Goal: Task Accomplishment & Management: Use online tool/utility

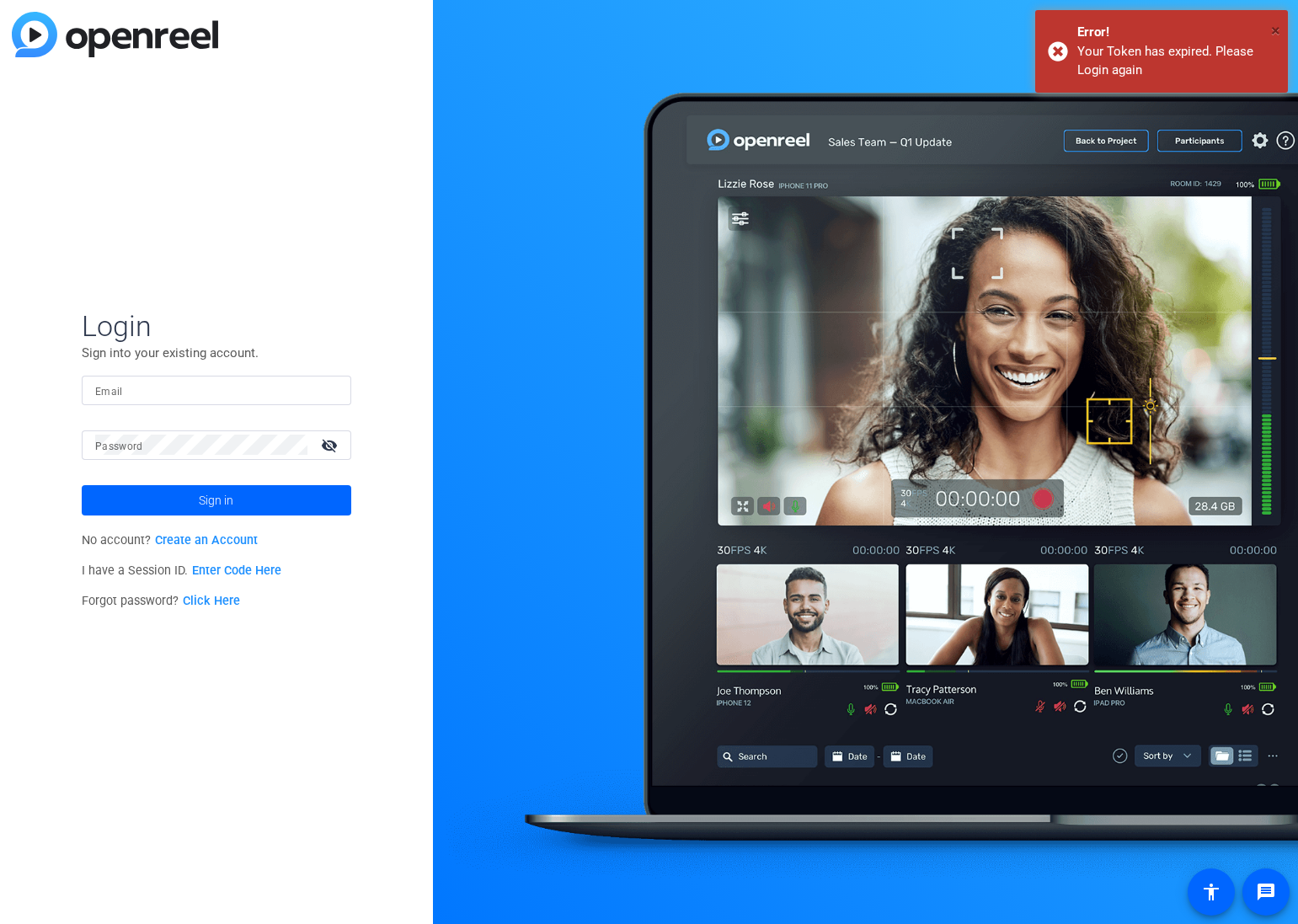
drag, startPoint x: 1270, startPoint y: 27, endPoint x: 1268, endPoint y: 7, distance: 20.1
click at [1270, 27] on div "× Error! Your Token has expired. Please Login again" at bounding box center [1162, 51] width 253 height 82
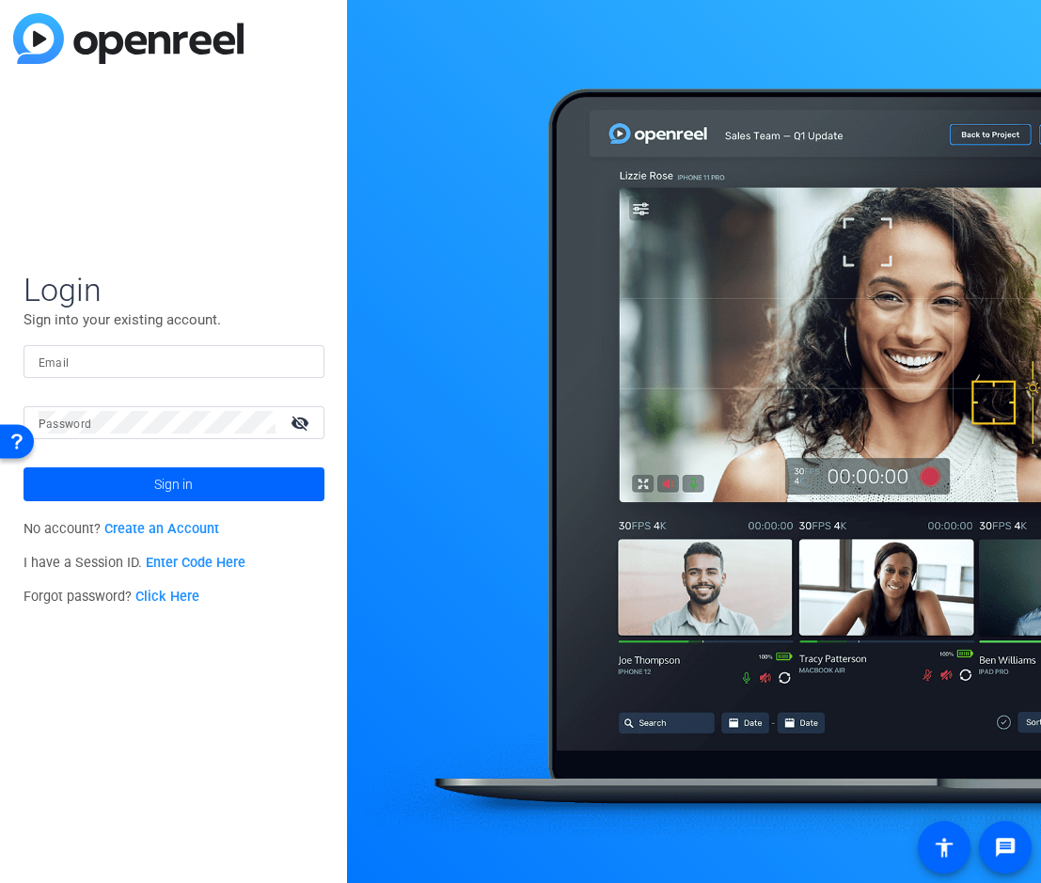
click at [227, 371] on div at bounding box center [174, 361] width 271 height 33
click at [229, 362] on input "Email" at bounding box center [174, 361] width 271 height 23
type input "[PERSON_NAME][EMAIL_ADDRESS][DOMAIN_NAME]"
click at [189, 480] on span "Sign in" at bounding box center [173, 484] width 39 height 47
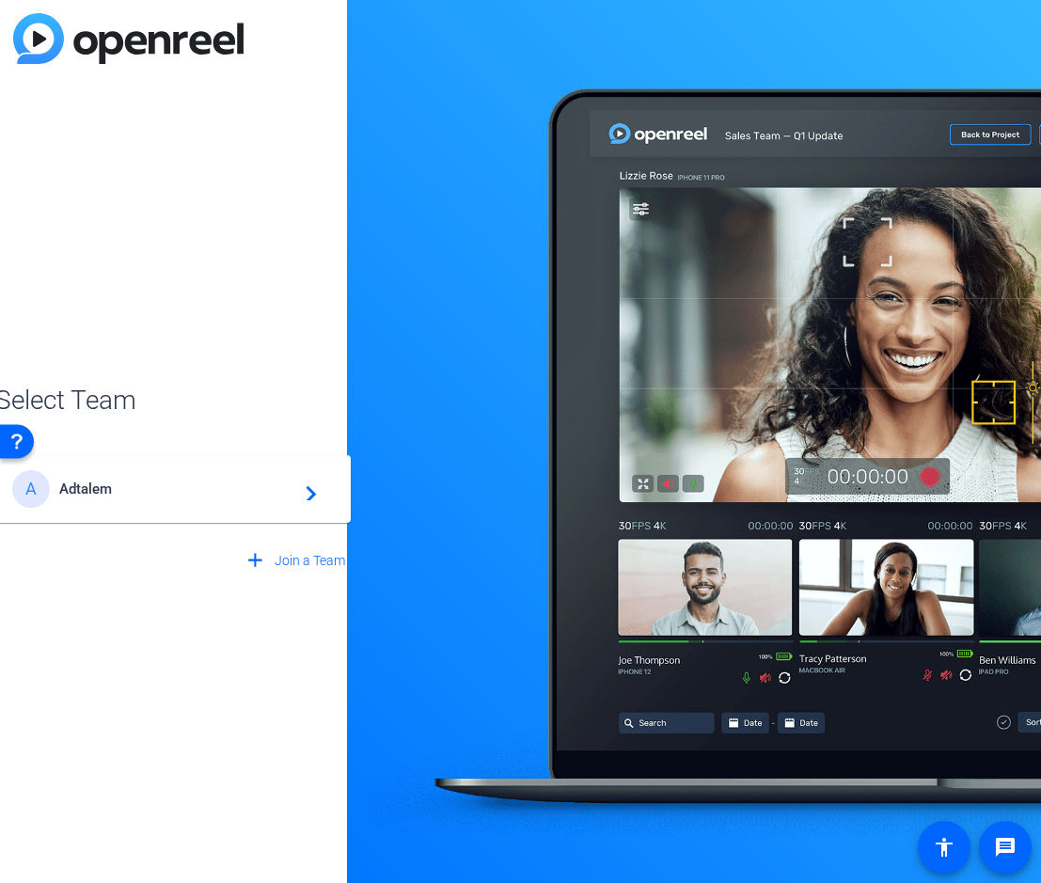
click at [224, 497] on div "A Adtalem navigate_next" at bounding box center [174, 489] width 324 height 38
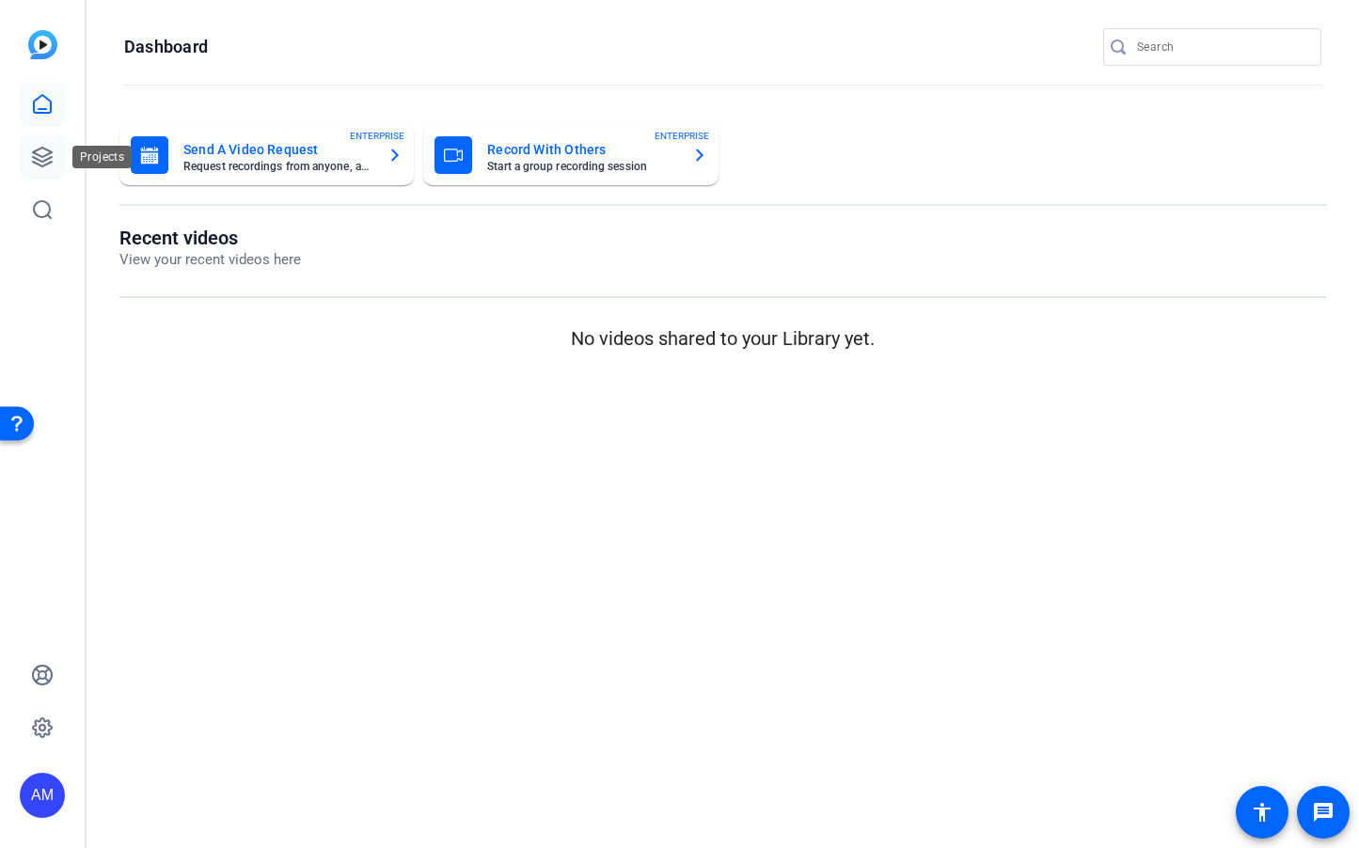
click at [52, 151] on icon at bounding box center [42, 157] width 19 height 19
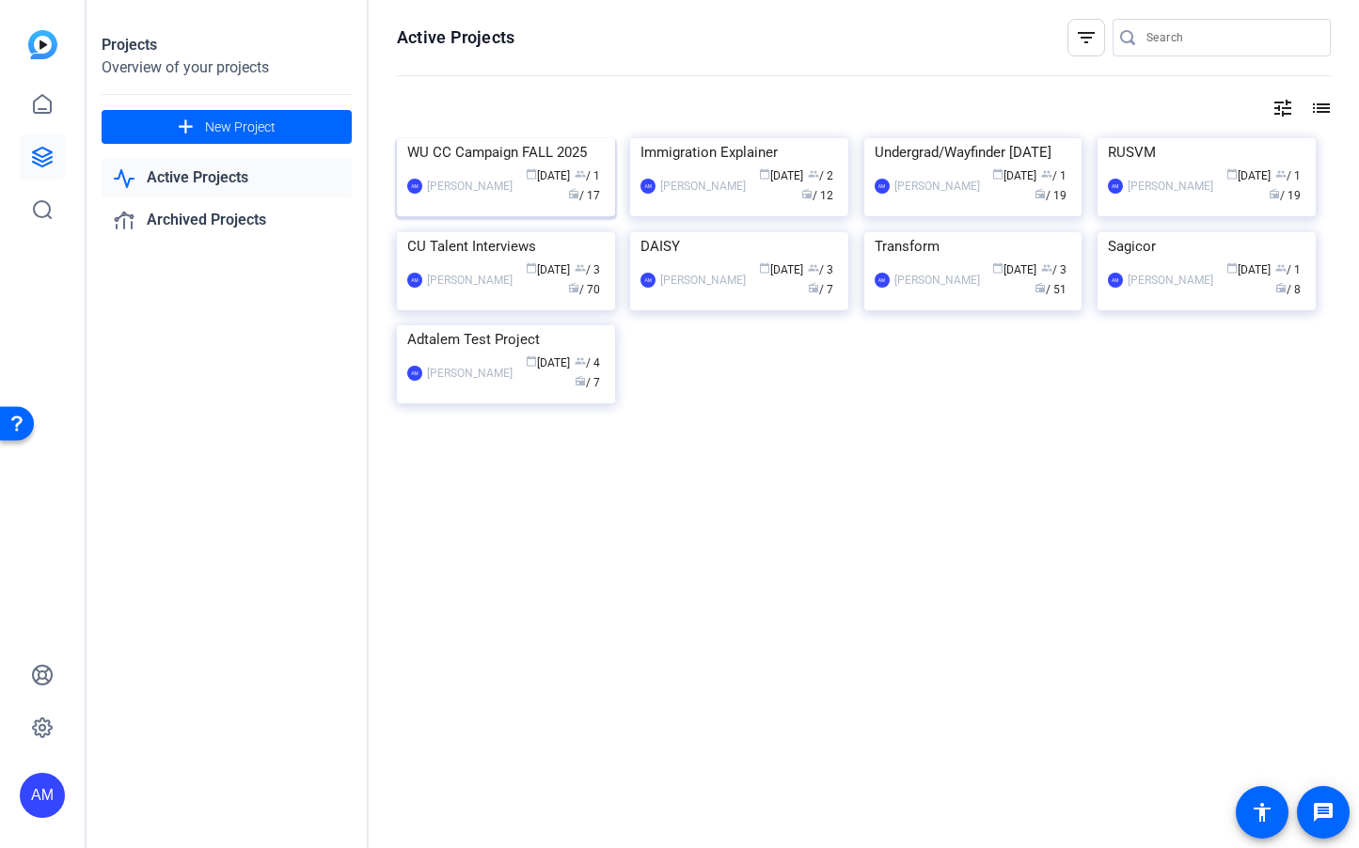
click at [476, 206] on div "AM Andrea Morningstar calendar_today Sep 16 group / 1 radio / 17" at bounding box center [505, 185] width 197 height 39
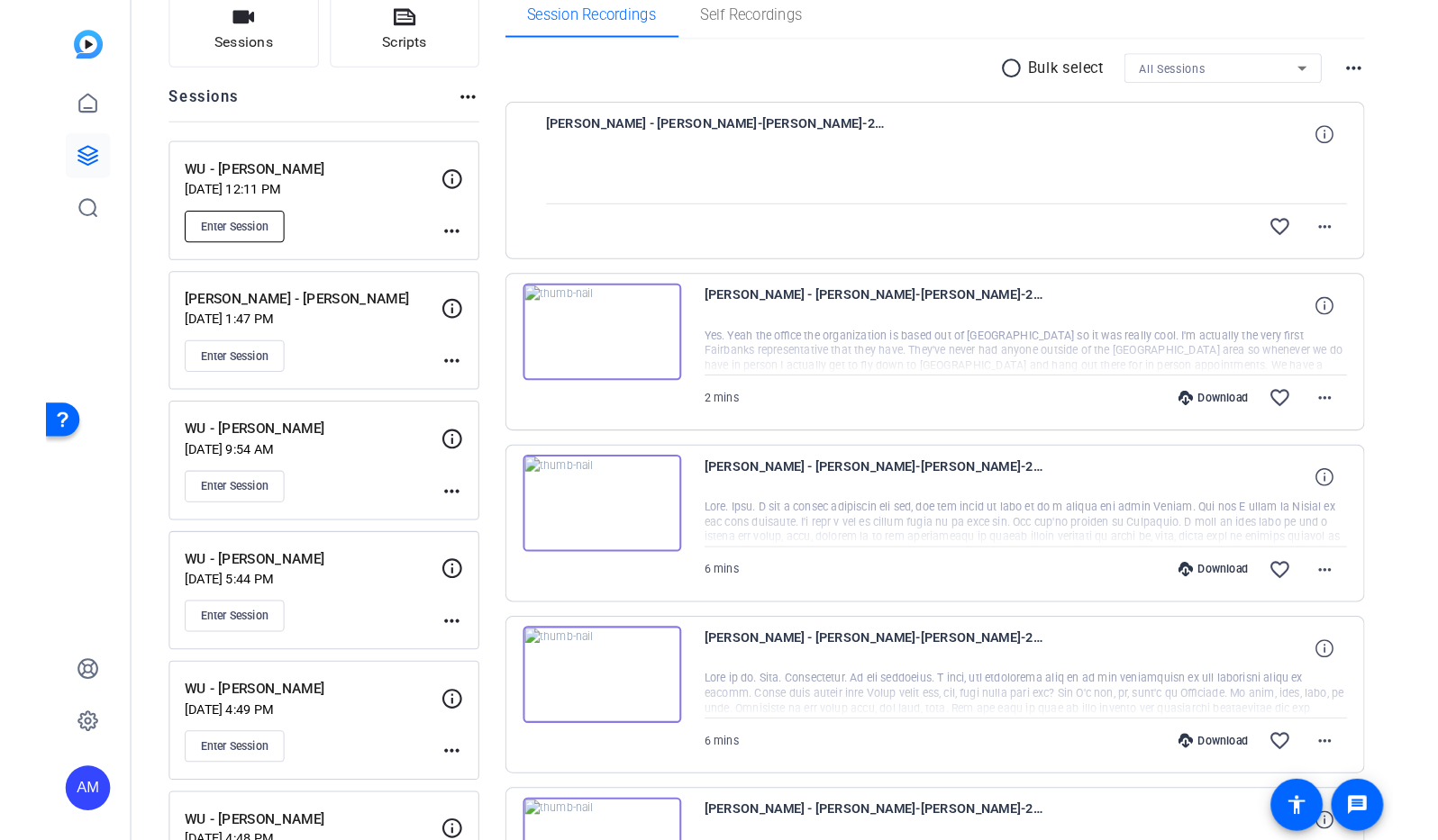
scroll to position [106, 0]
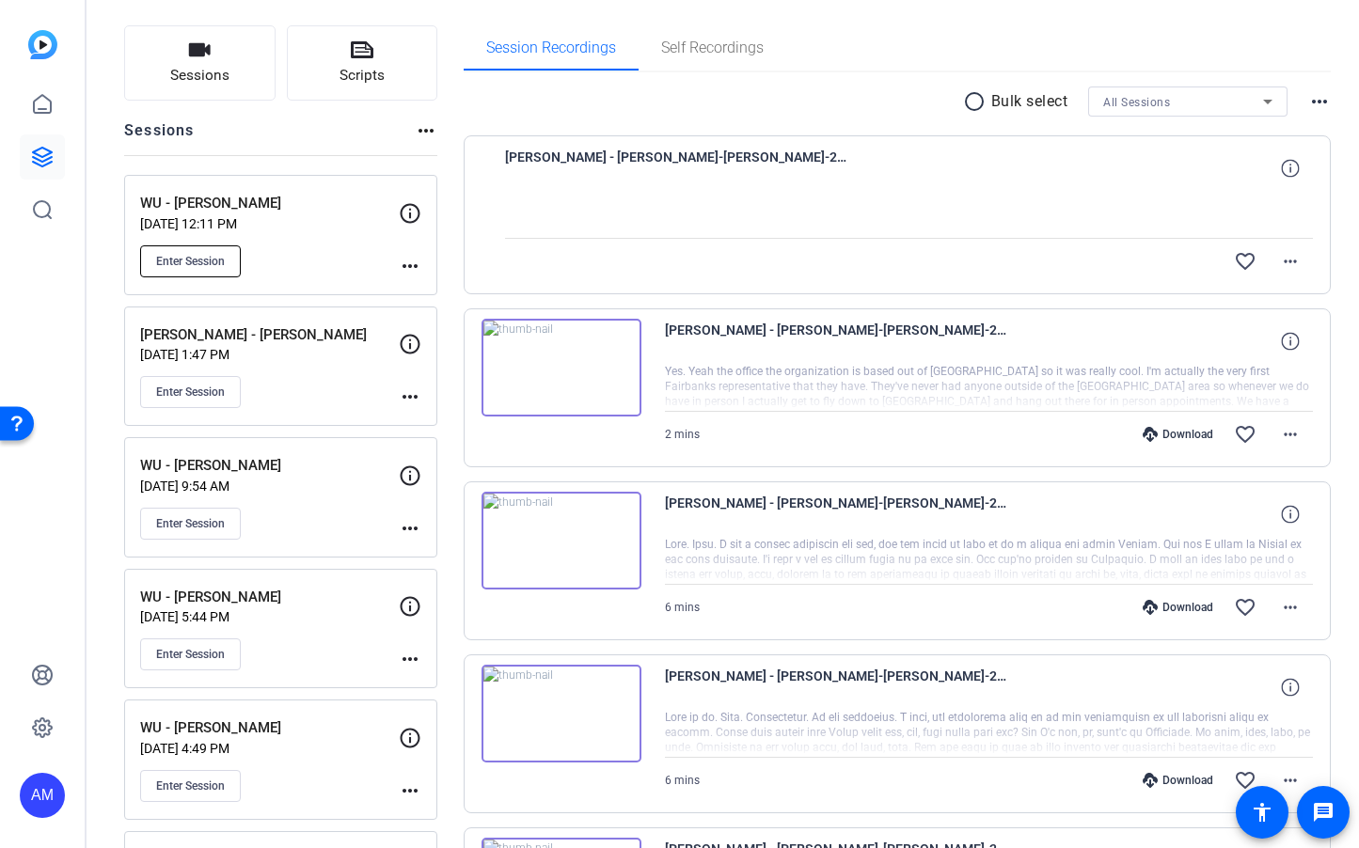
click at [202, 254] on span "Enter Session" at bounding box center [190, 261] width 69 height 15
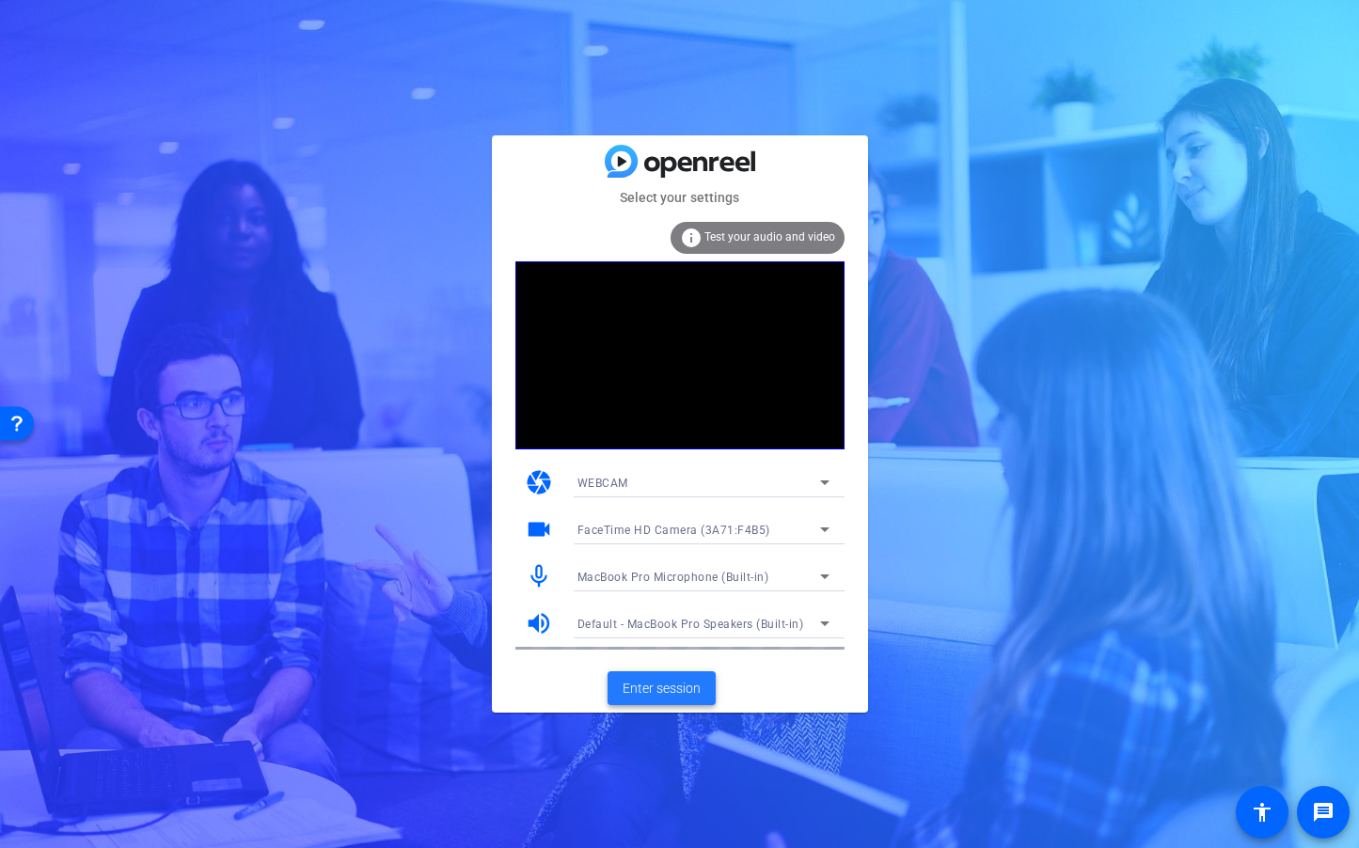
click at [674, 690] on span "Enter session" at bounding box center [662, 689] width 78 height 20
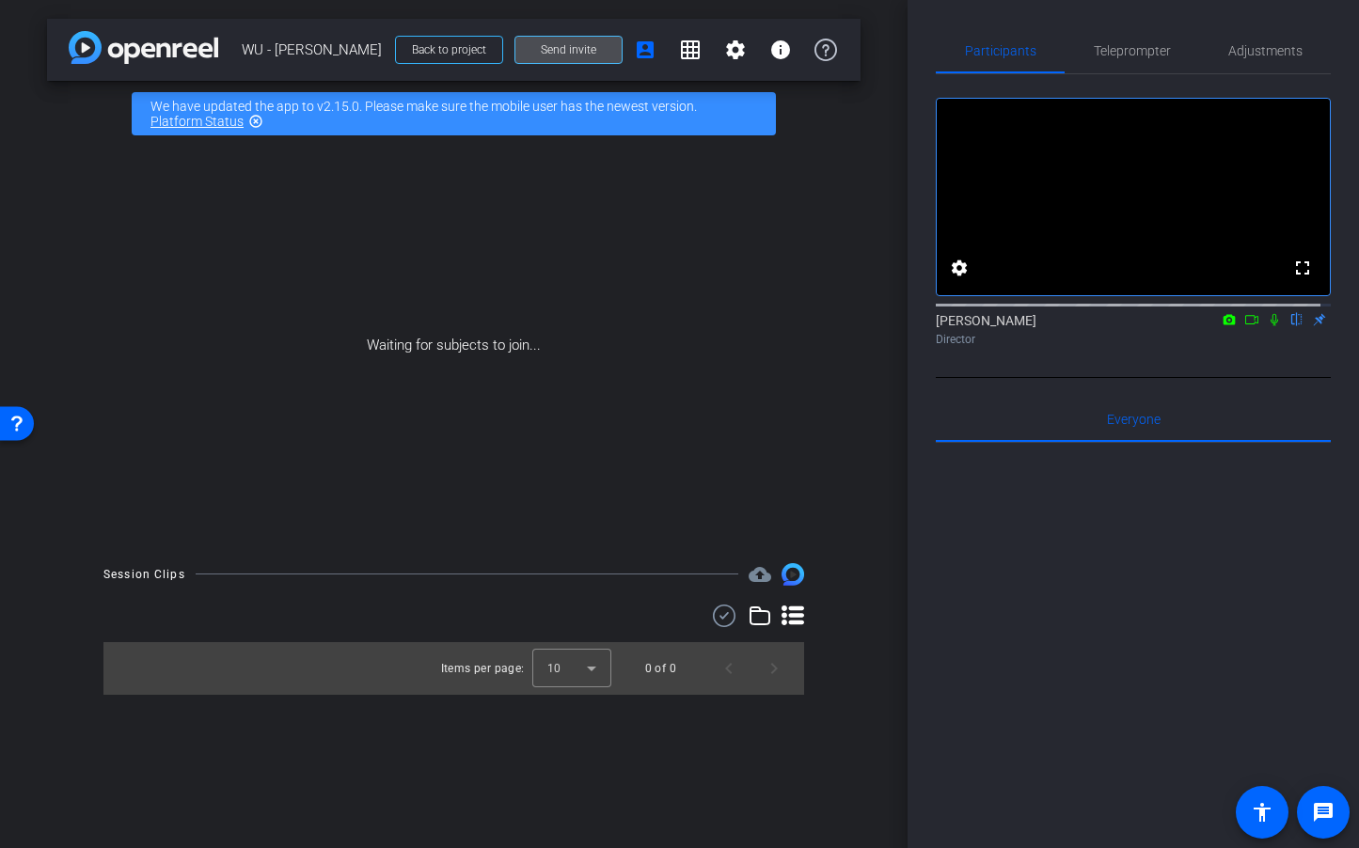
click at [599, 53] on span at bounding box center [568, 49] width 106 height 45
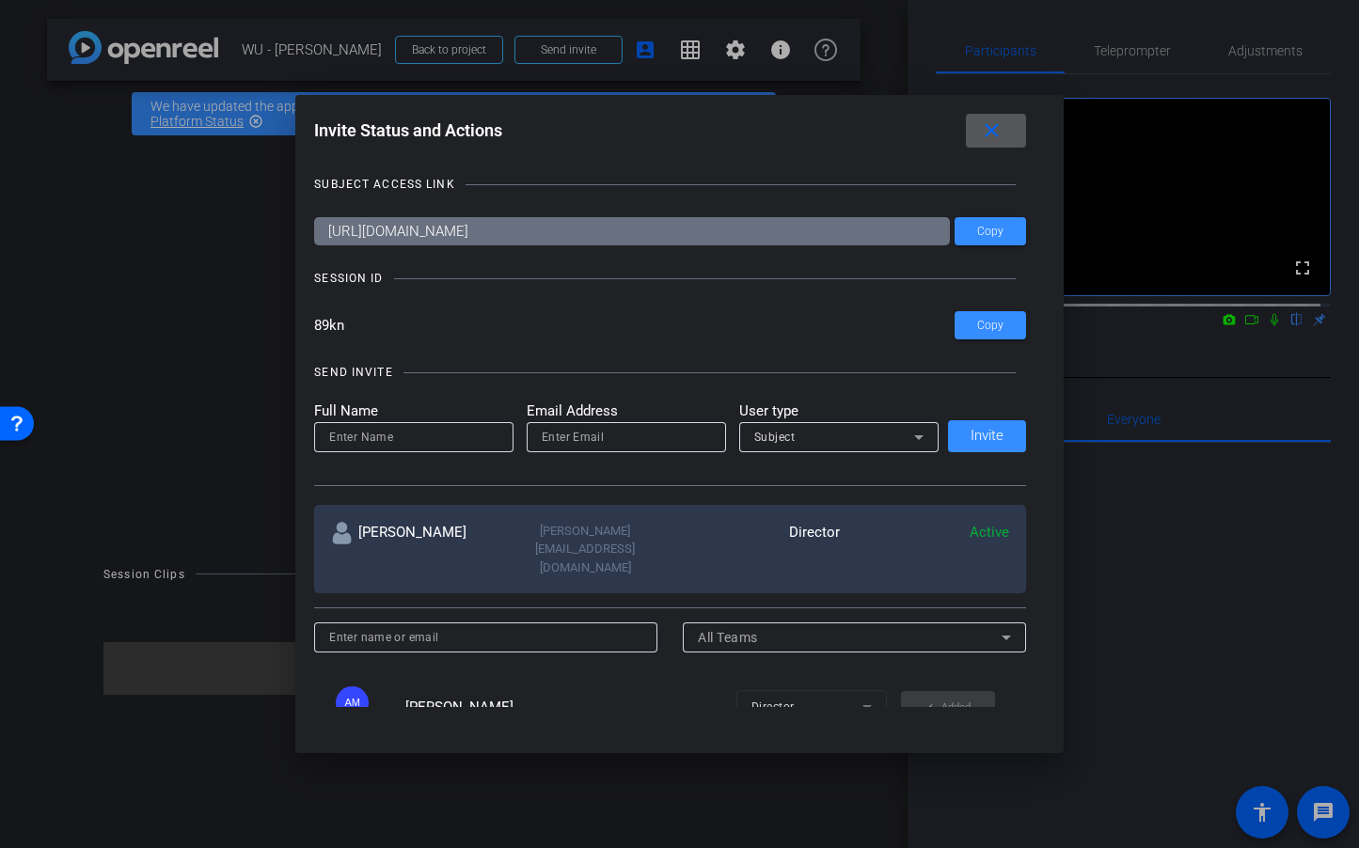
click at [457, 434] on input at bounding box center [413, 437] width 169 height 23
type input "[PERSON_NAME]"
type input "[PERSON_NAME][EMAIL_ADDRESS][PERSON_NAME][DOMAIN_NAME]"
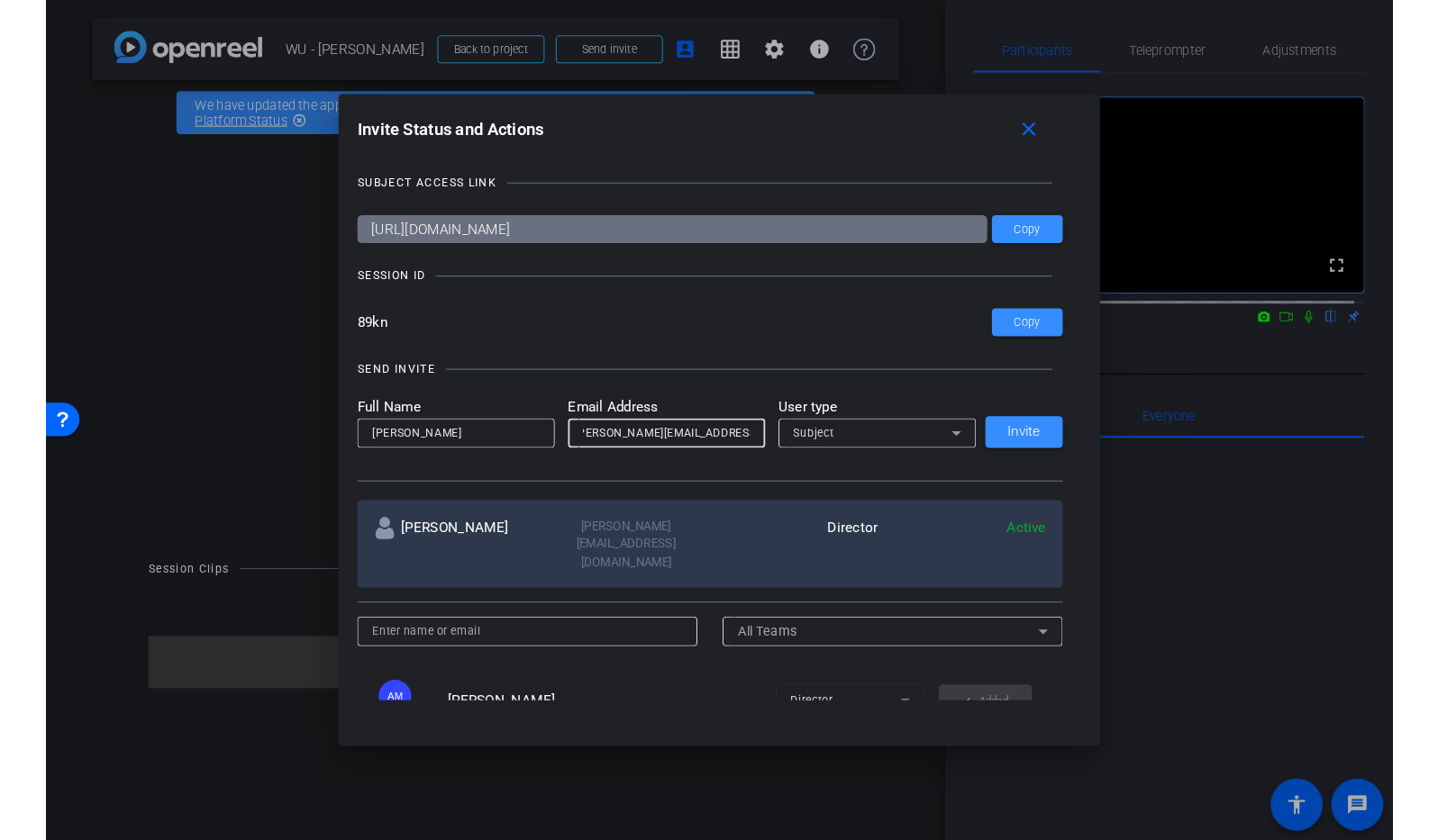
scroll to position [0, 0]
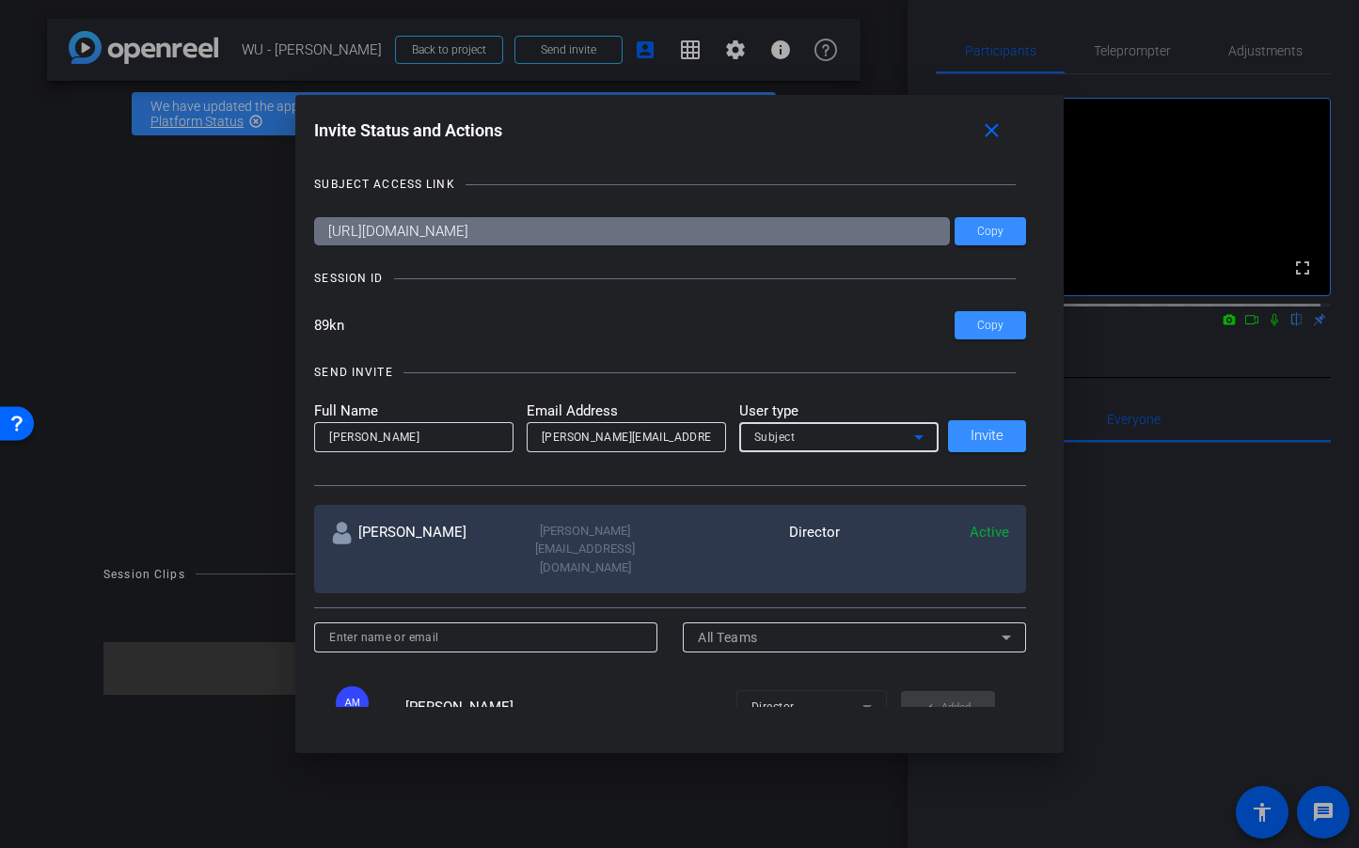
click at [869, 441] on div "Subject" at bounding box center [834, 437] width 160 height 24
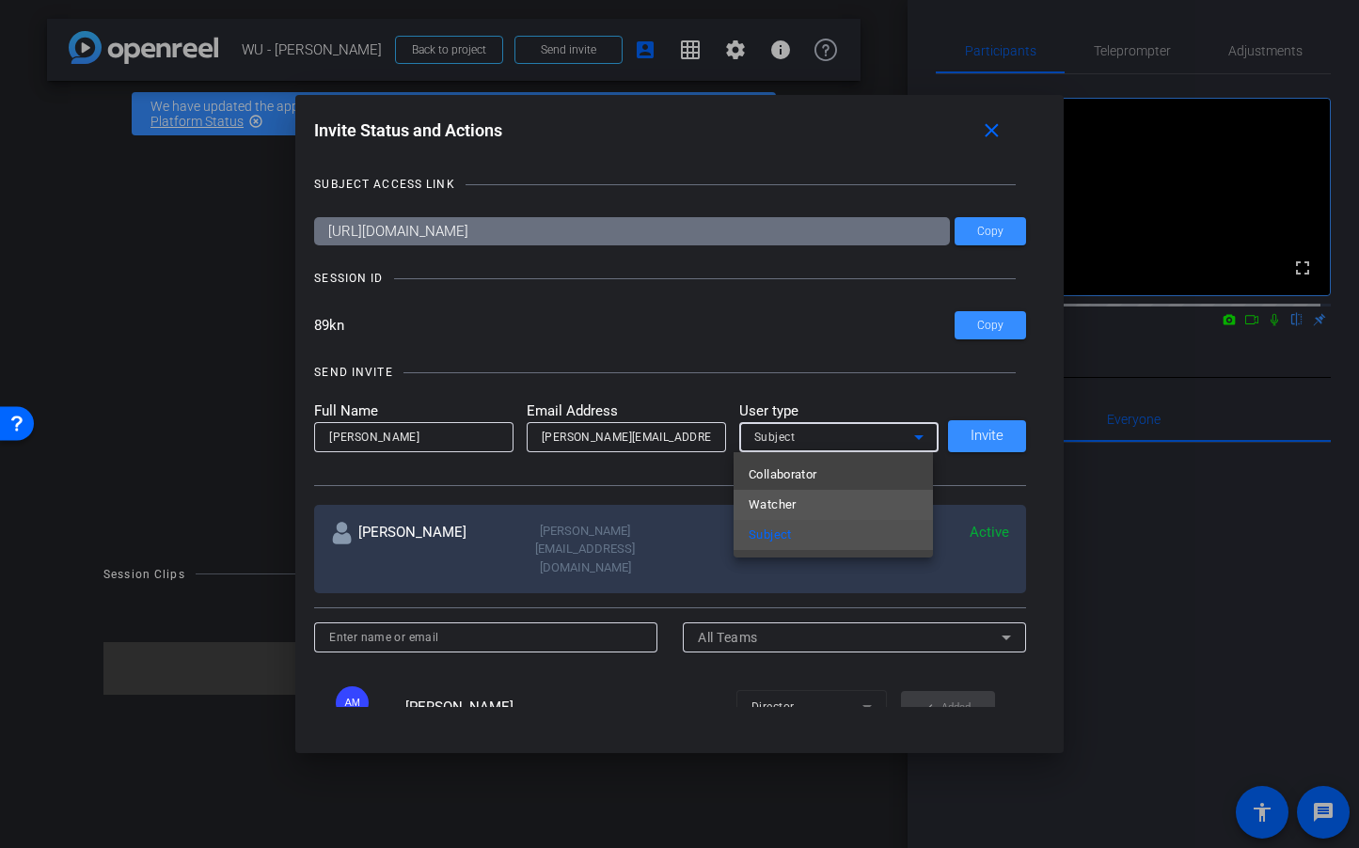
drag, startPoint x: 843, startPoint y: 496, endPoint x: 852, endPoint y: 493, distance: 9.8
click at [844, 495] on mat-option "Watcher" at bounding box center [833, 505] width 199 height 30
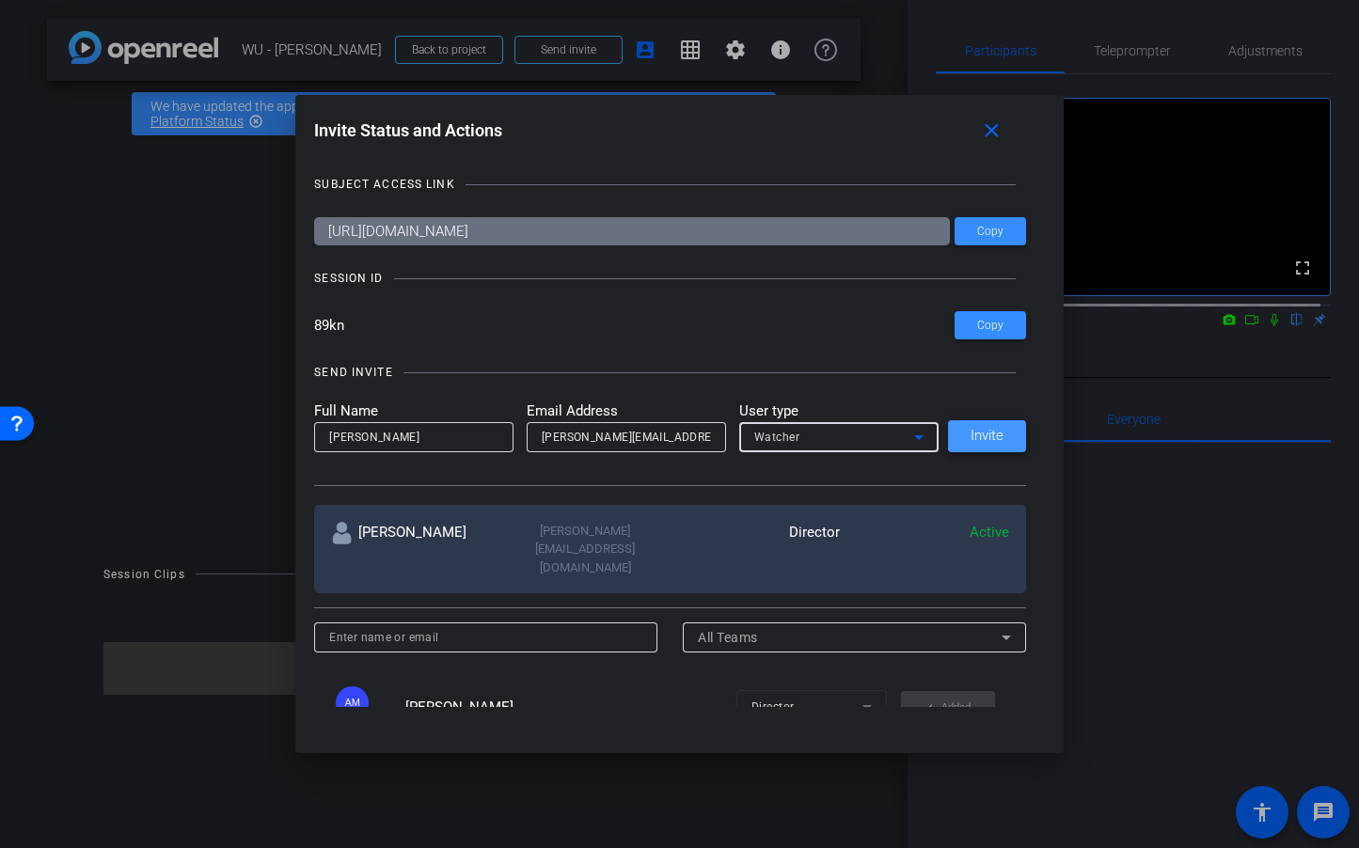
click at [971, 424] on span at bounding box center [987, 436] width 78 height 45
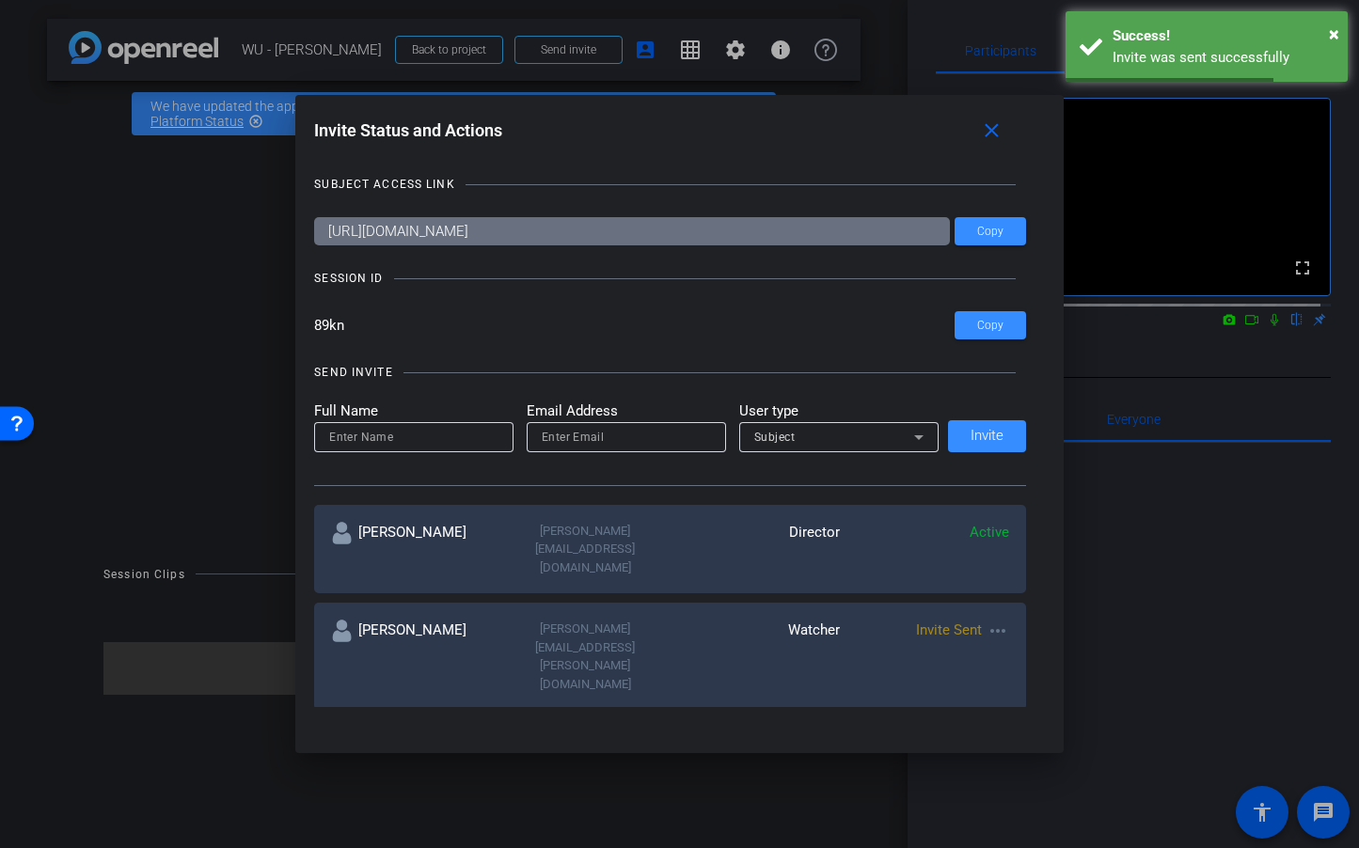
click at [388, 434] on input at bounding box center [413, 437] width 169 height 23
type input "D"
type input "Ruby"
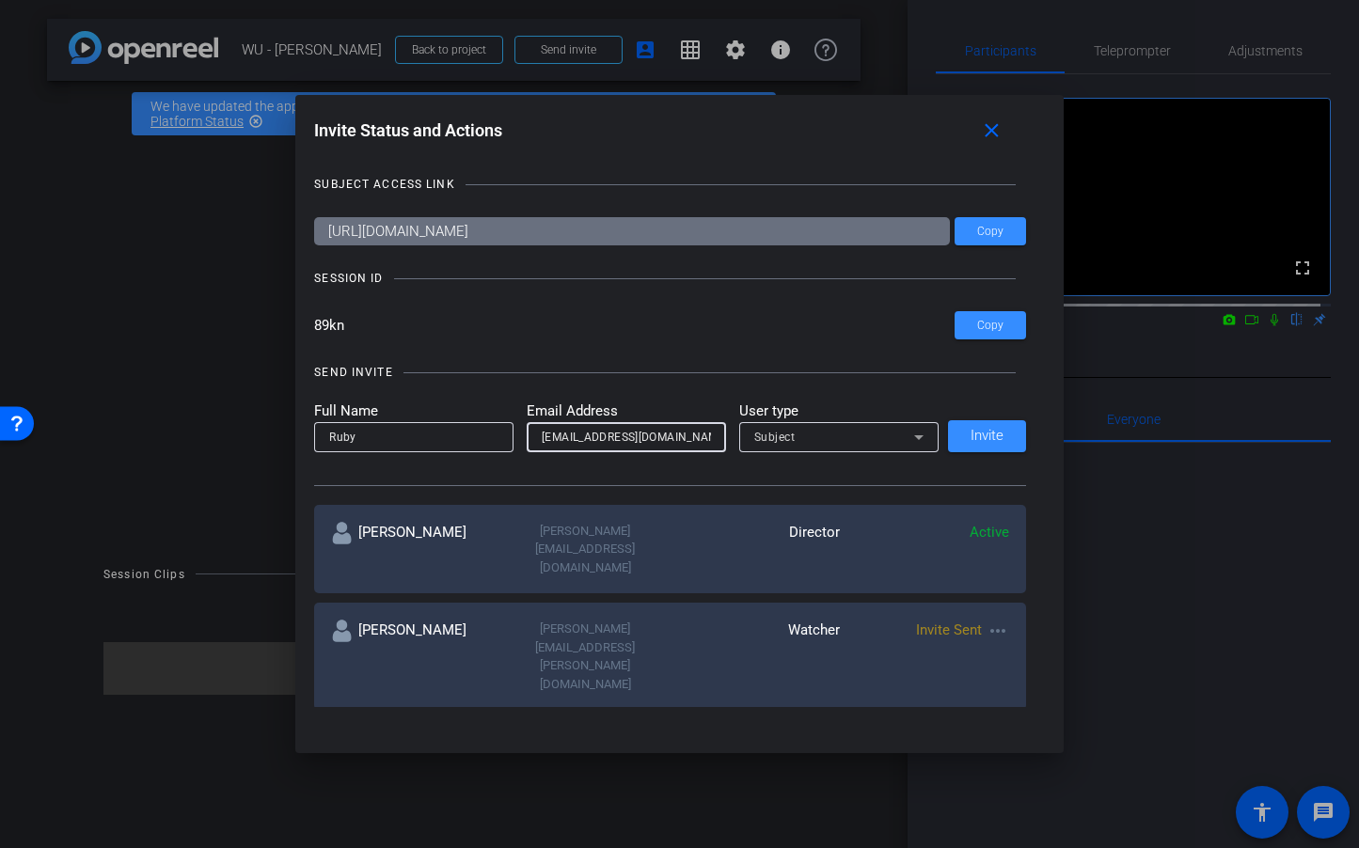
type input "ruby@bonnemaison.com"
click at [747, 428] on div "Subject" at bounding box center [838, 437] width 199 height 30
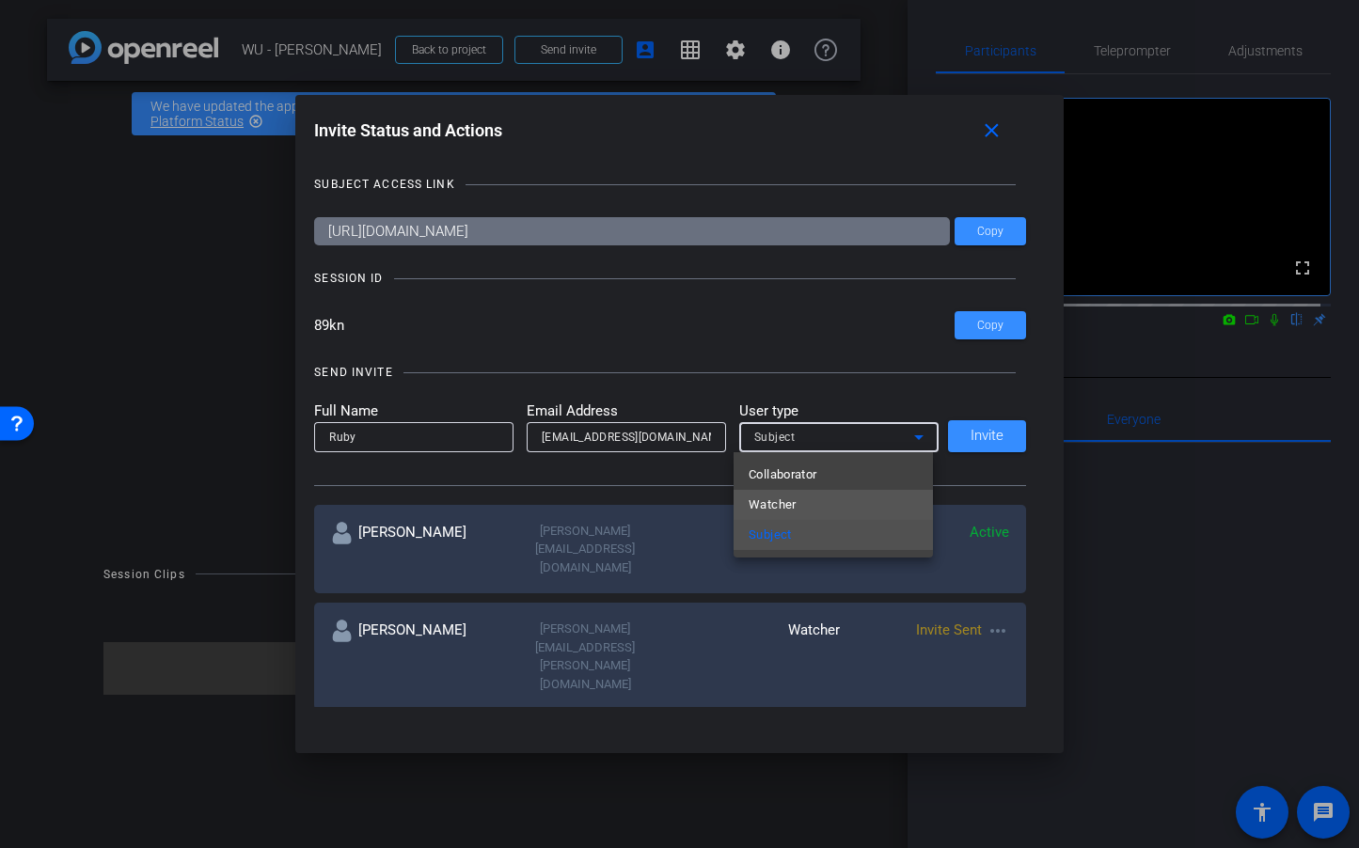
click at [780, 498] on span "Watcher" at bounding box center [773, 505] width 48 height 23
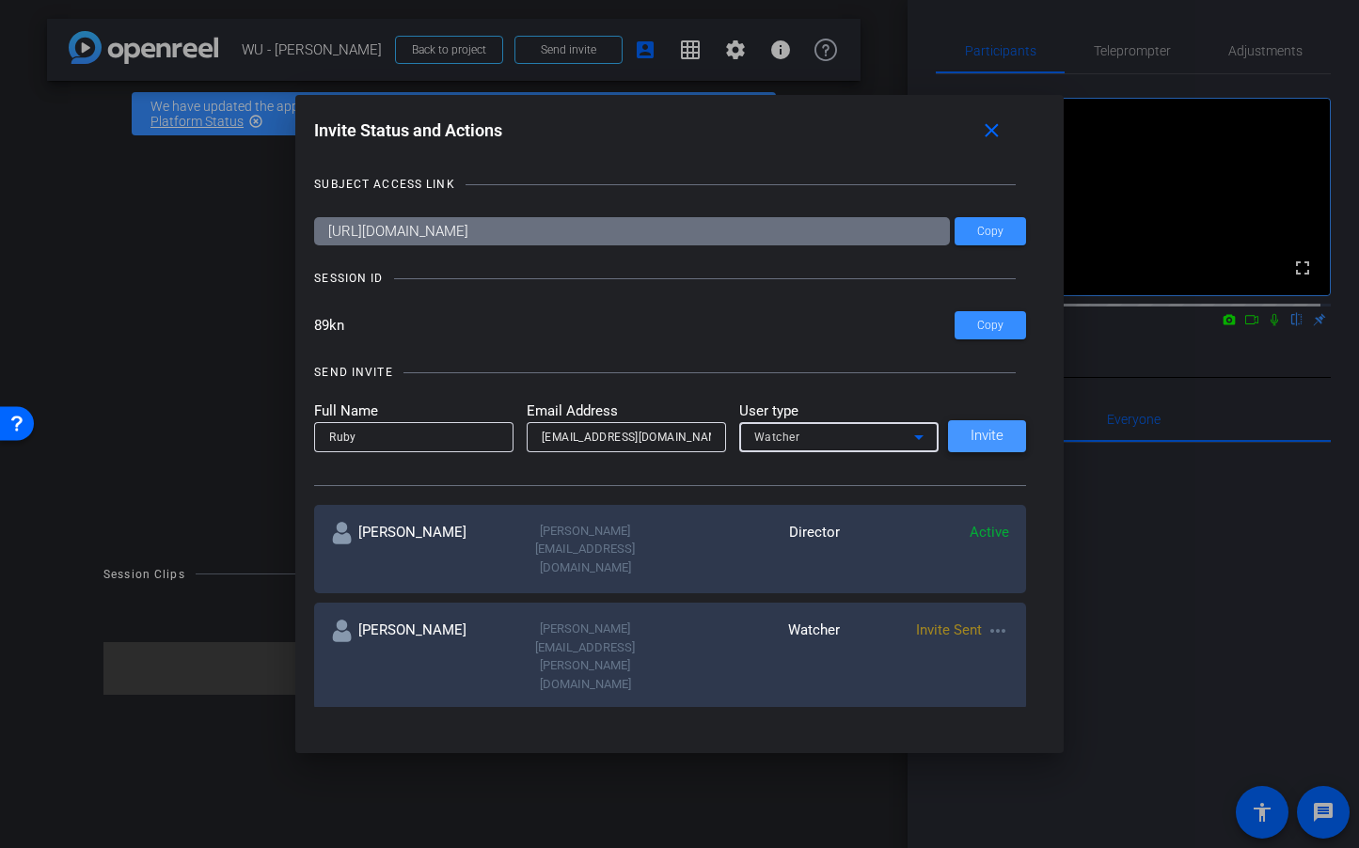
click at [971, 432] on span "Invite" at bounding box center [987, 436] width 33 height 14
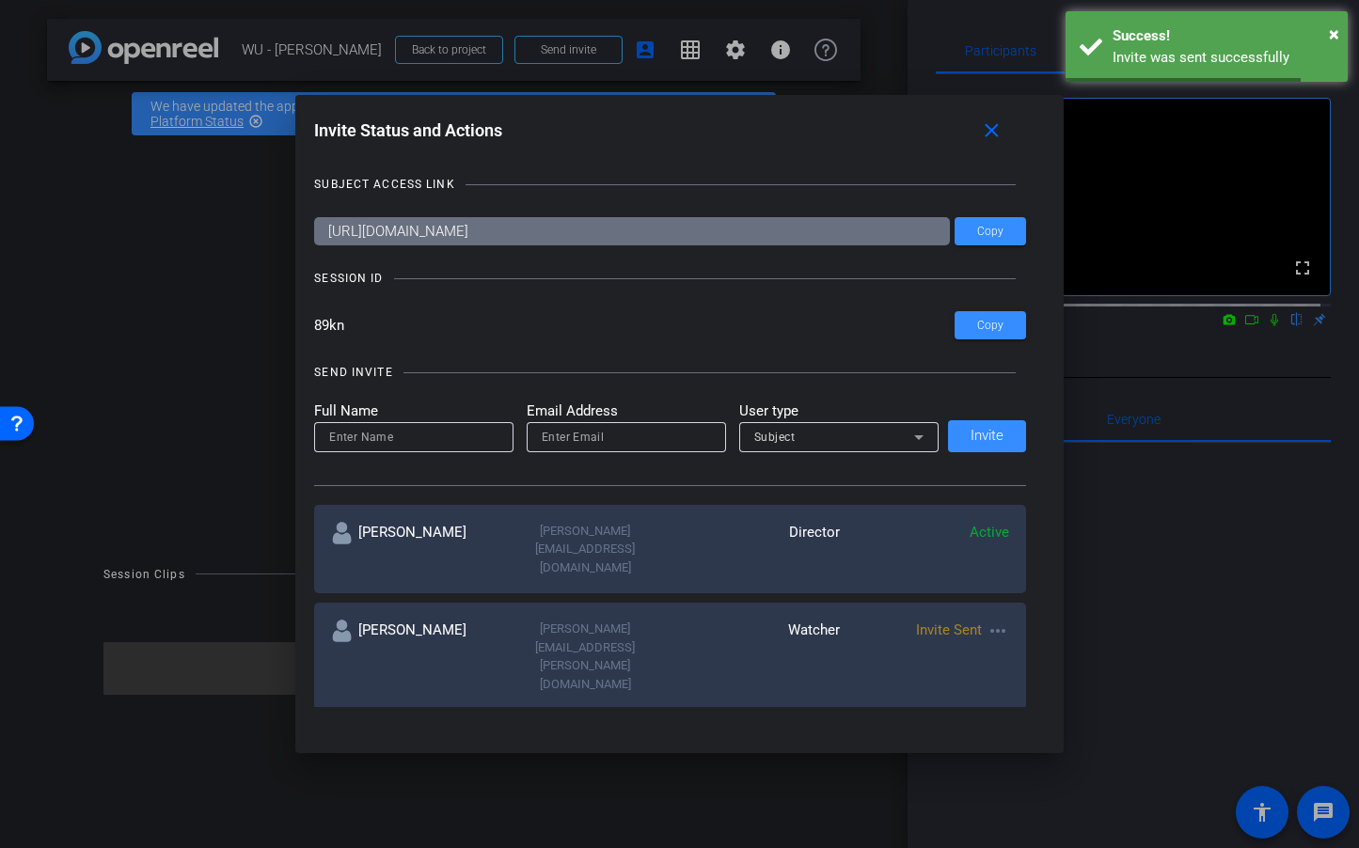
click at [428, 444] on input at bounding box center [413, 437] width 169 height 23
type input "d"
type input "[PERSON_NAME]"
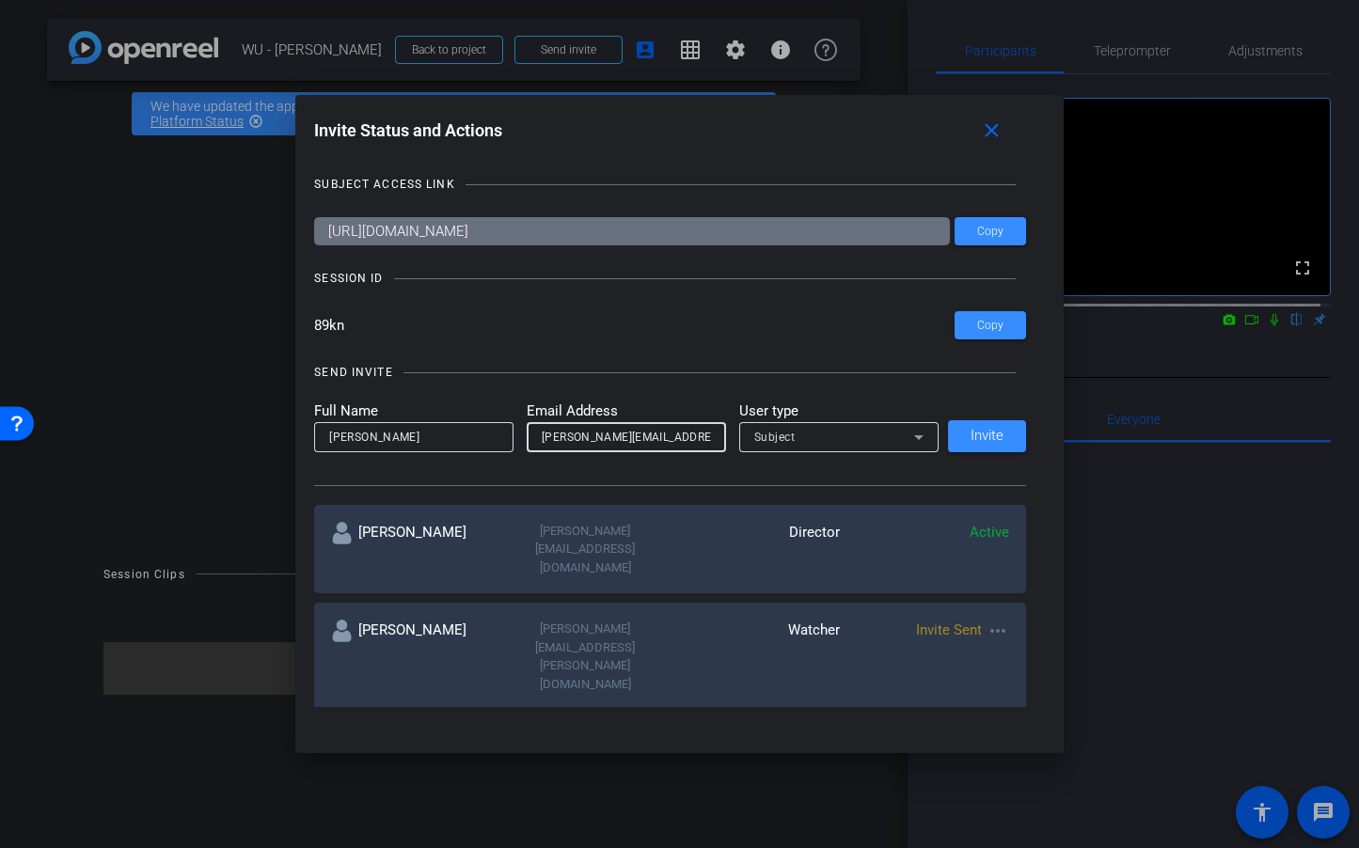
type input "david@bonnemaison.com"
click at [751, 453] on div at bounding box center [838, 462] width 199 height 21
click at [761, 438] on span "Subject" at bounding box center [774, 437] width 41 height 13
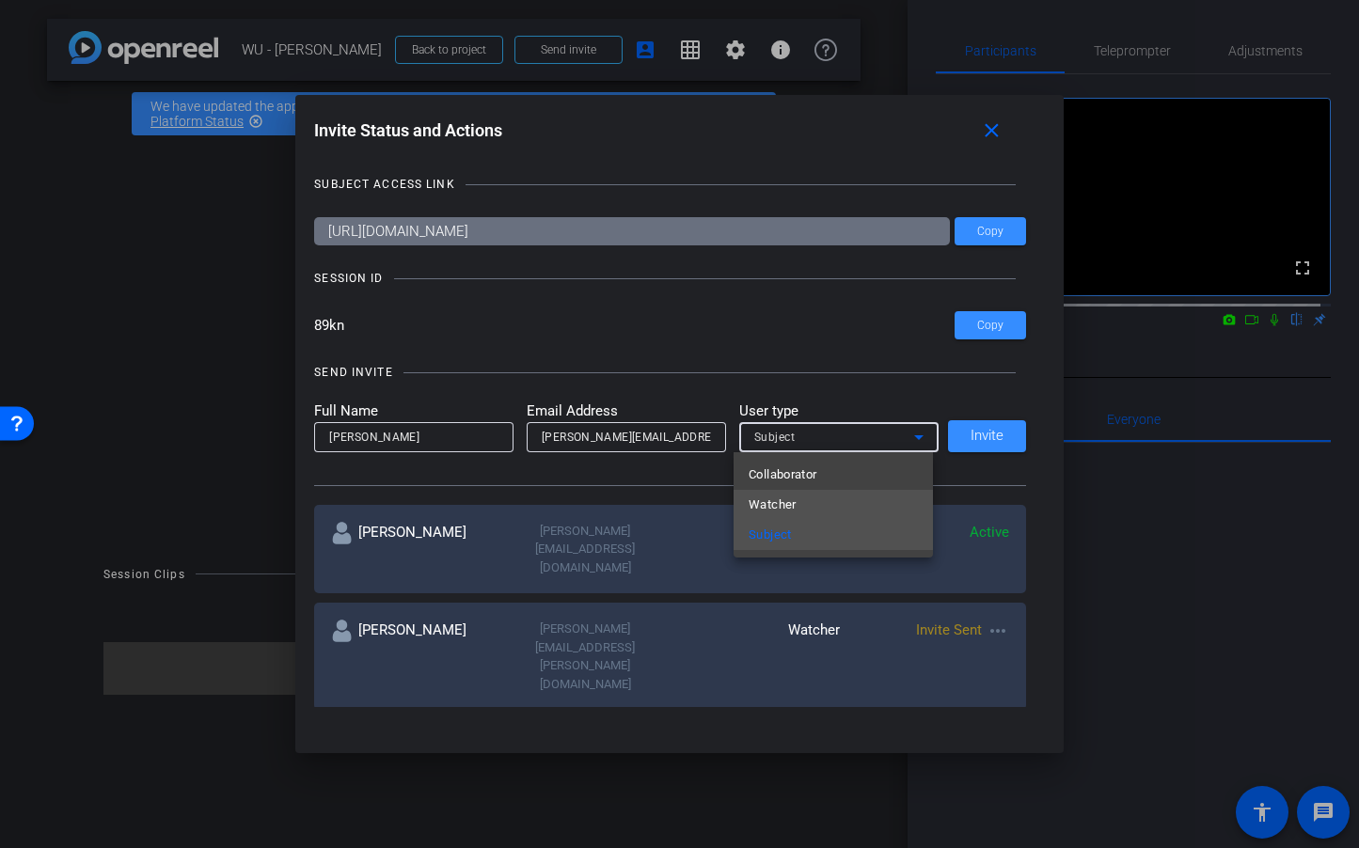
click at [759, 503] on span "Watcher" at bounding box center [773, 505] width 48 height 23
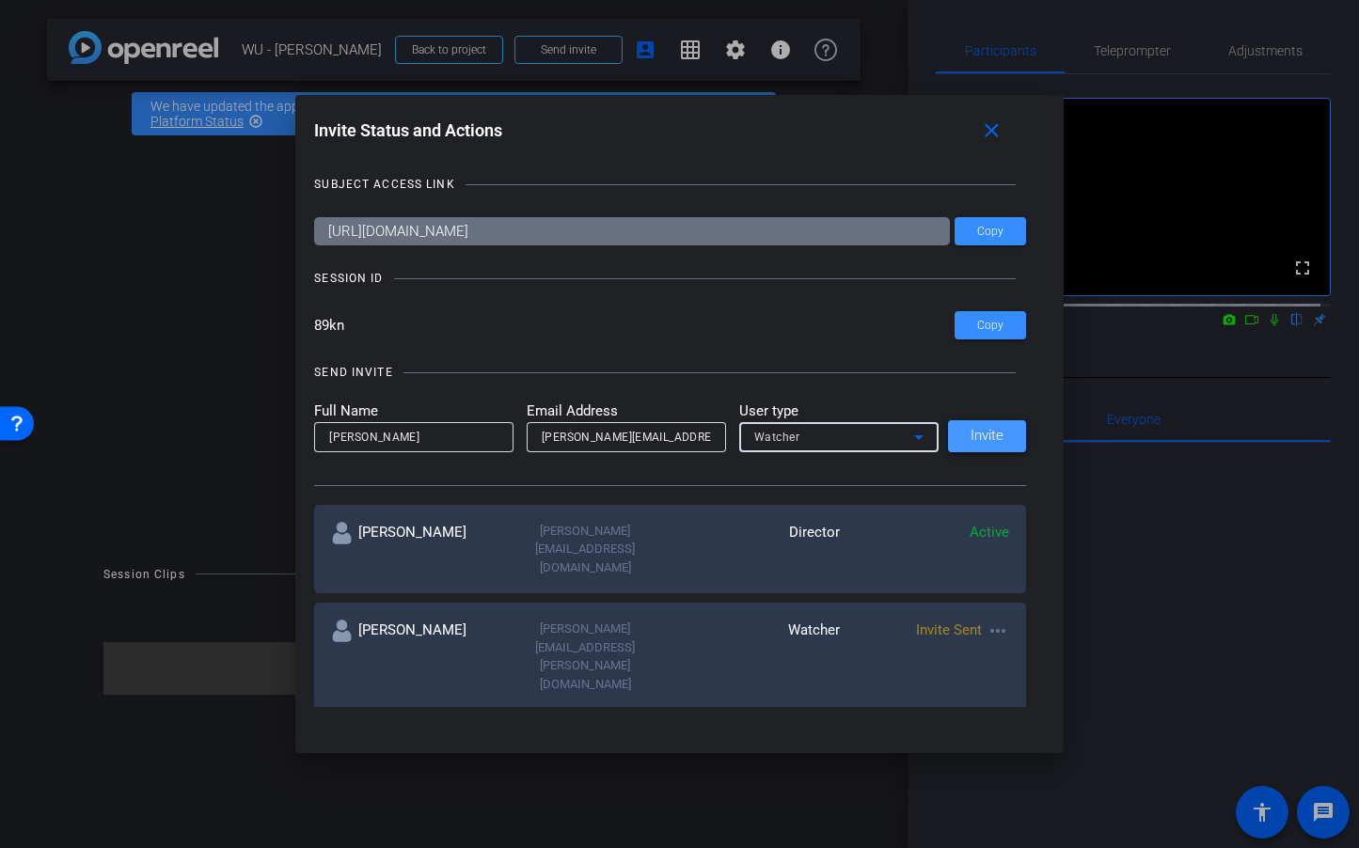
click at [976, 432] on span "Invite" at bounding box center [987, 436] width 33 height 14
click at [1000, 128] on mat-icon "close" at bounding box center [992, 131] width 24 height 24
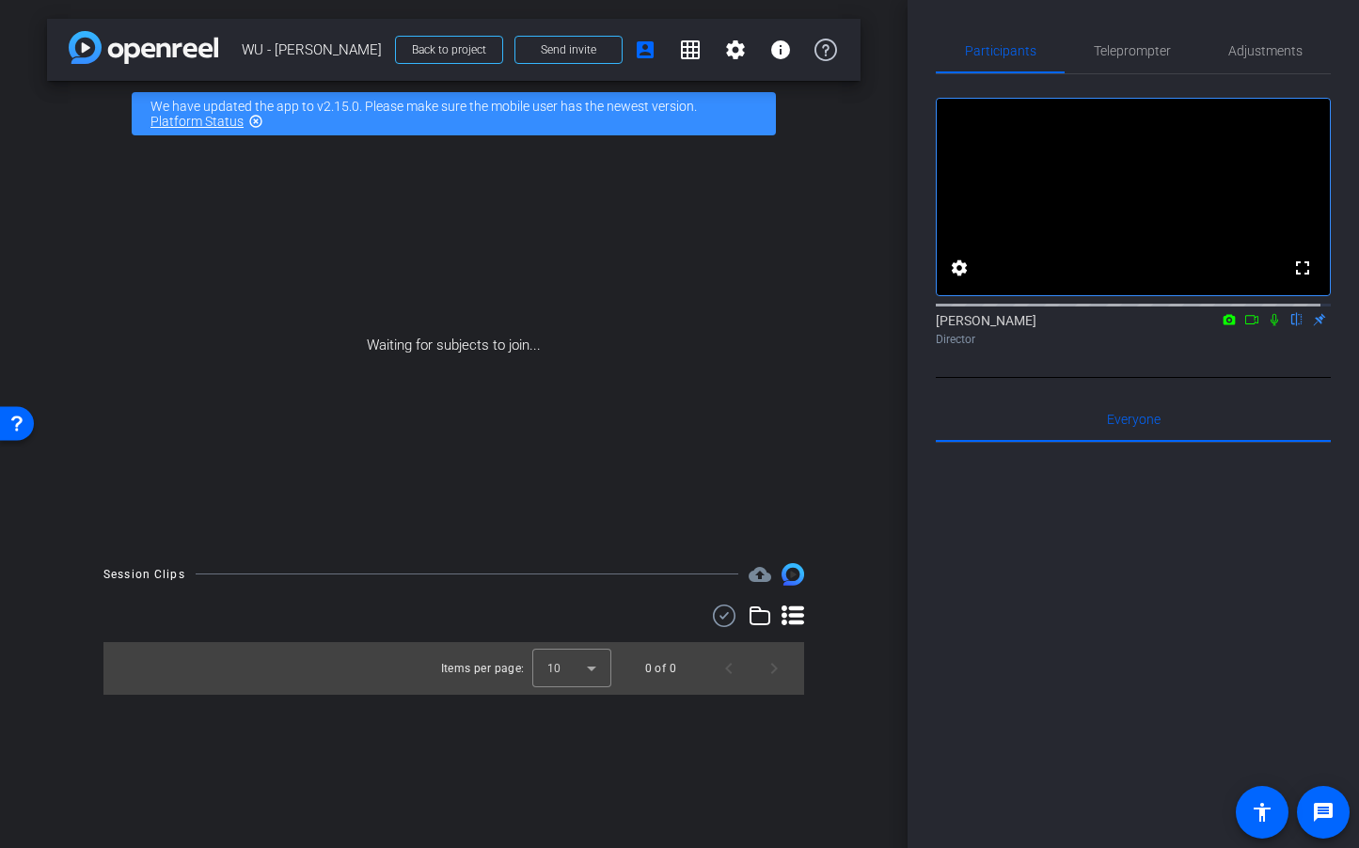
click at [1224, 324] on icon at bounding box center [1230, 319] width 12 height 10
drag, startPoint x: 1252, startPoint y: 387, endPoint x: 1256, endPoint y: 369, distance: 18.5
click at [1252, 387] on div at bounding box center [679, 424] width 1359 height 848
click at [1244, 326] on icon at bounding box center [1251, 319] width 15 height 13
click at [1289, 326] on icon at bounding box center [1296, 319] width 15 height 13
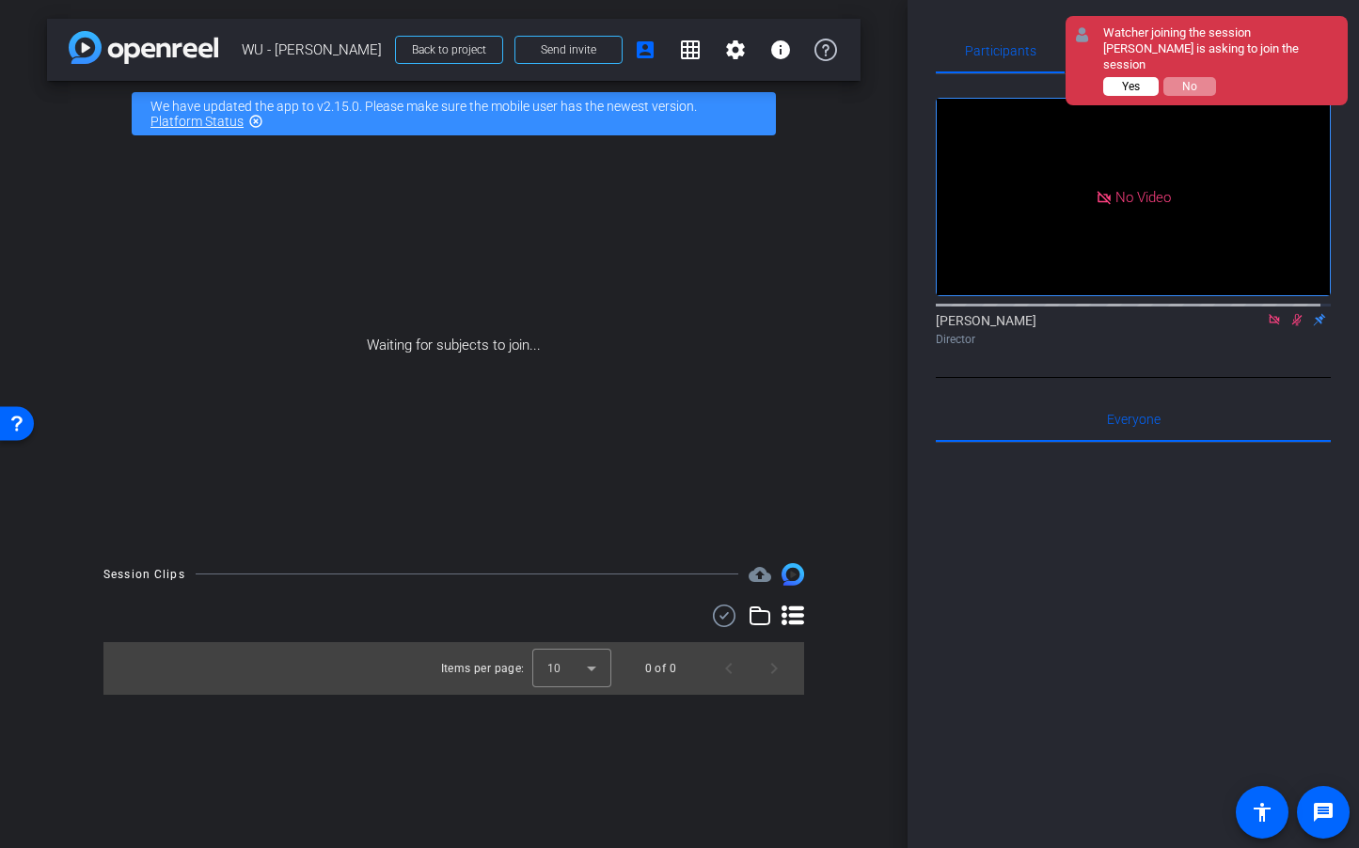
click at [1118, 77] on button "Yes" at bounding box center [1130, 86] width 55 height 19
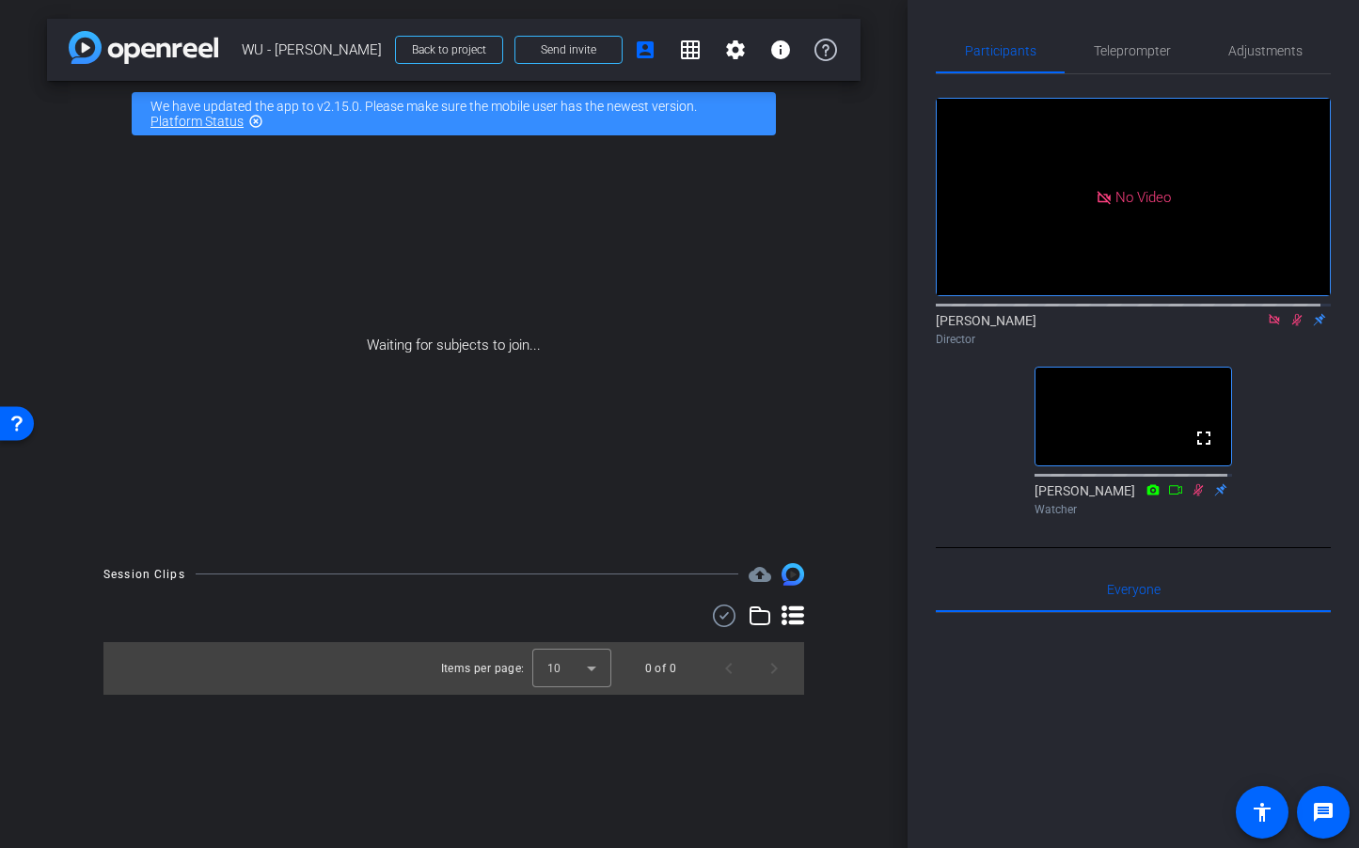
click at [1267, 326] on icon at bounding box center [1274, 319] width 15 height 13
click at [1286, 327] on mat-icon "flip" at bounding box center [1297, 318] width 23 height 17
click at [1270, 326] on icon at bounding box center [1275, 320] width 10 height 12
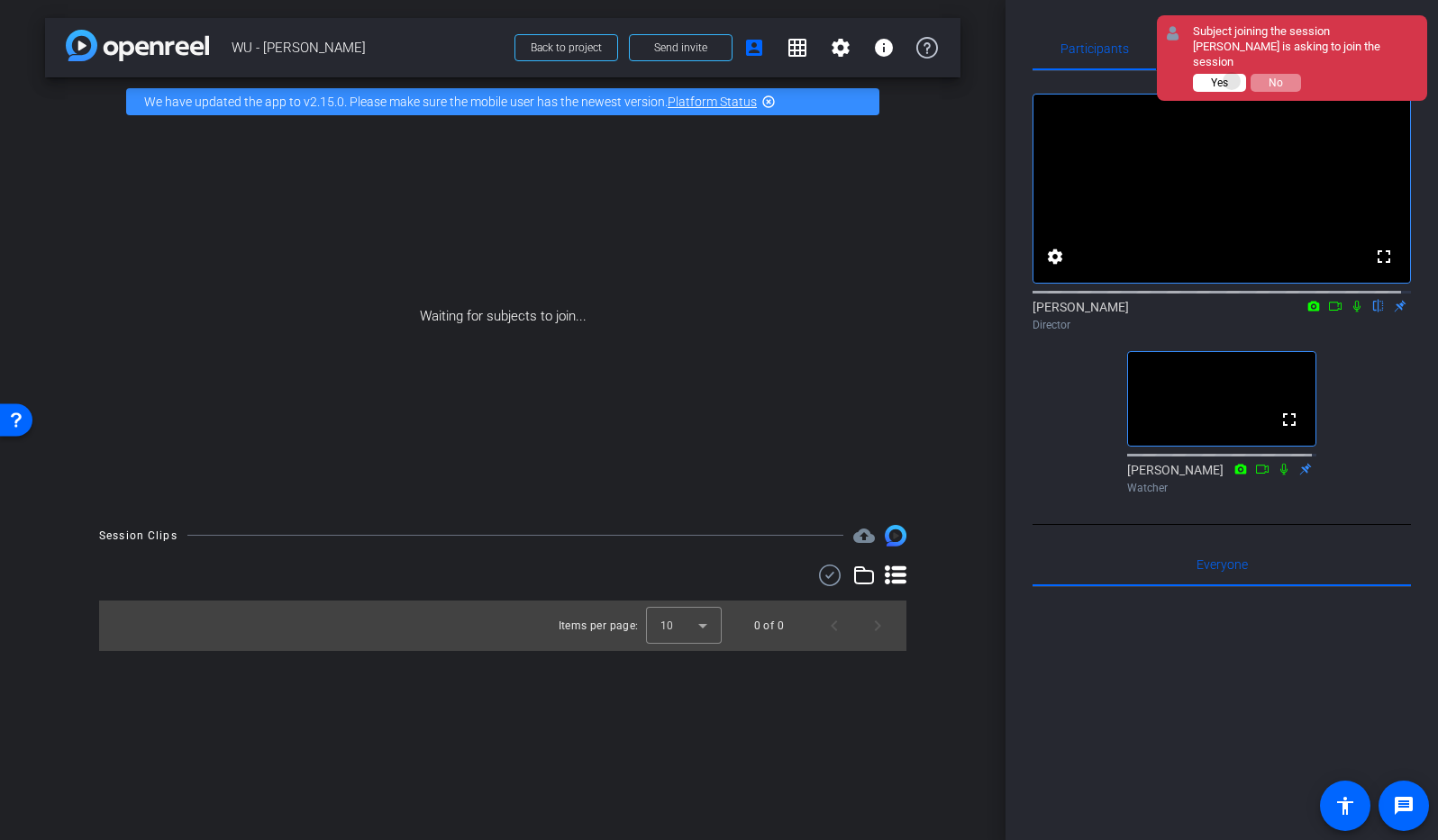
click at [1233, 81] on button "Yes" at bounding box center [1219, 82] width 53 height 18
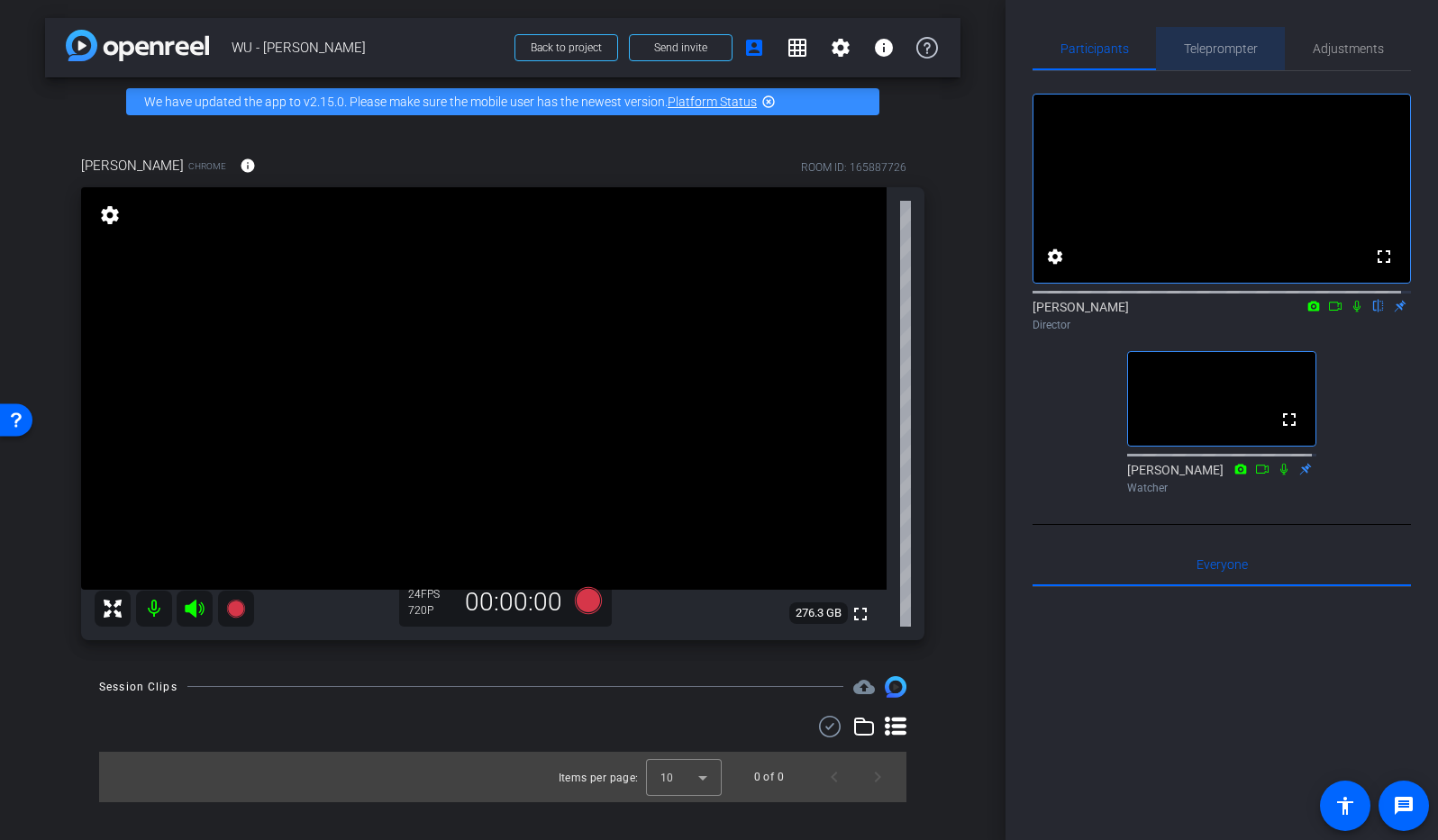
click at [1219, 50] on span "Teleprompter" at bounding box center [1221, 48] width 74 height 12
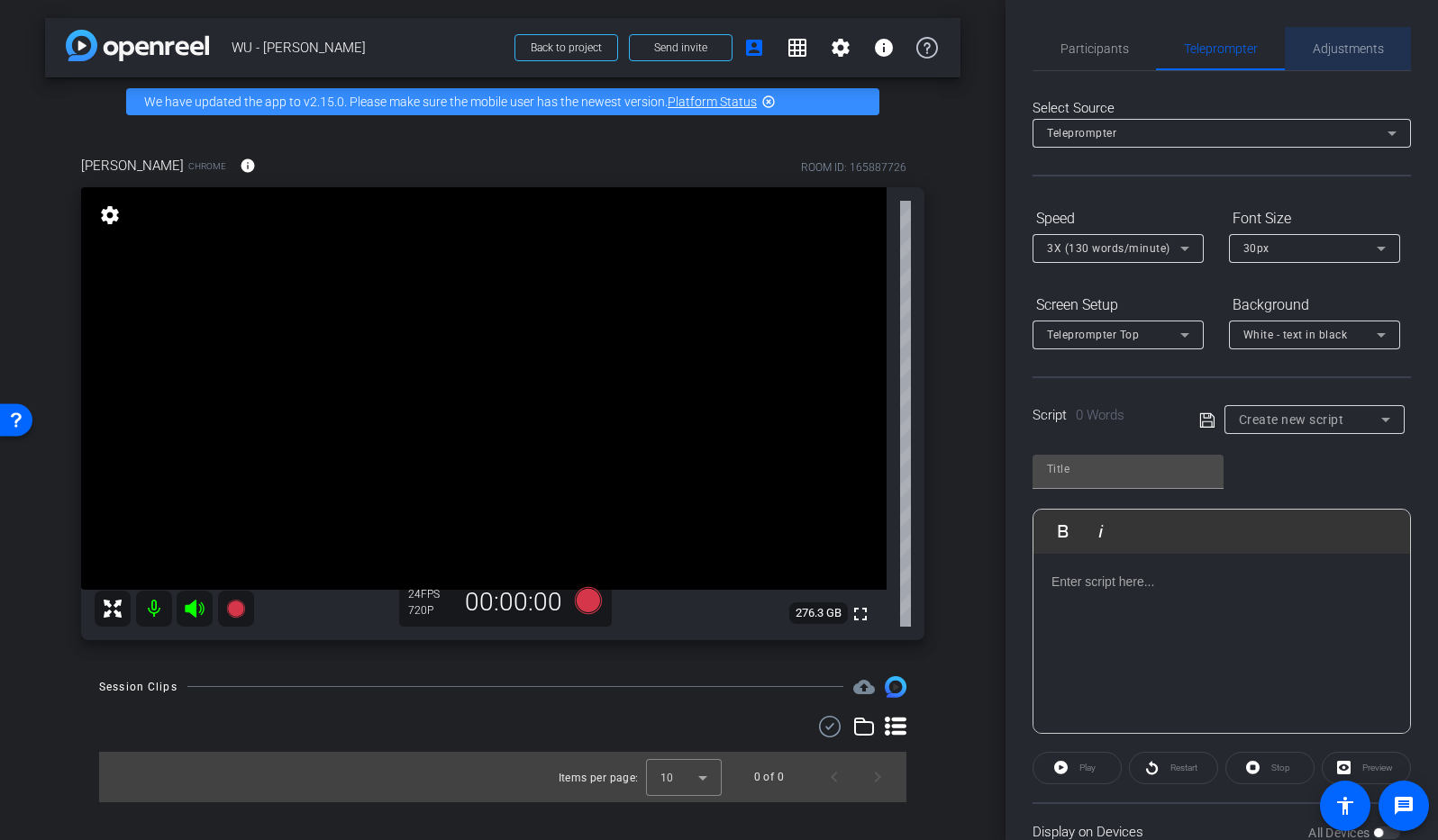
click at [1301, 50] on span "Adjustments" at bounding box center [1348, 48] width 71 height 12
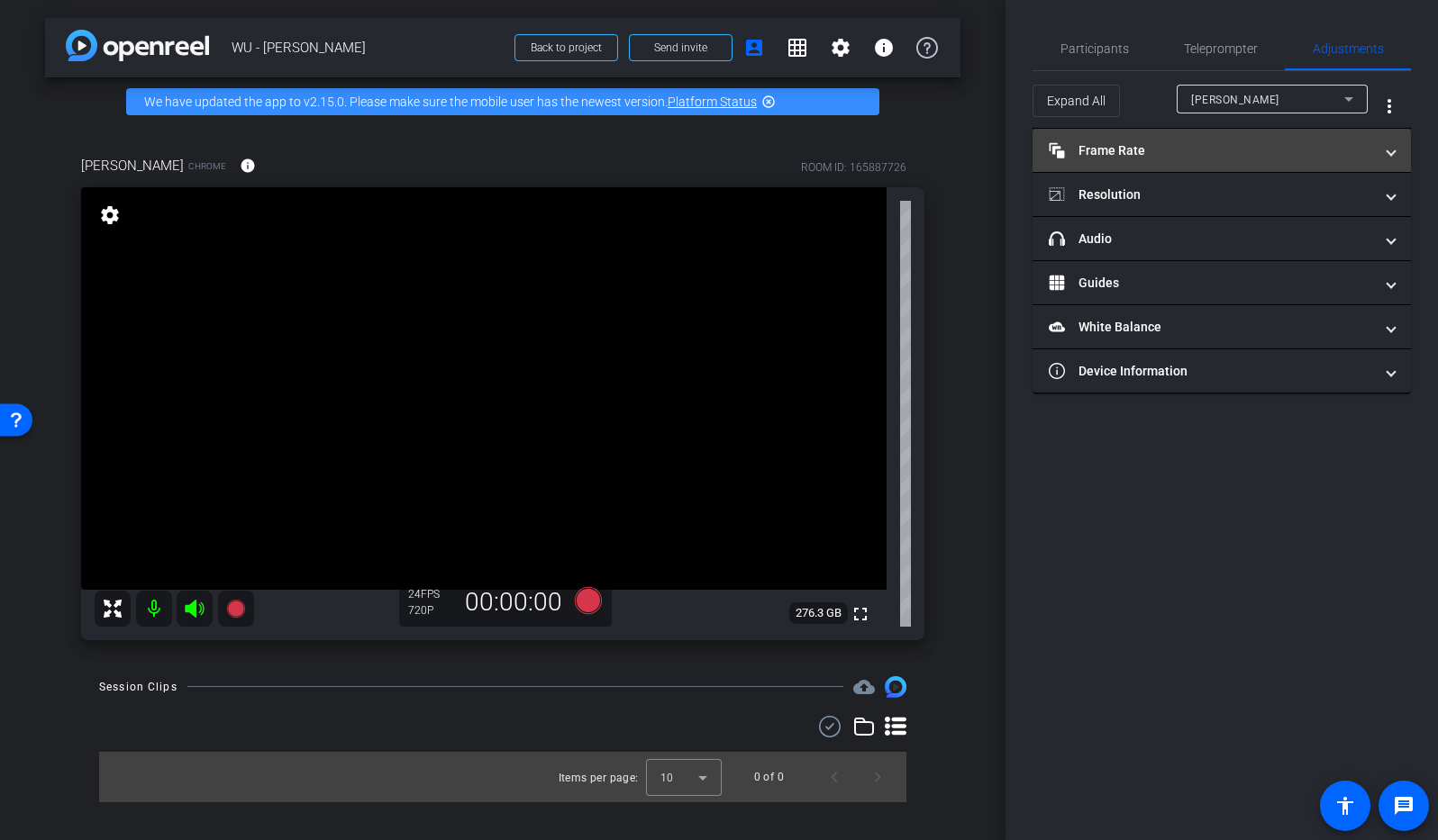
click at [1174, 148] on mat-panel-title "Frame Rate Frame Rate" at bounding box center [1211, 151] width 325 height 19
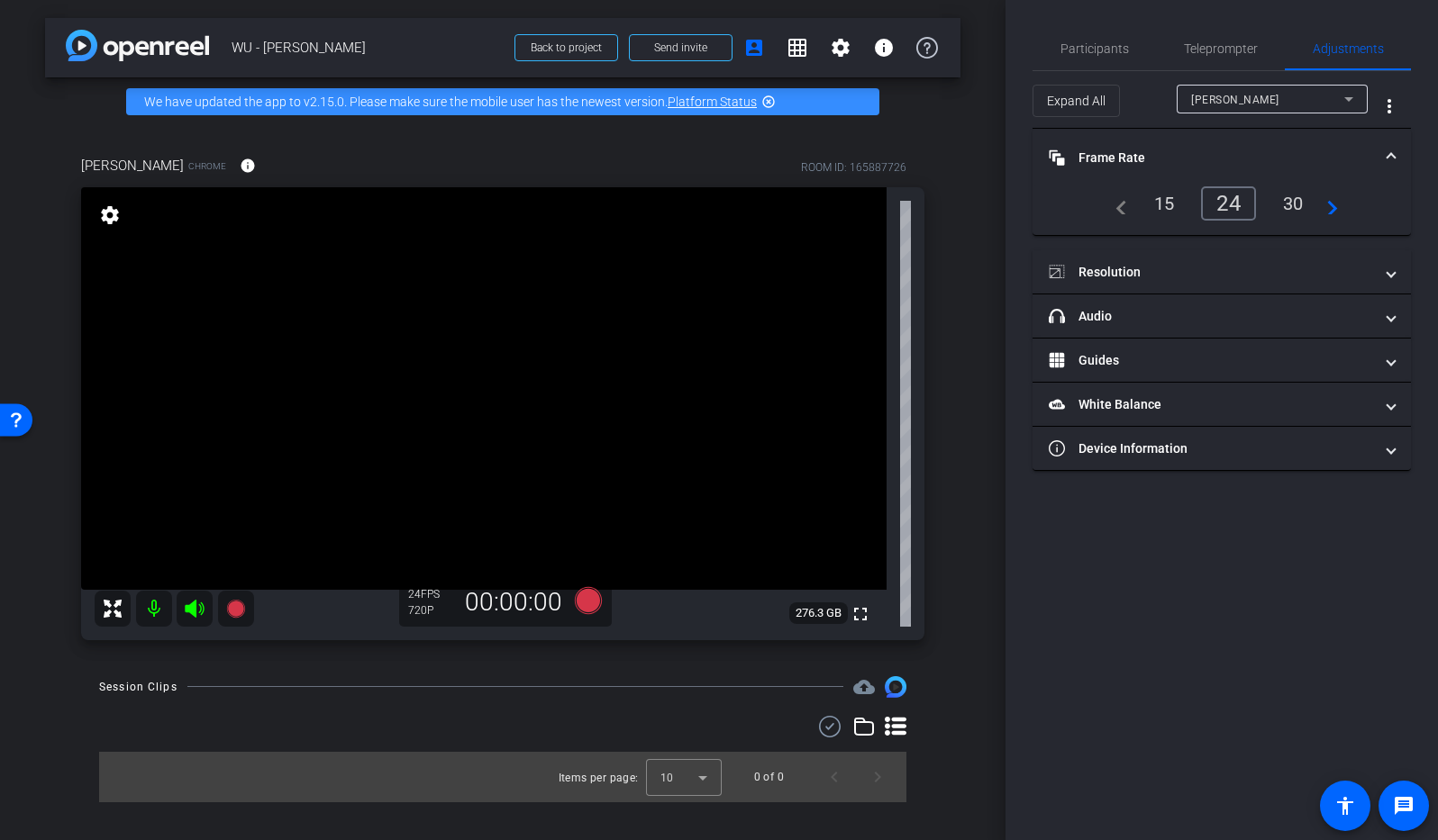
click at [1174, 148] on mat-panel-title "Frame Rate Frame Rate" at bounding box center [1211, 158] width 325 height 19
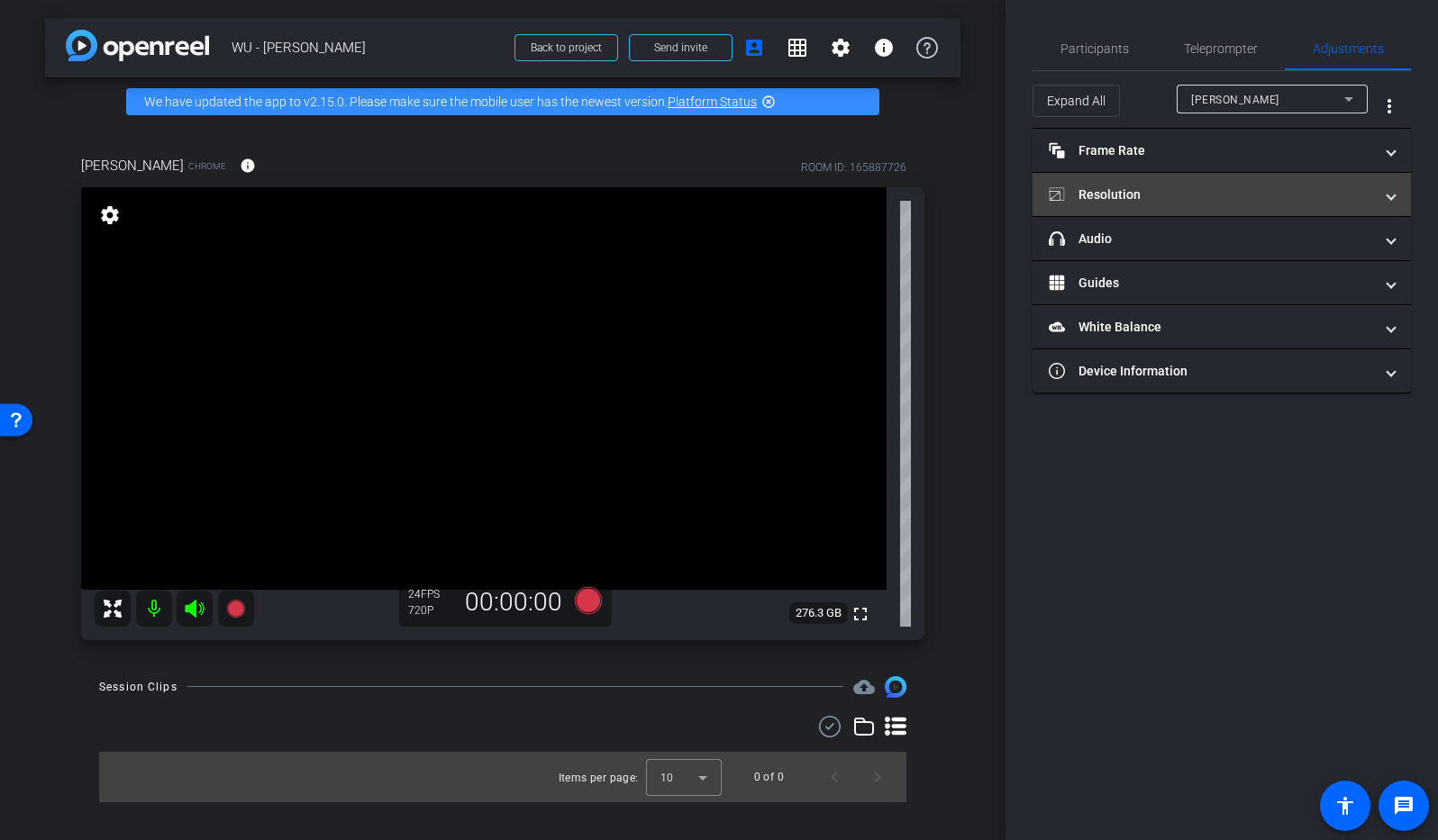
click at [1198, 195] on mat-panel-title "Resolution" at bounding box center [1211, 195] width 325 height 19
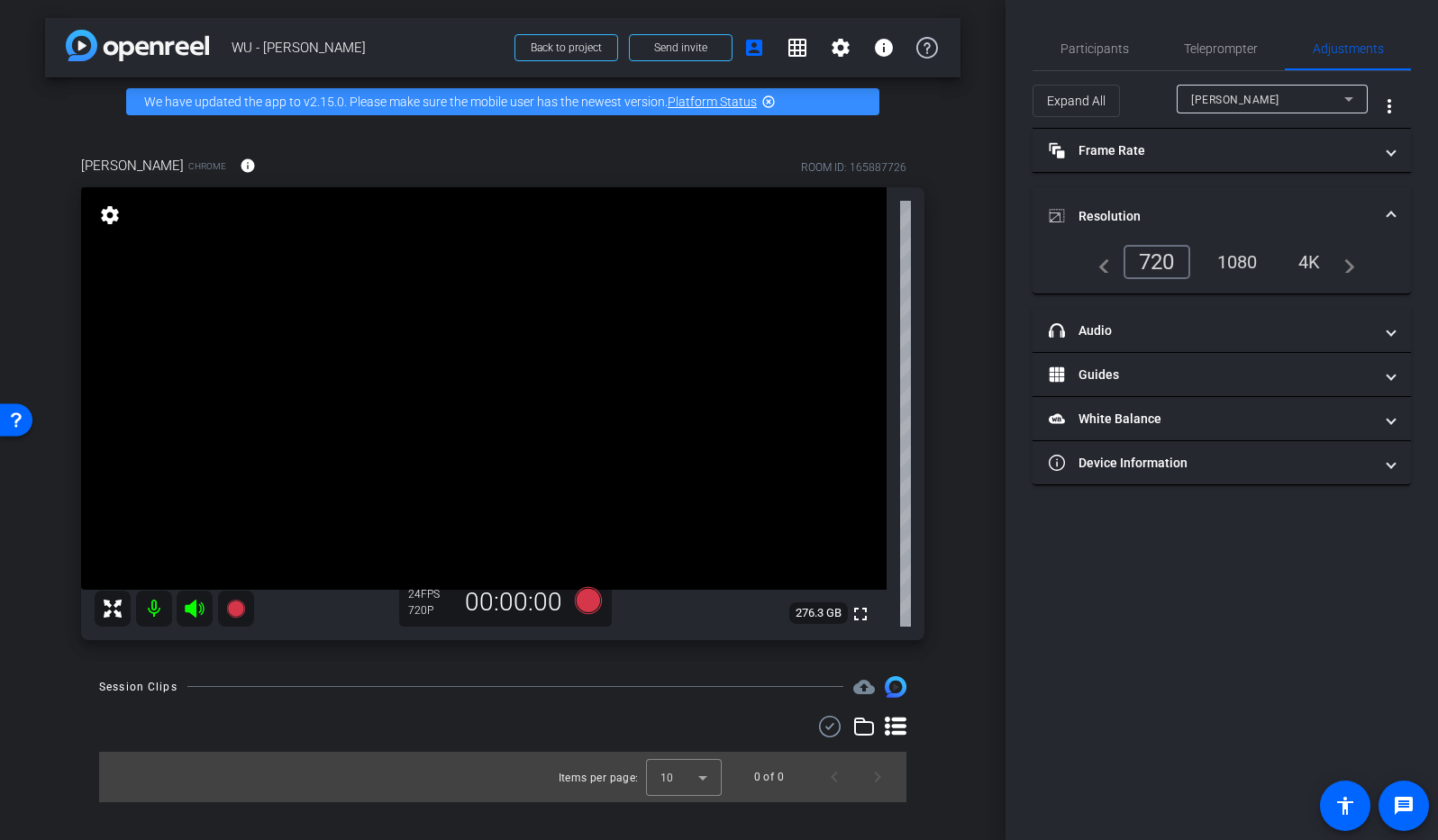
click at [1243, 261] on div "1080" at bounding box center [1237, 262] width 68 height 31
click at [1206, 50] on span "Teleprompter" at bounding box center [1221, 48] width 74 height 12
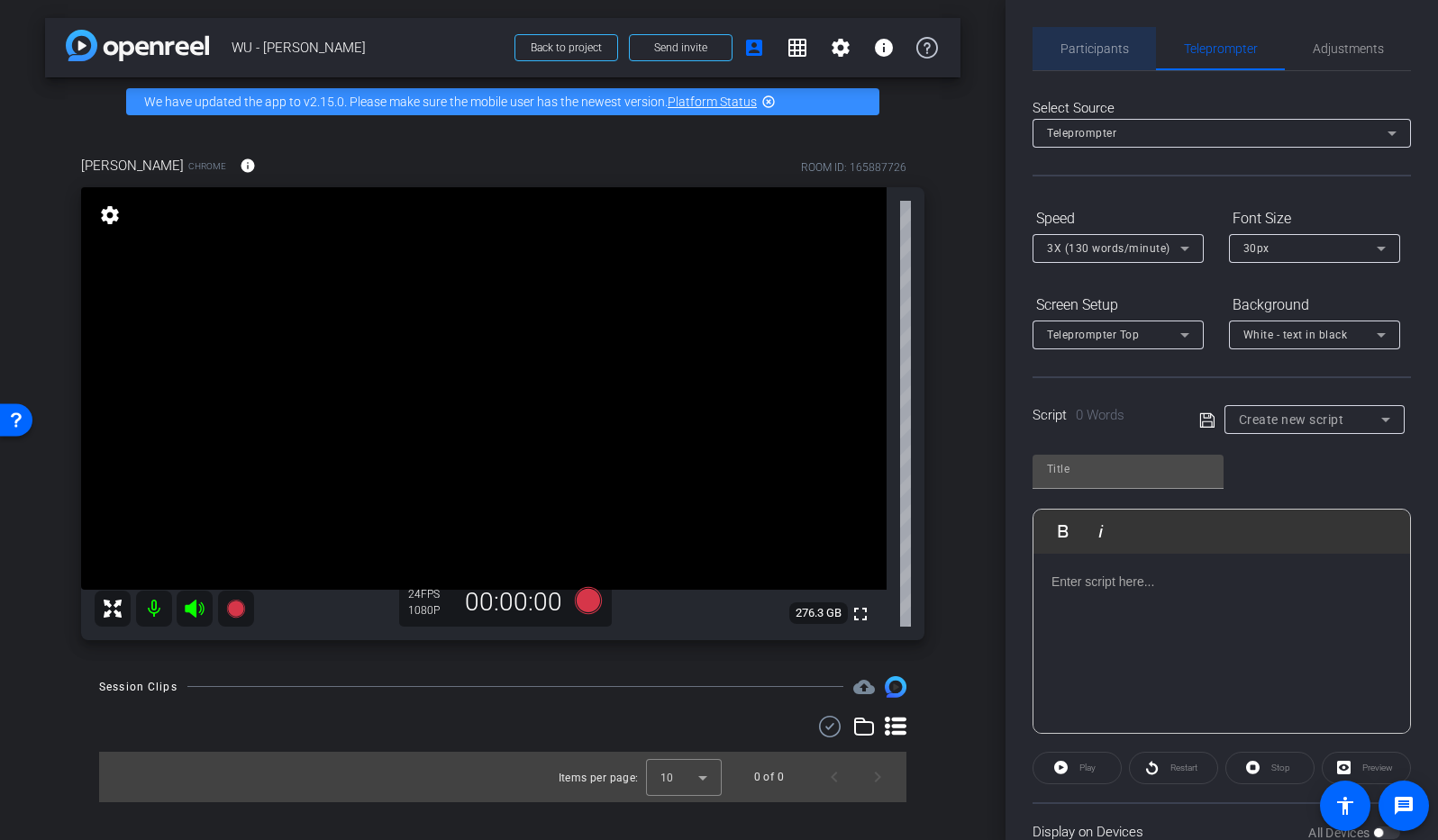
click at [1113, 54] on span "Participants" at bounding box center [1094, 48] width 68 height 12
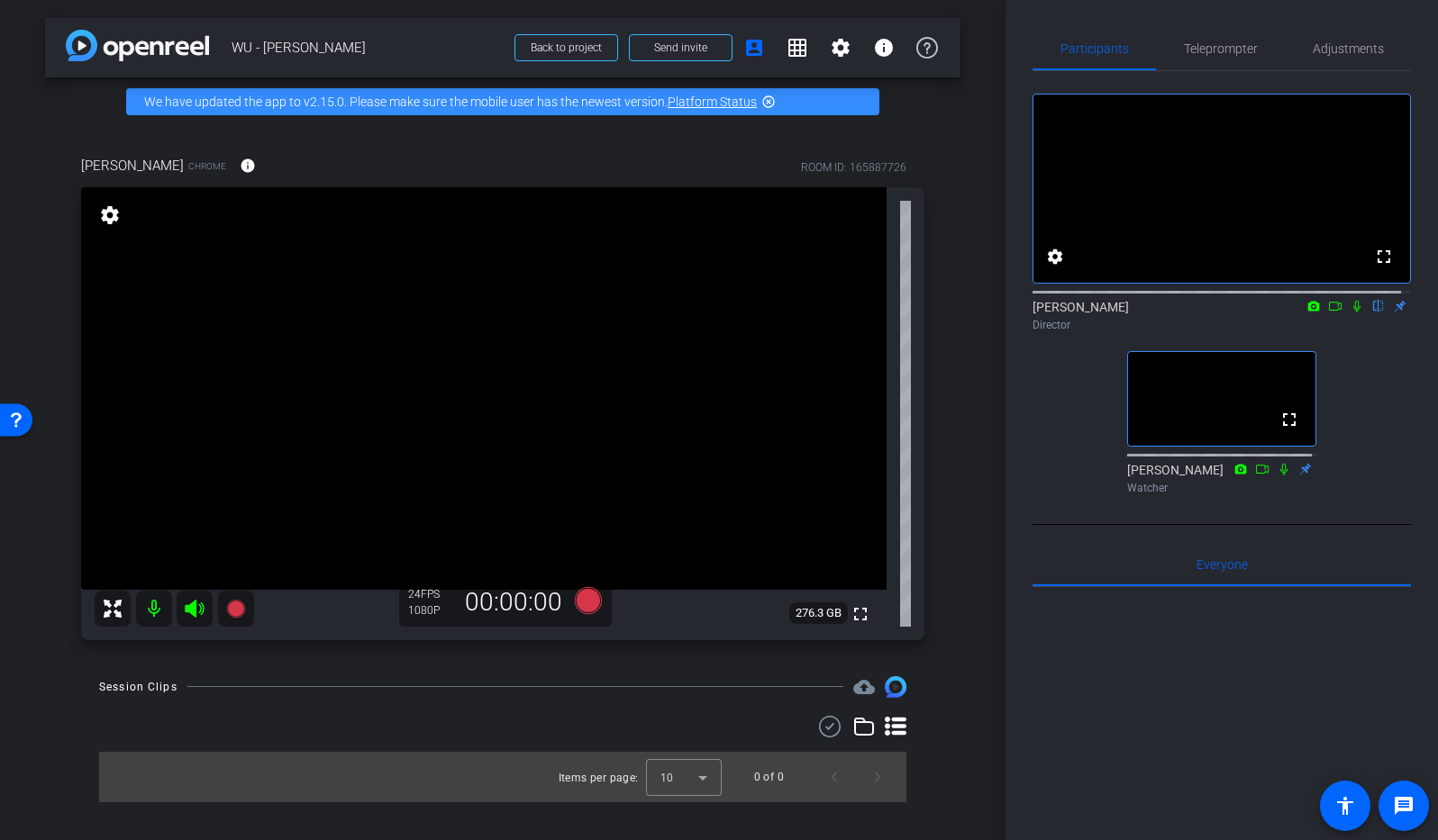
click at [1301, 312] on icon at bounding box center [1357, 306] width 14 height 12
click at [1301, 312] on icon at bounding box center [1358, 306] width 10 height 11
click at [1301, 312] on icon at bounding box center [1357, 306] width 14 height 12
click at [591, 602] on icon at bounding box center [588, 601] width 27 height 27
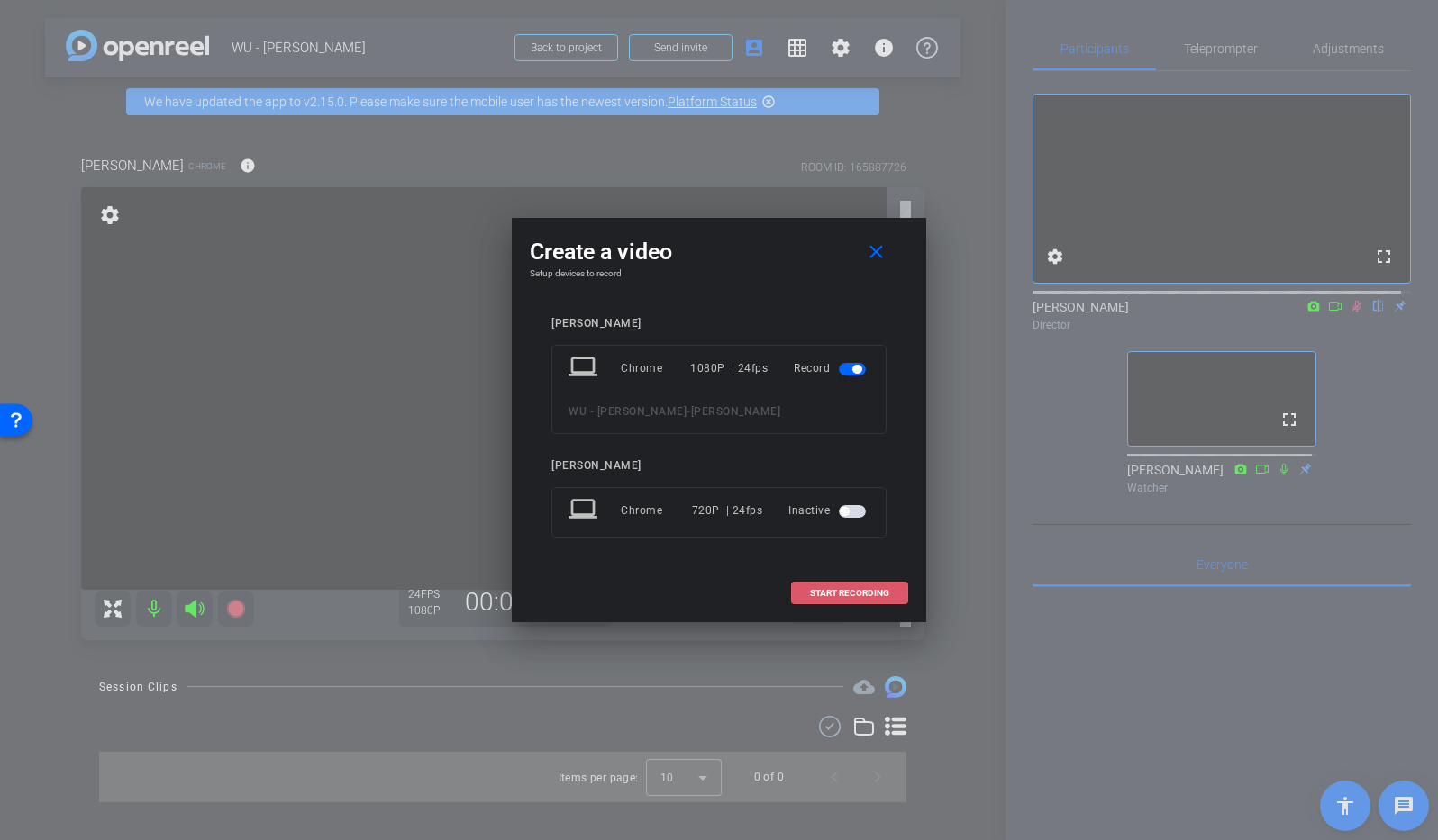
click at [817, 596] on span "START RECORDING" at bounding box center [849, 593] width 80 height 9
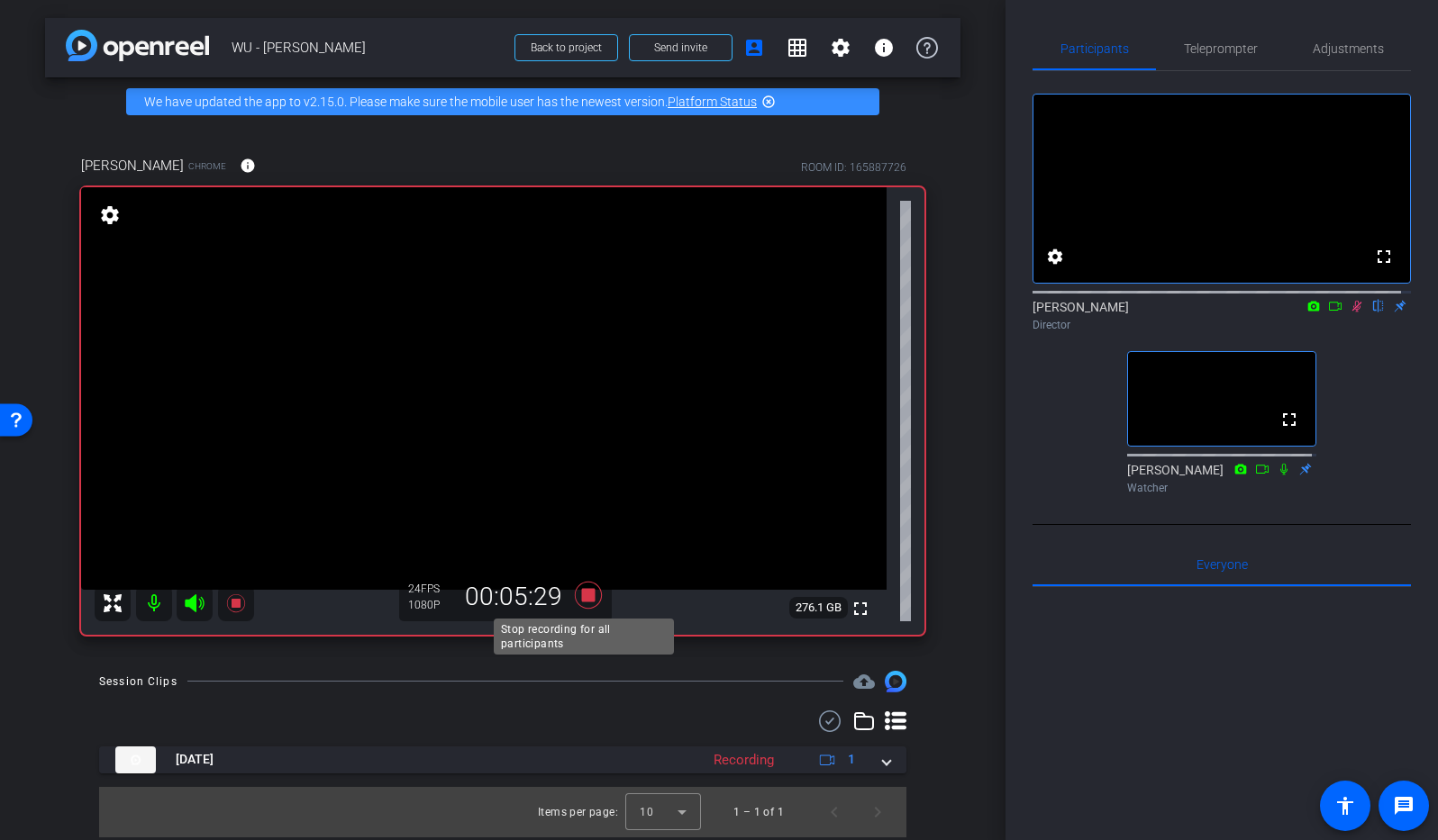
click at [582, 598] on icon at bounding box center [588, 595] width 27 height 27
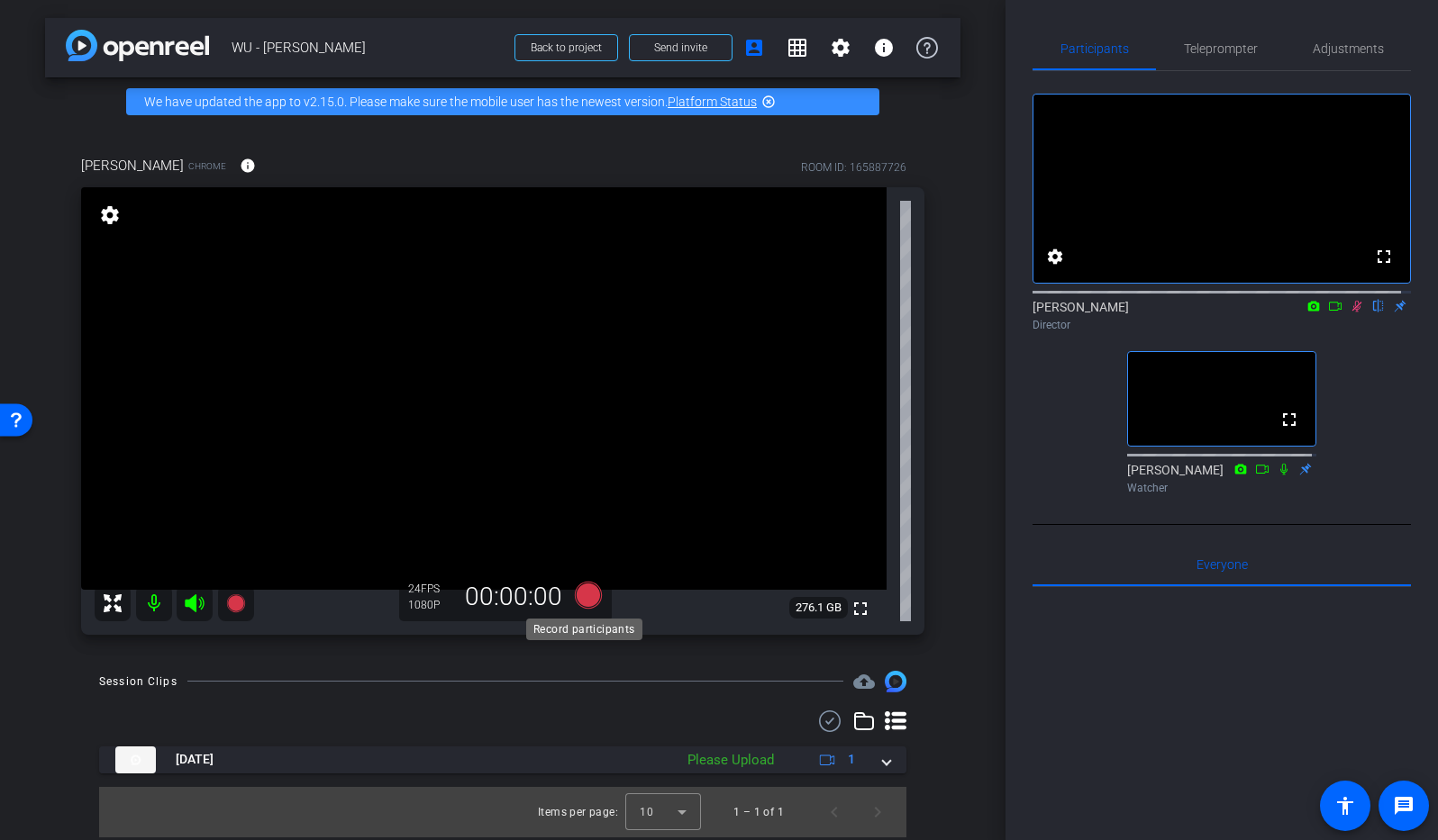
click at [582, 596] on icon at bounding box center [588, 595] width 27 height 27
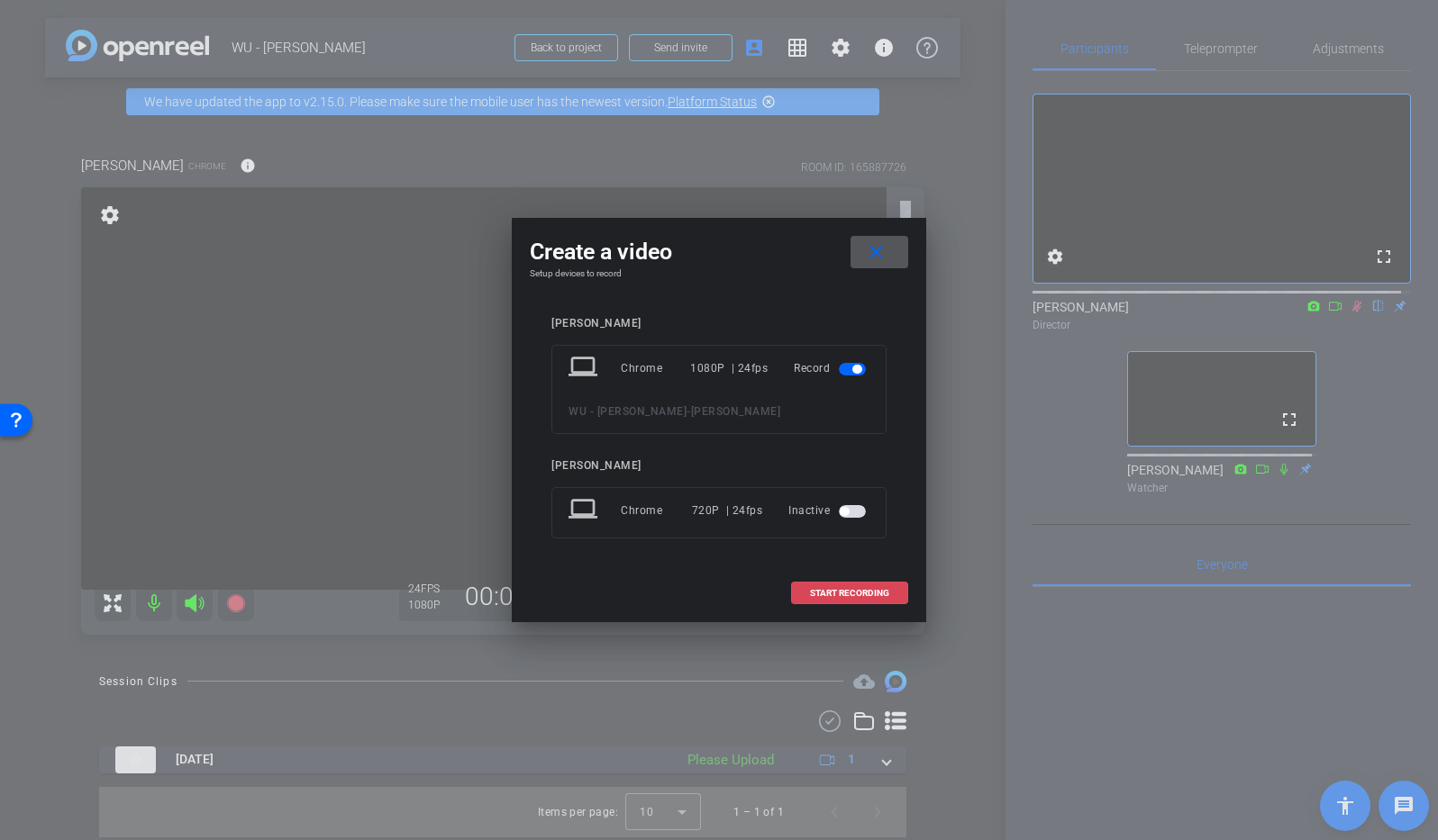
click at [879, 599] on span at bounding box center [850, 593] width 115 height 43
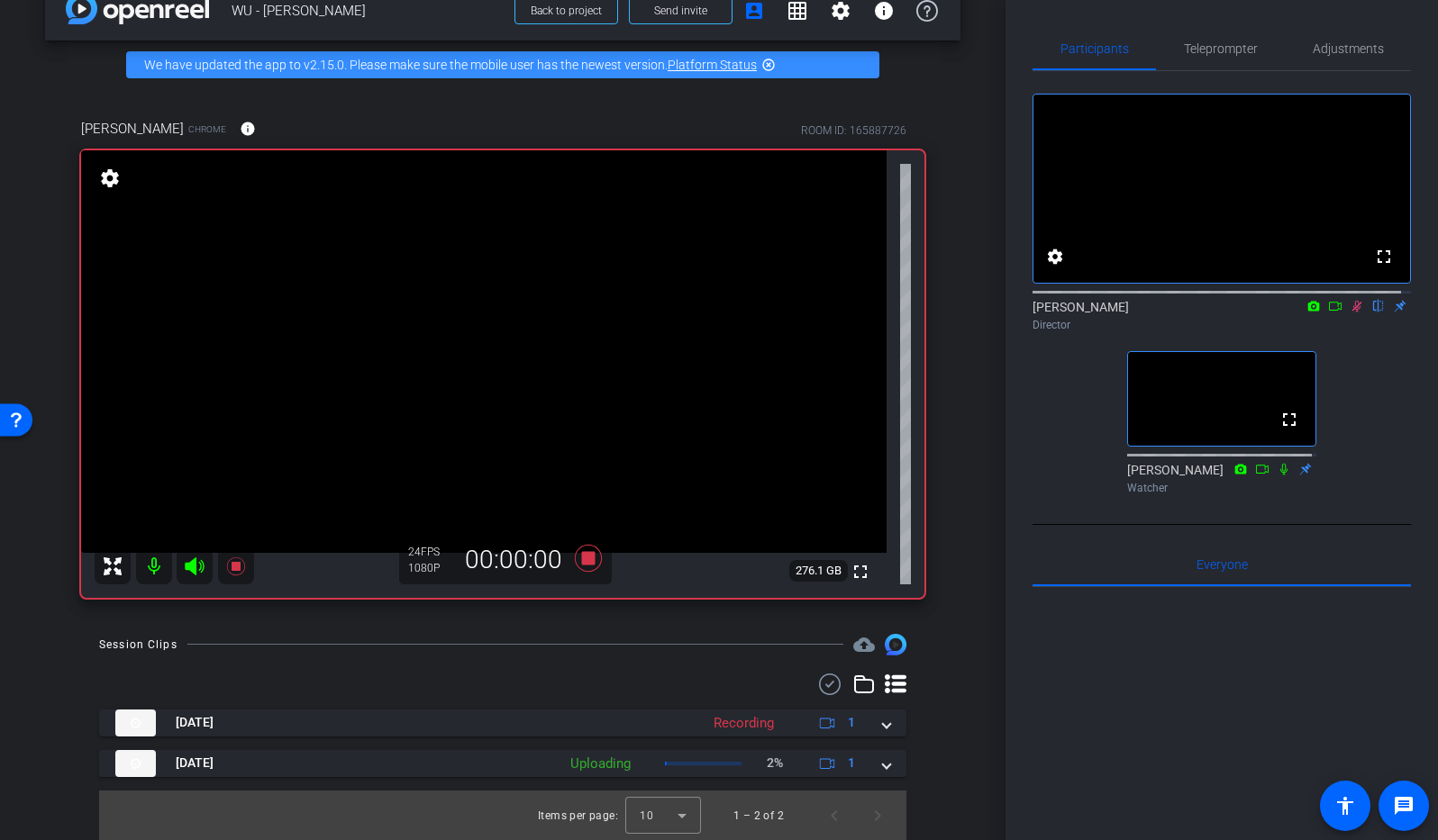
scroll to position [37, 0]
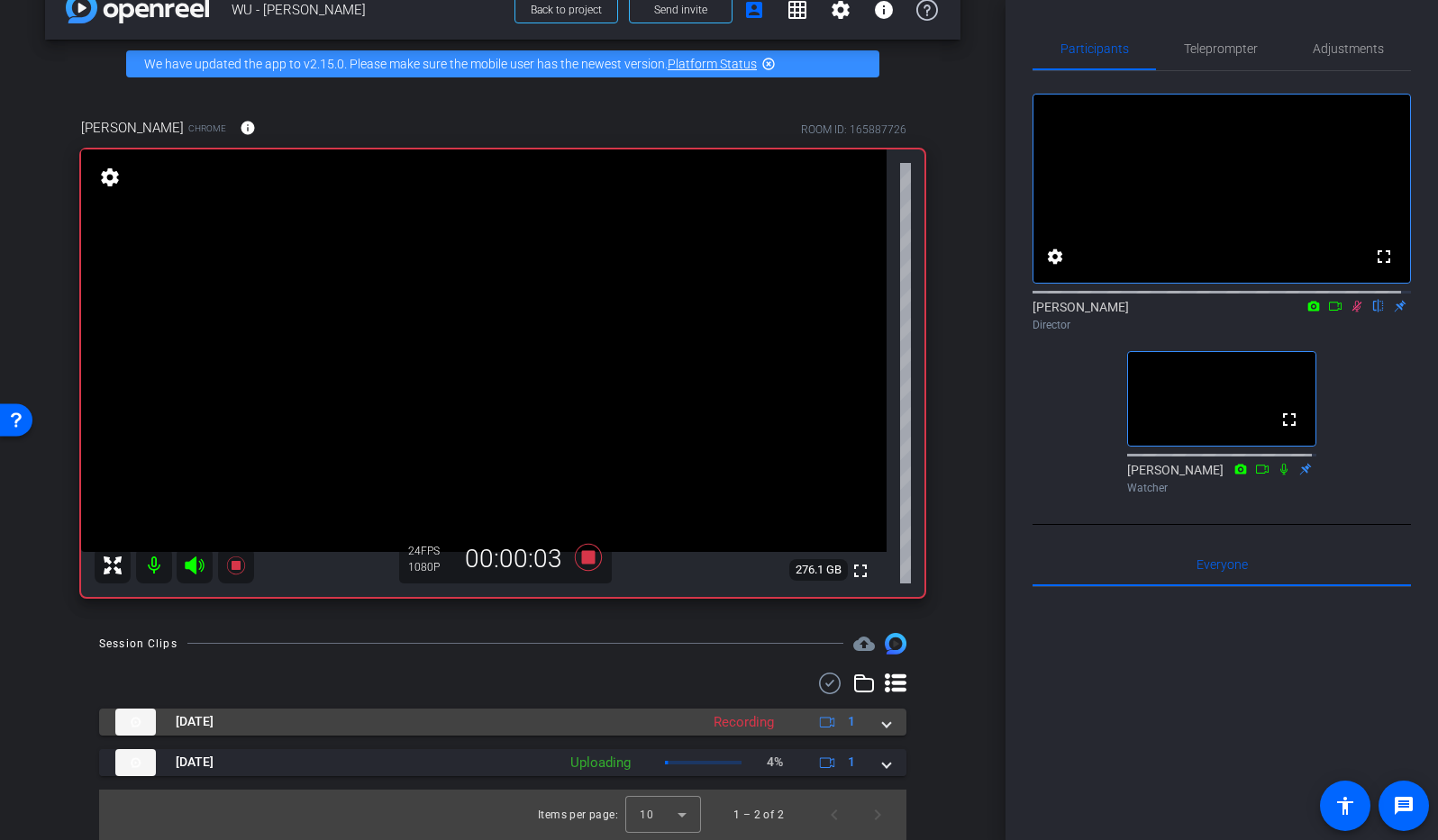
click at [767, 719] on div "Recording" at bounding box center [743, 723] width 79 height 21
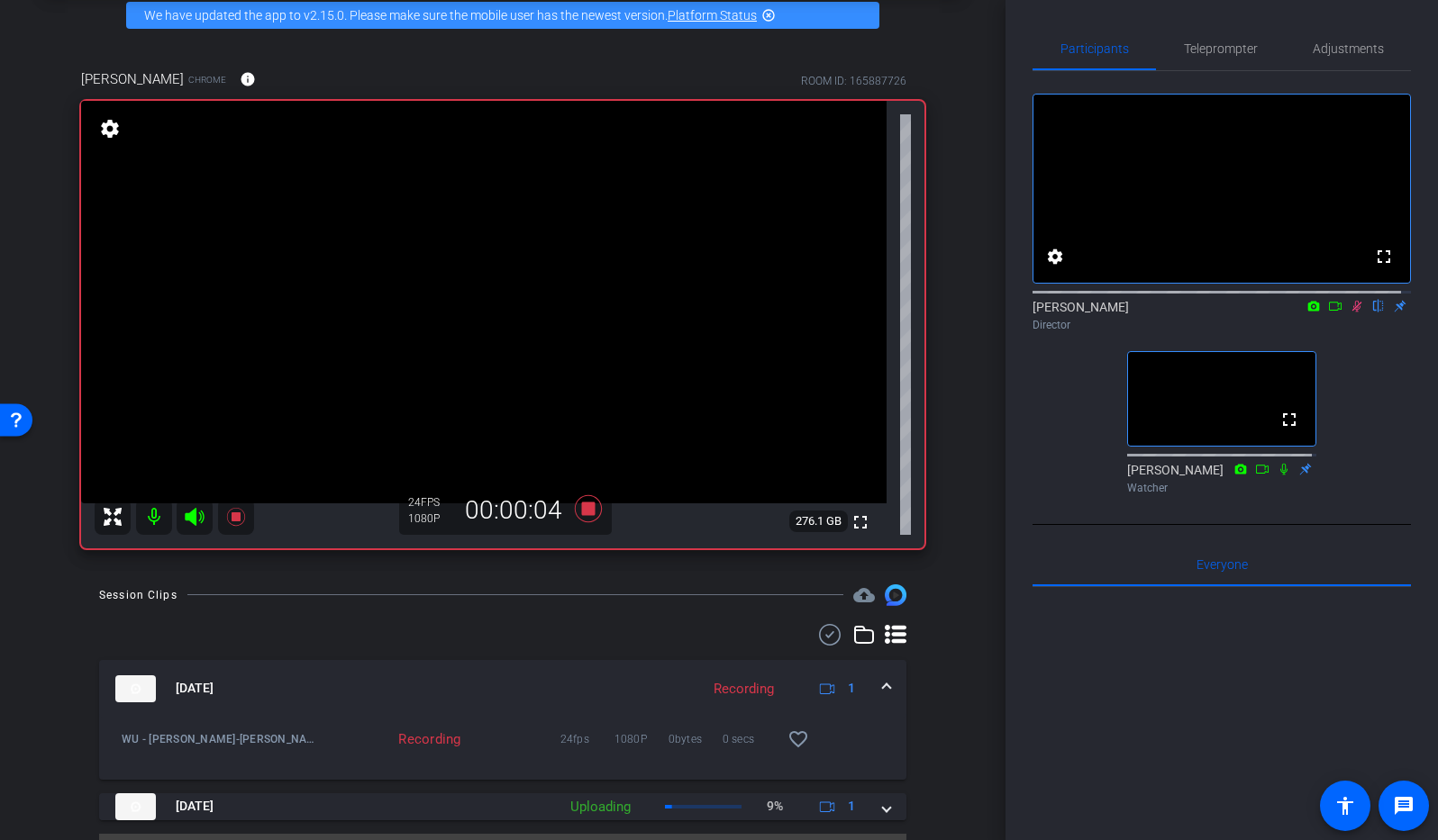
scroll to position [130, 0]
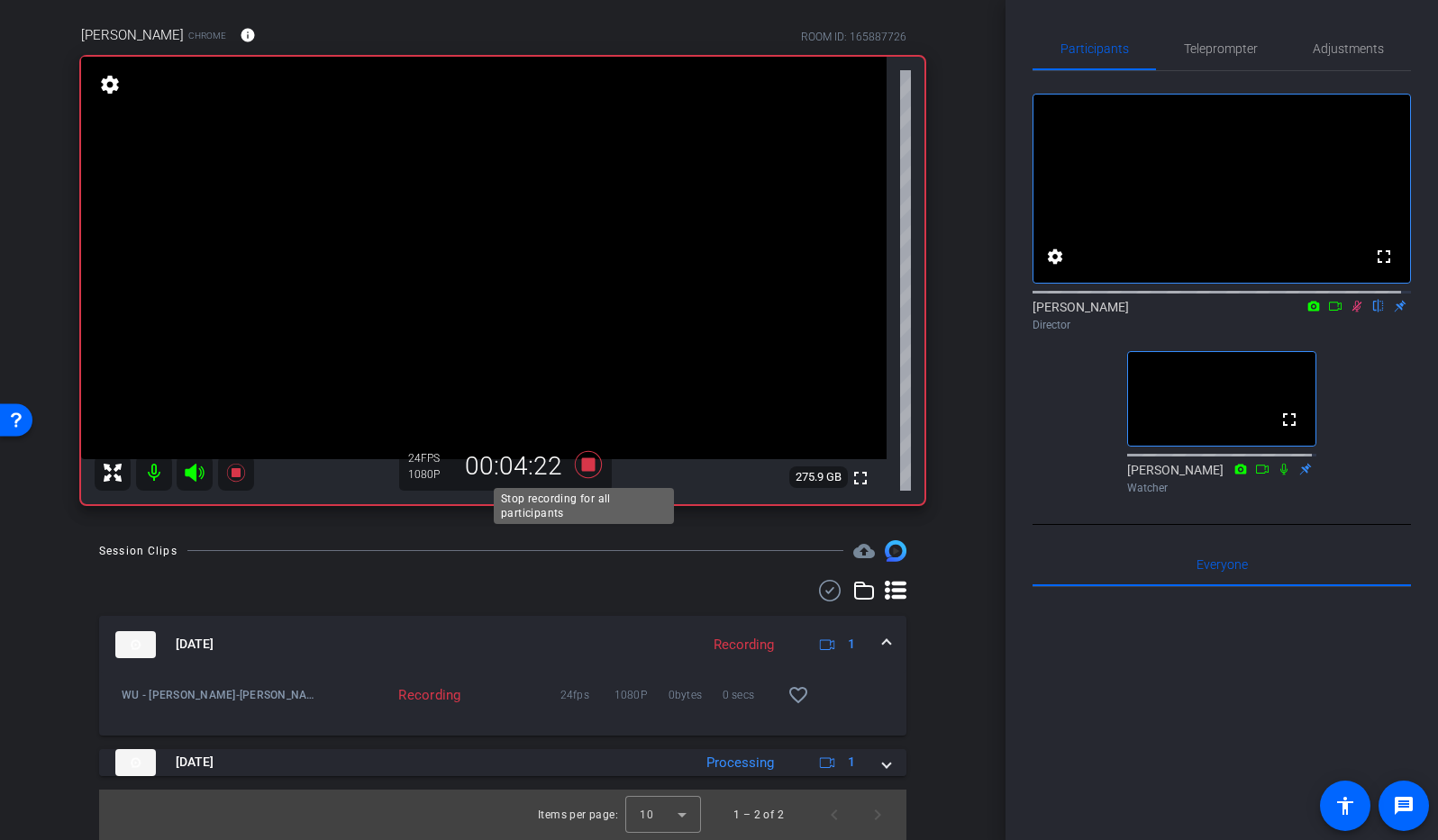
click at [584, 465] on icon at bounding box center [588, 464] width 27 height 27
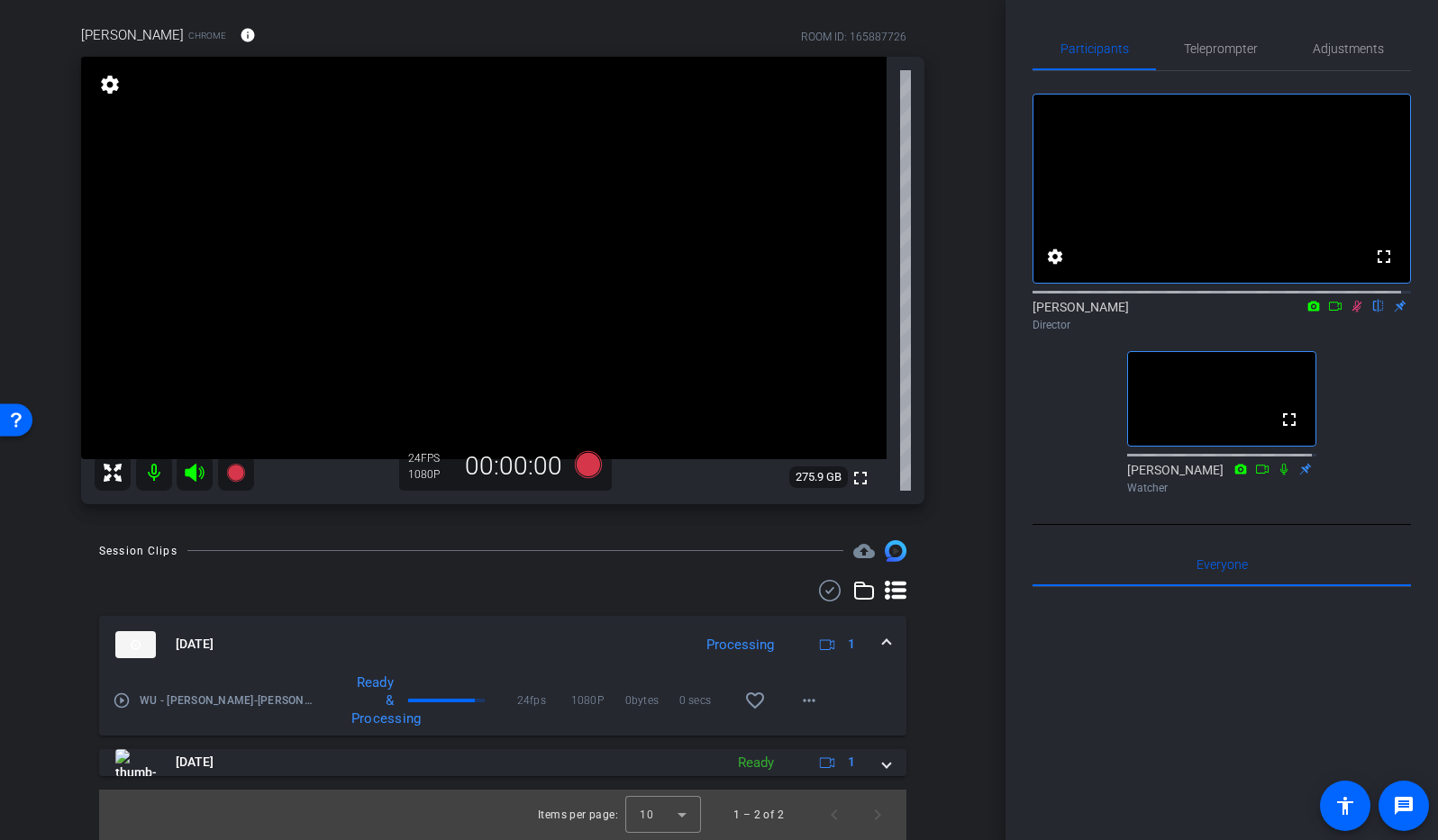
click at [1301, 312] on icon at bounding box center [1357, 306] width 14 height 12
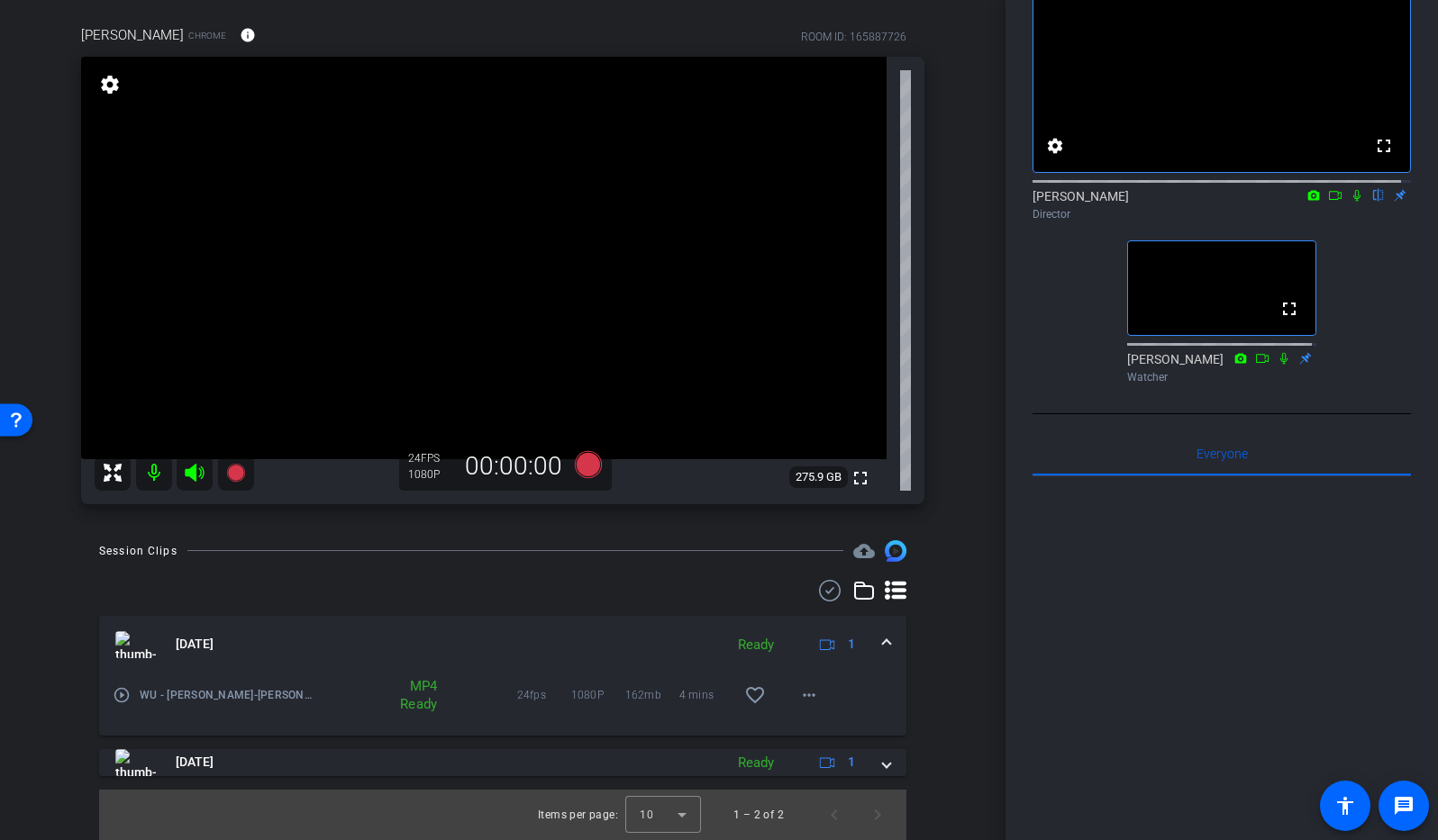
scroll to position [0, 0]
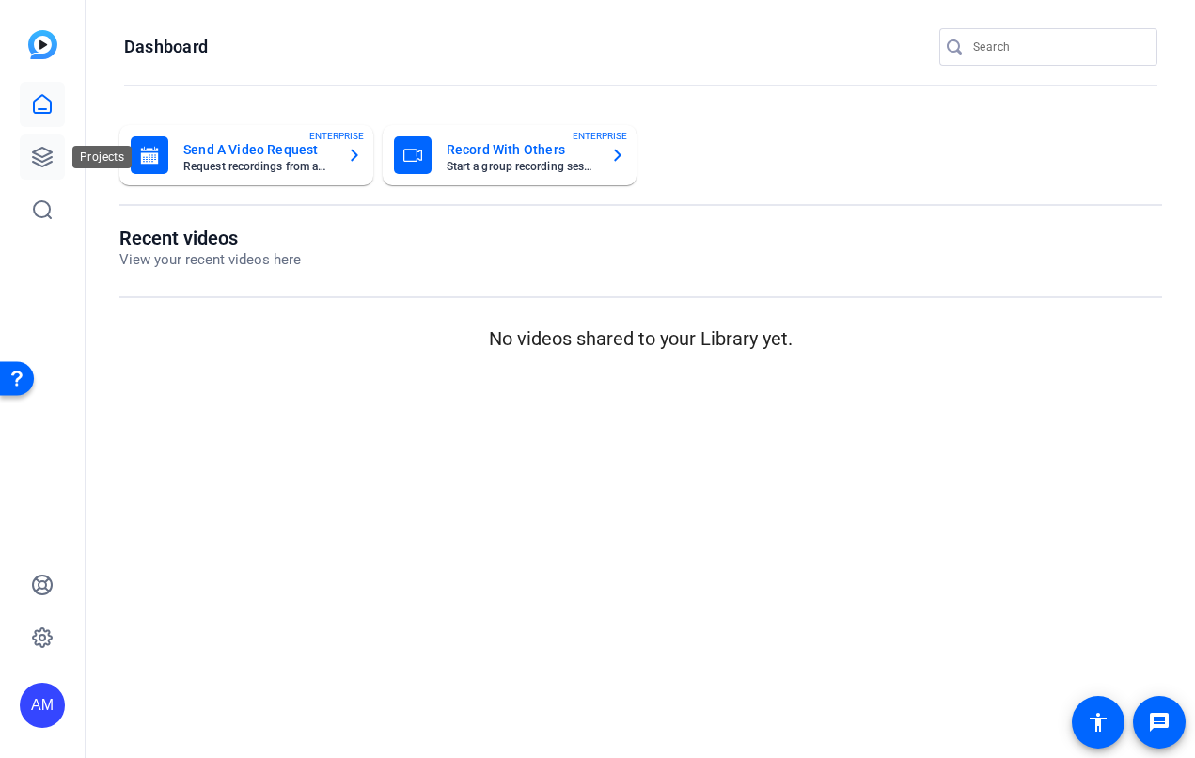
click at [47, 161] on icon at bounding box center [42, 157] width 23 height 23
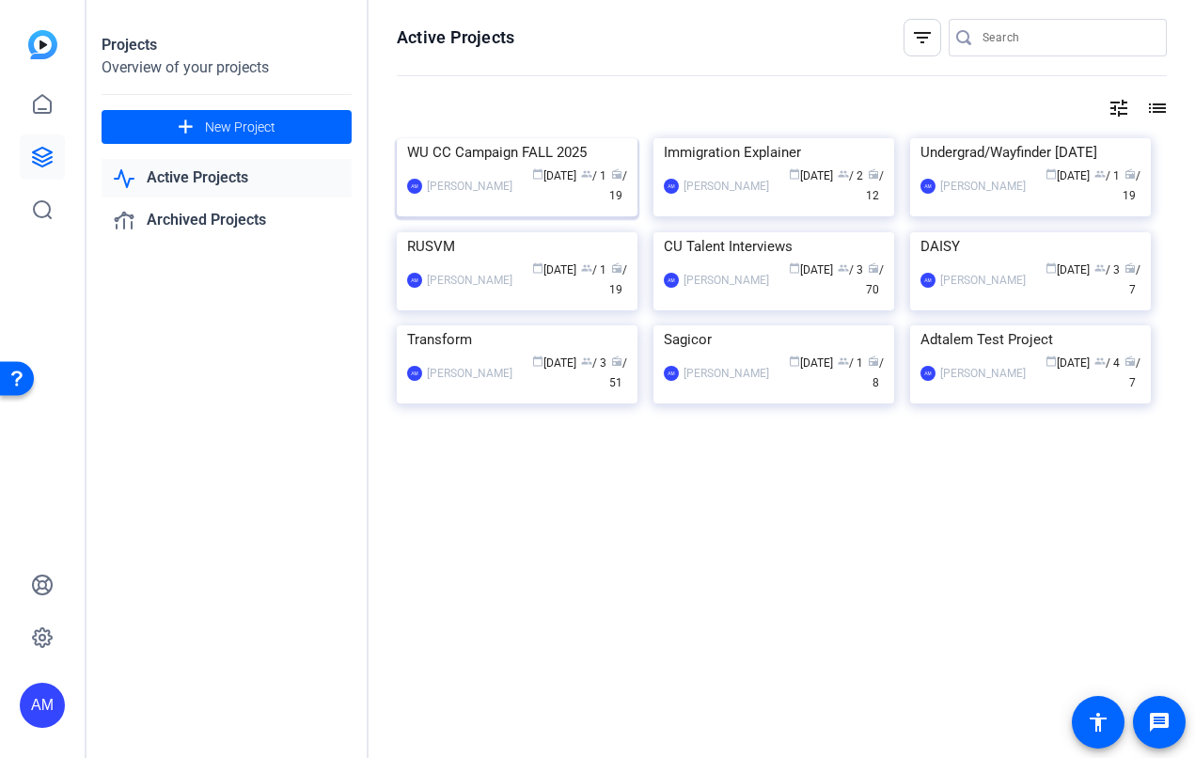
click at [516, 138] on img at bounding box center [517, 138] width 241 height 0
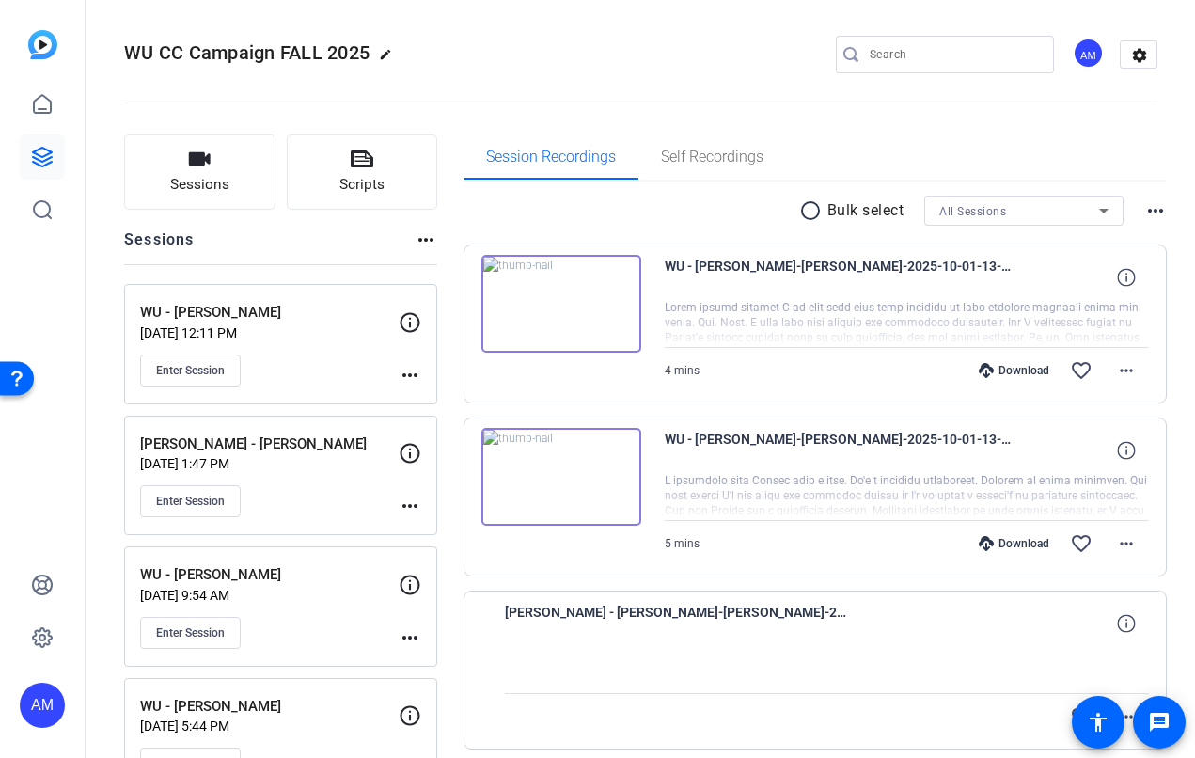
scroll to position [4, 0]
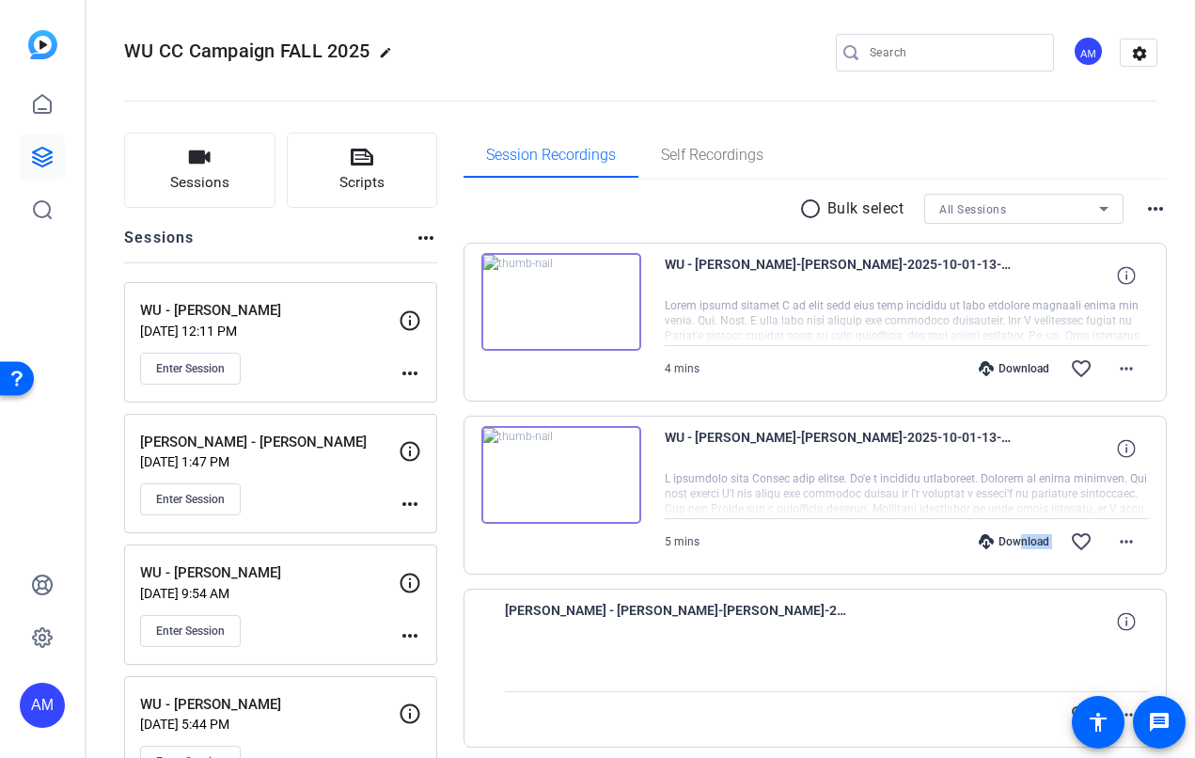
drag, startPoint x: 1005, startPoint y: 545, endPoint x: 987, endPoint y: 578, distance: 37.9
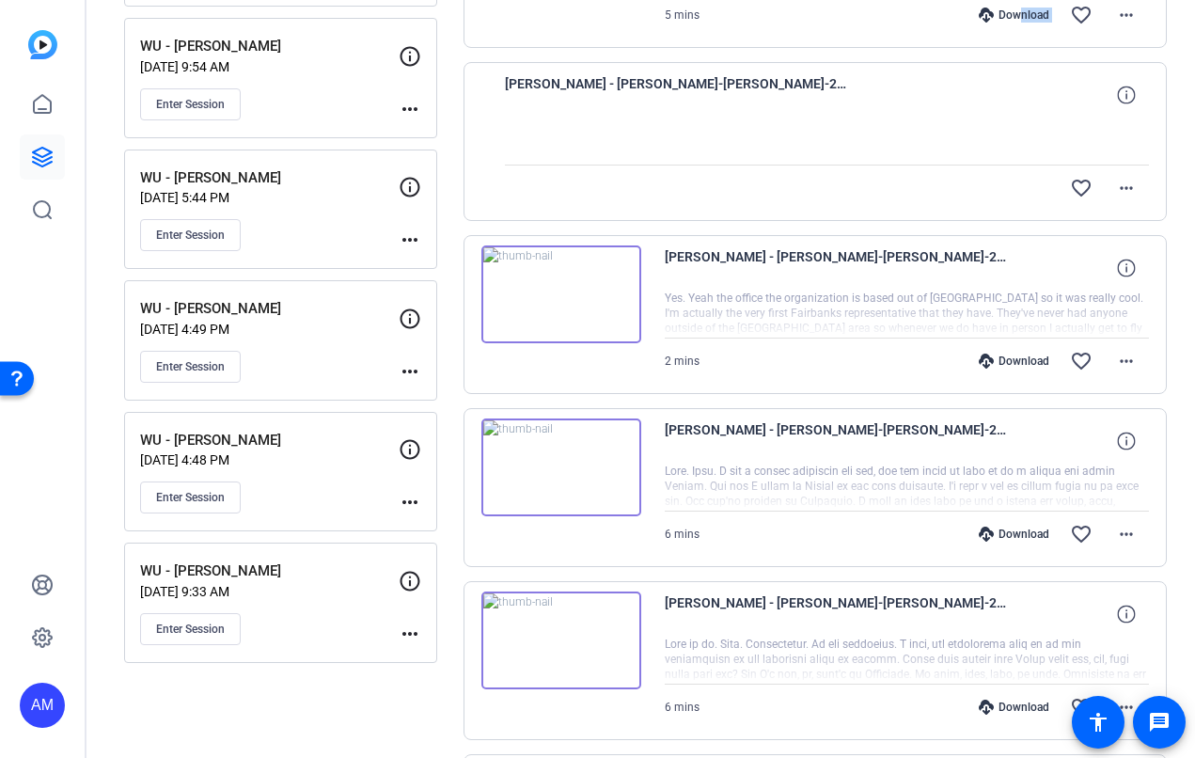
scroll to position [532, 0]
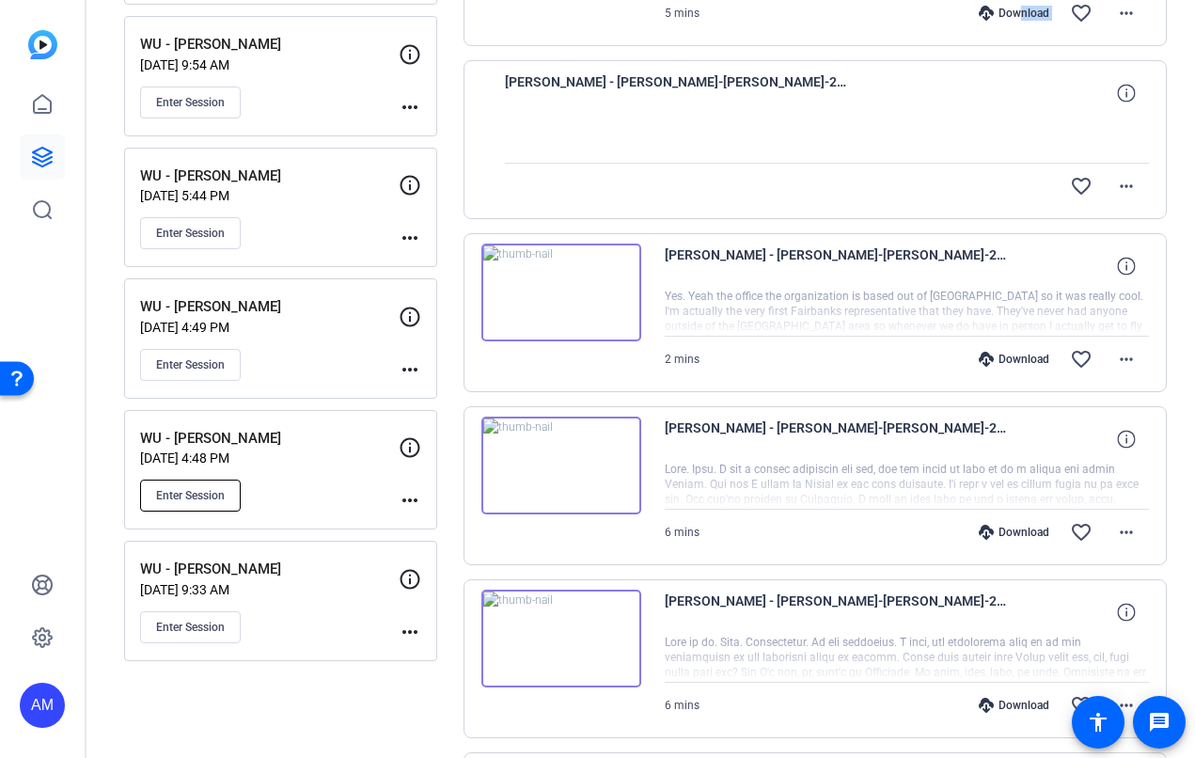
click at [200, 496] on span "Enter Session" at bounding box center [190, 495] width 69 height 15
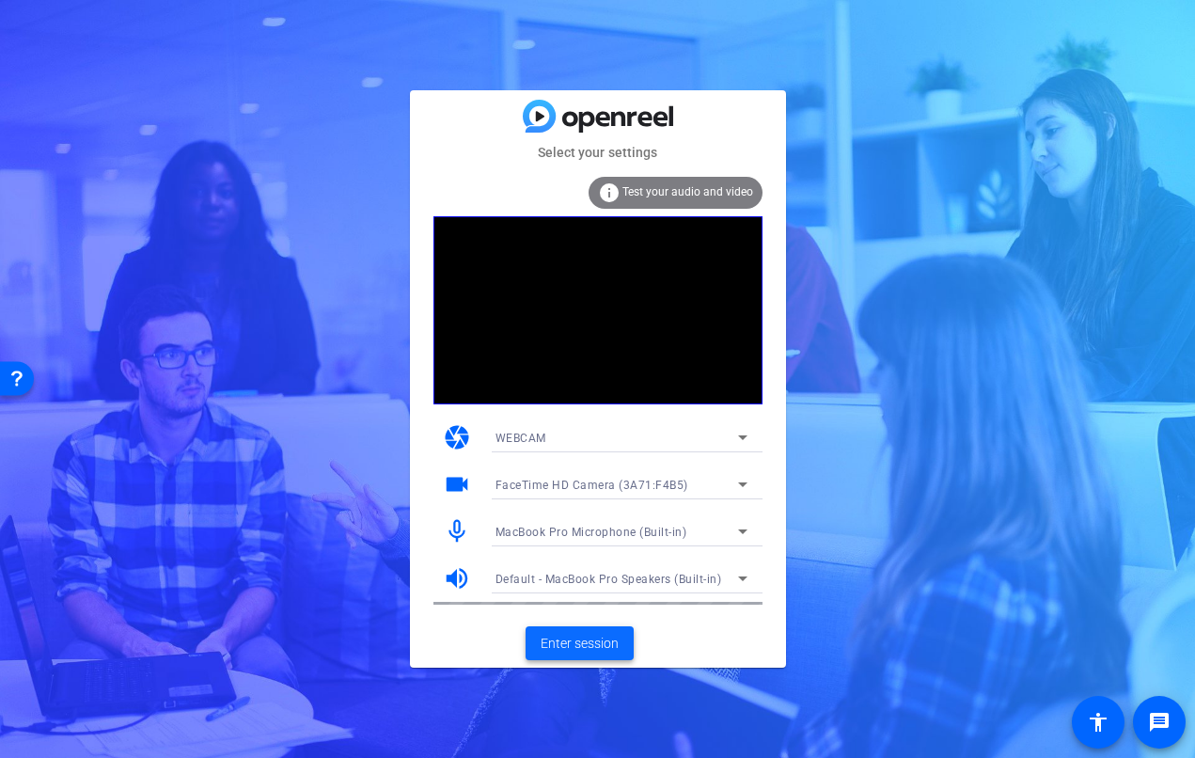
click at [588, 651] on span "Enter session" at bounding box center [580, 644] width 78 height 20
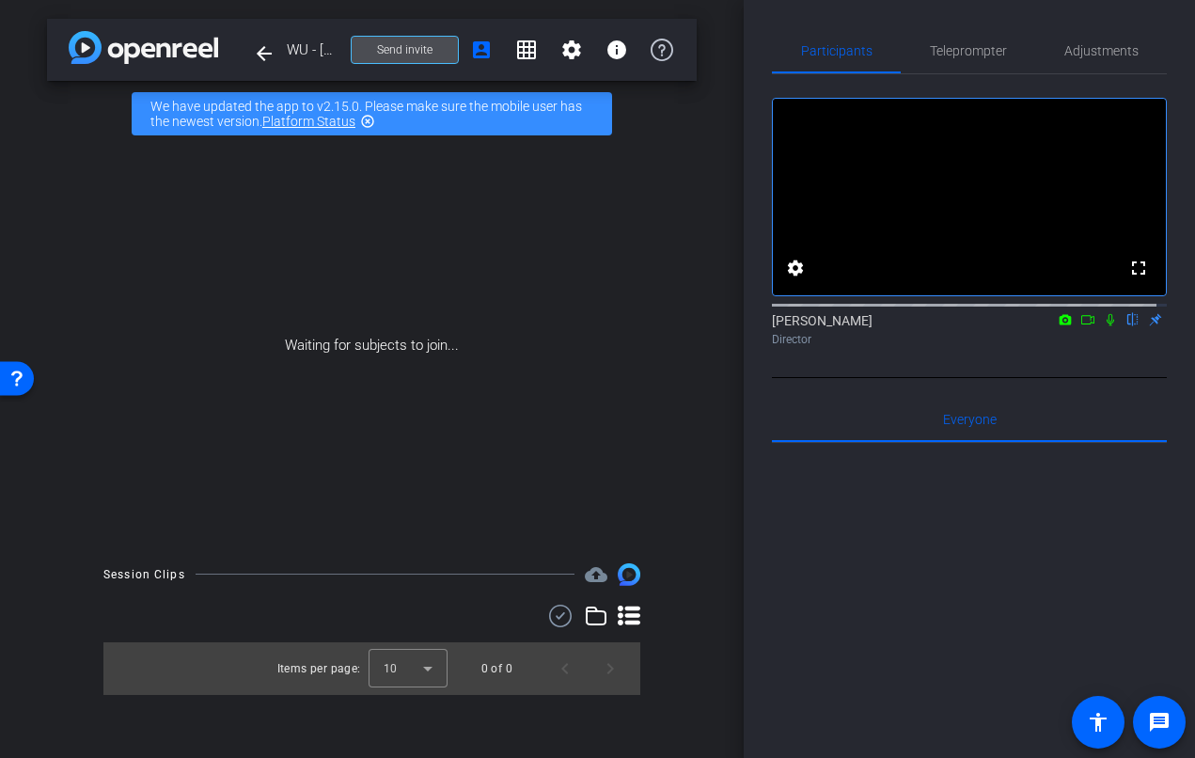
click at [420, 42] on span "Send invite" at bounding box center [404, 49] width 55 height 15
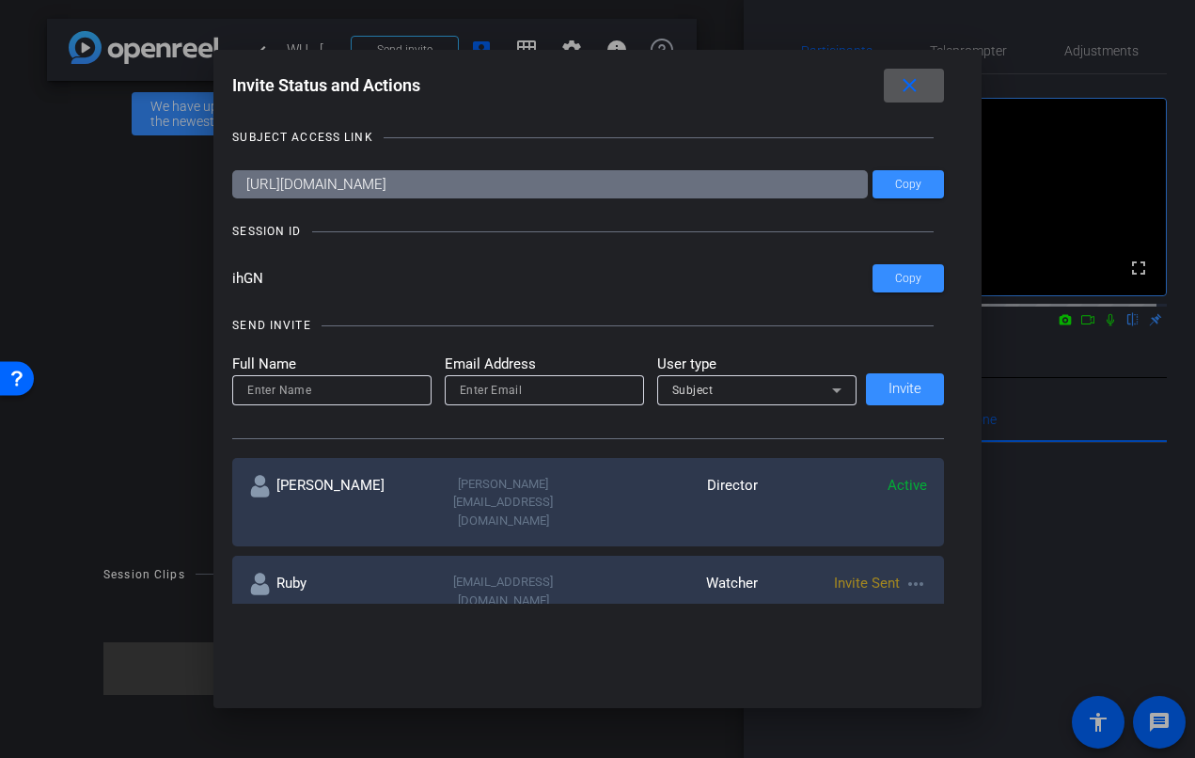
scroll to position [4, 0]
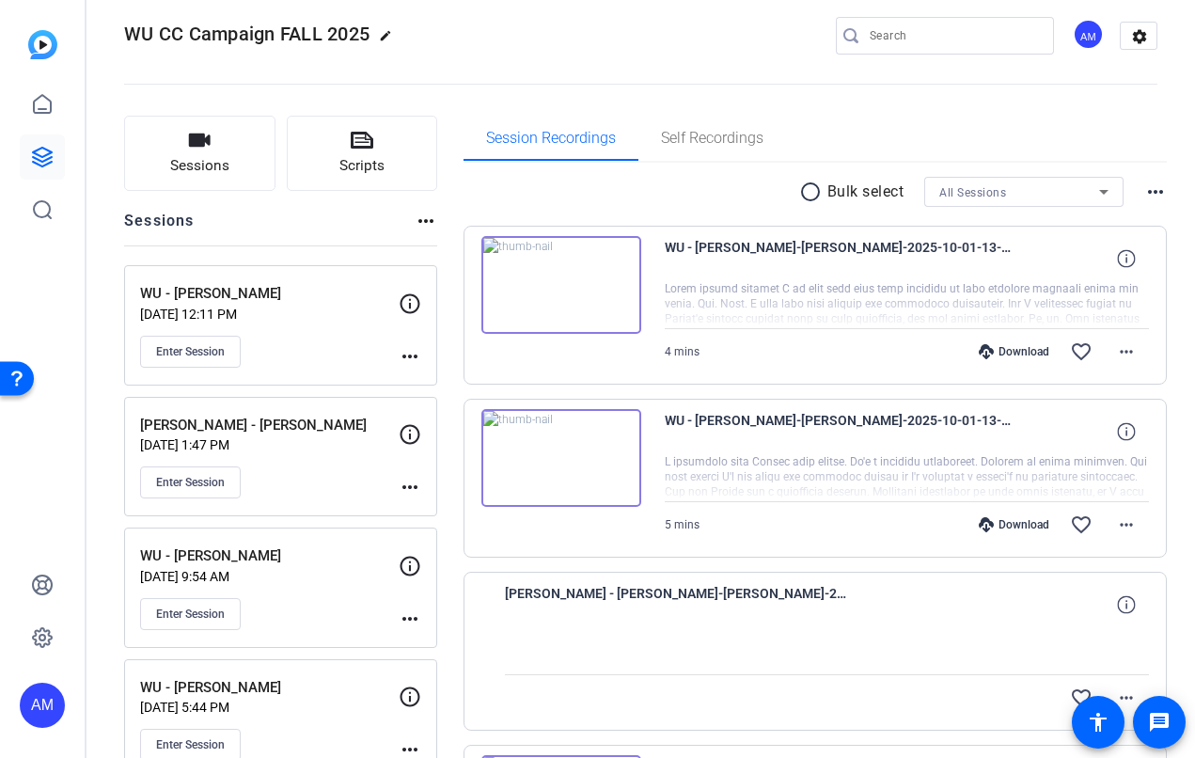
scroll to position [66, 0]
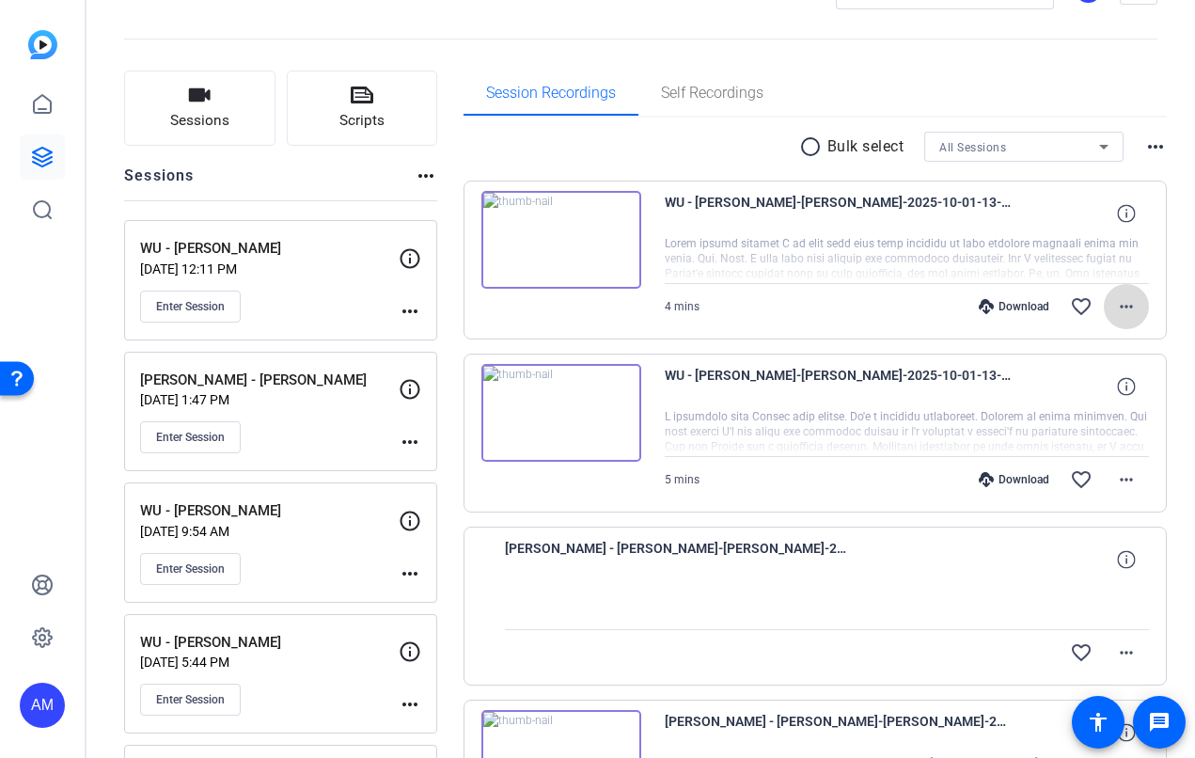
click at [1115, 308] on mat-icon "more_horiz" at bounding box center [1126, 306] width 23 height 23
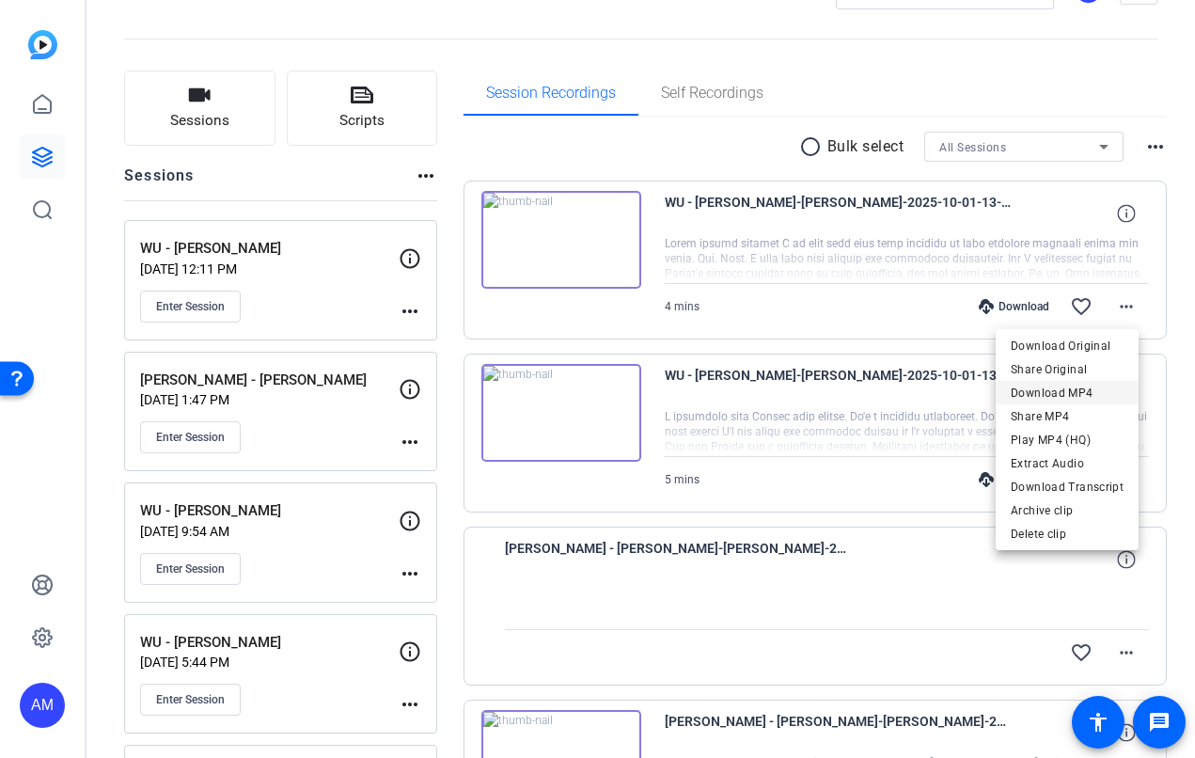
click at [1053, 393] on span "Download MP4" at bounding box center [1067, 392] width 113 height 23
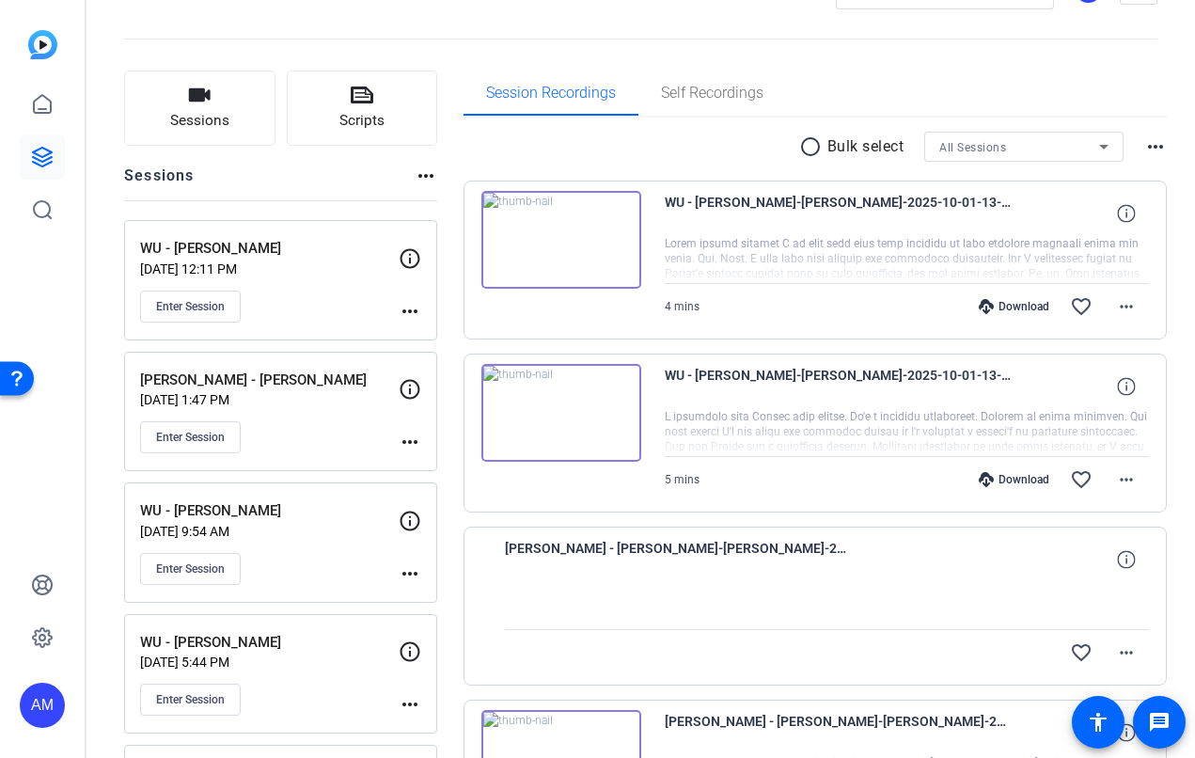
click at [840, 491] on div "Download favorite_border more_horiz" at bounding box center [979, 479] width 339 height 45
click at [1115, 480] on mat-icon "more_horiz" at bounding box center [1126, 479] width 23 height 23
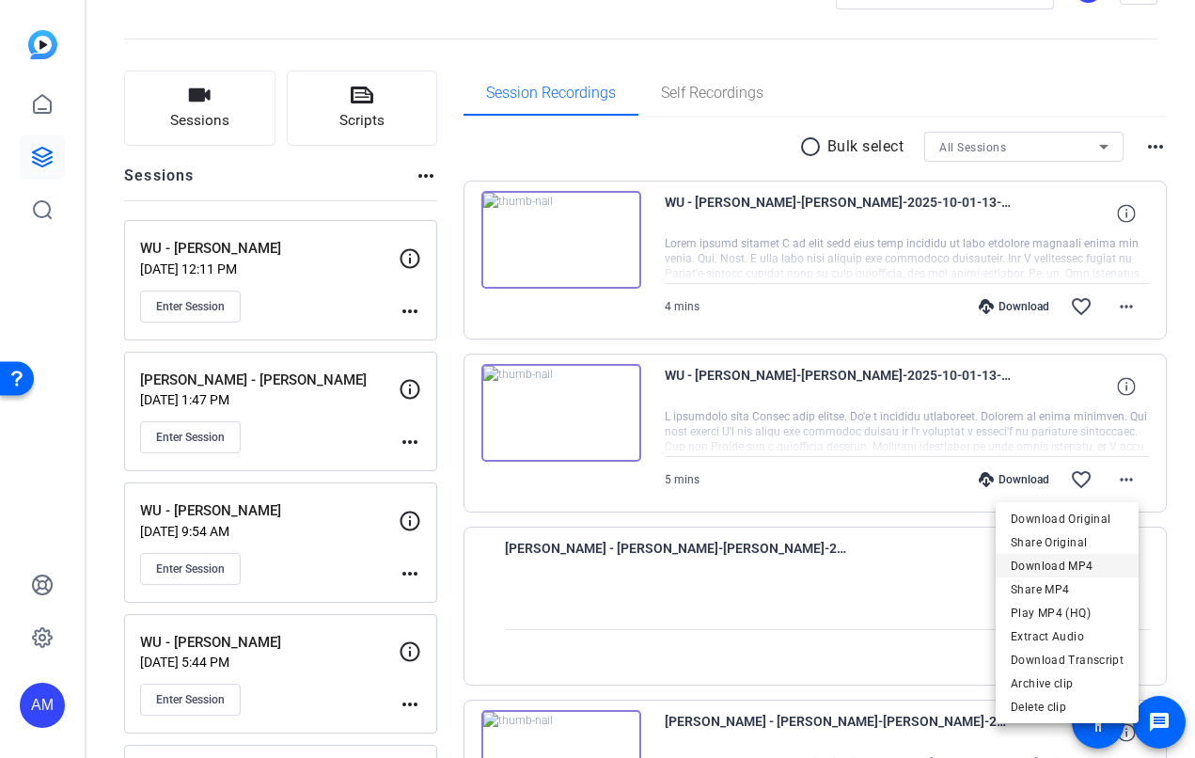
click at [1091, 555] on span "Download MP4" at bounding box center [1067, 565] width 113 height 23
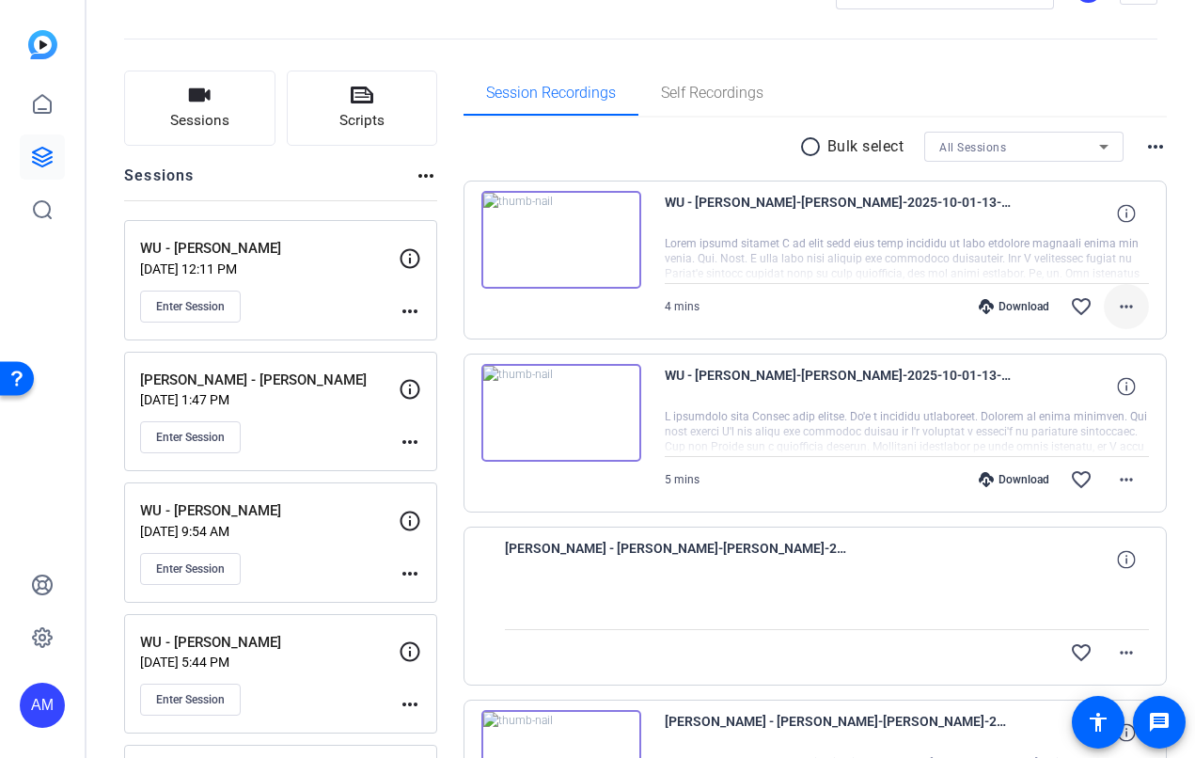
click at [1125, 308] on mat-icon "more_horiz" at bounding box center [1126, 306] width 23 height 23
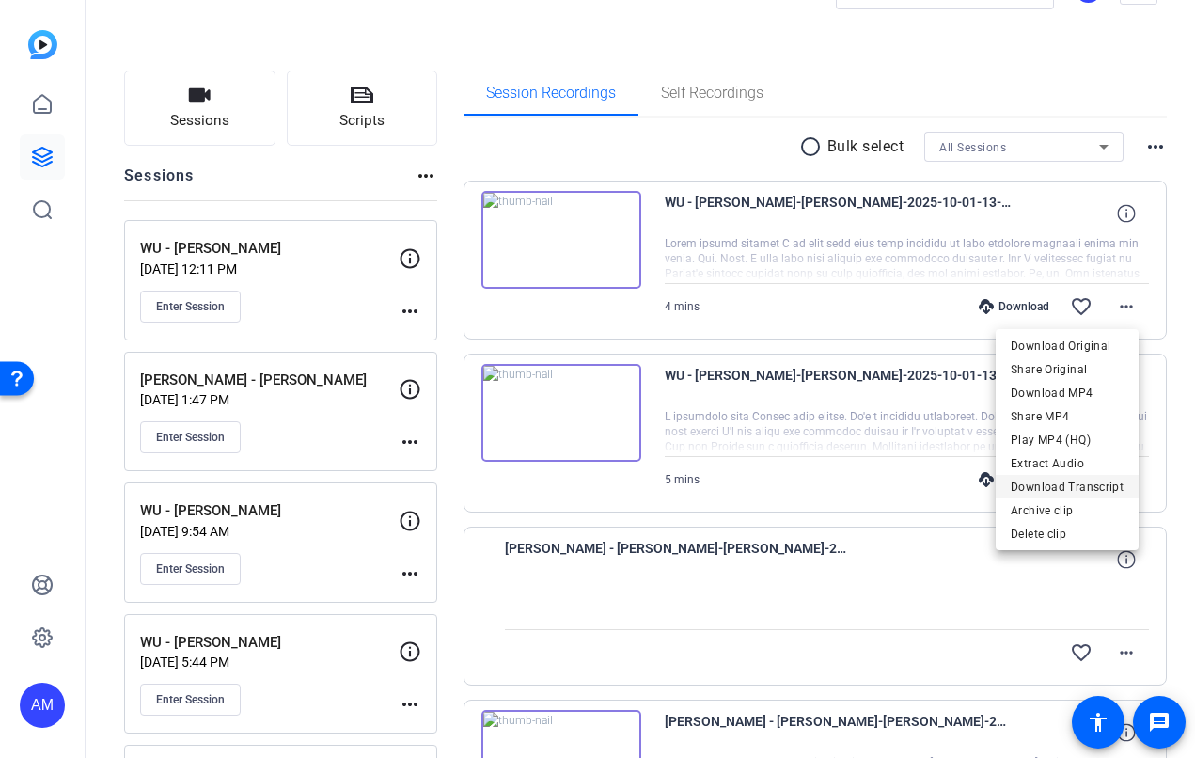
click at [1088, 481] on span "Download Transcript" at bounding box center [1067, 486] width 113 height 23
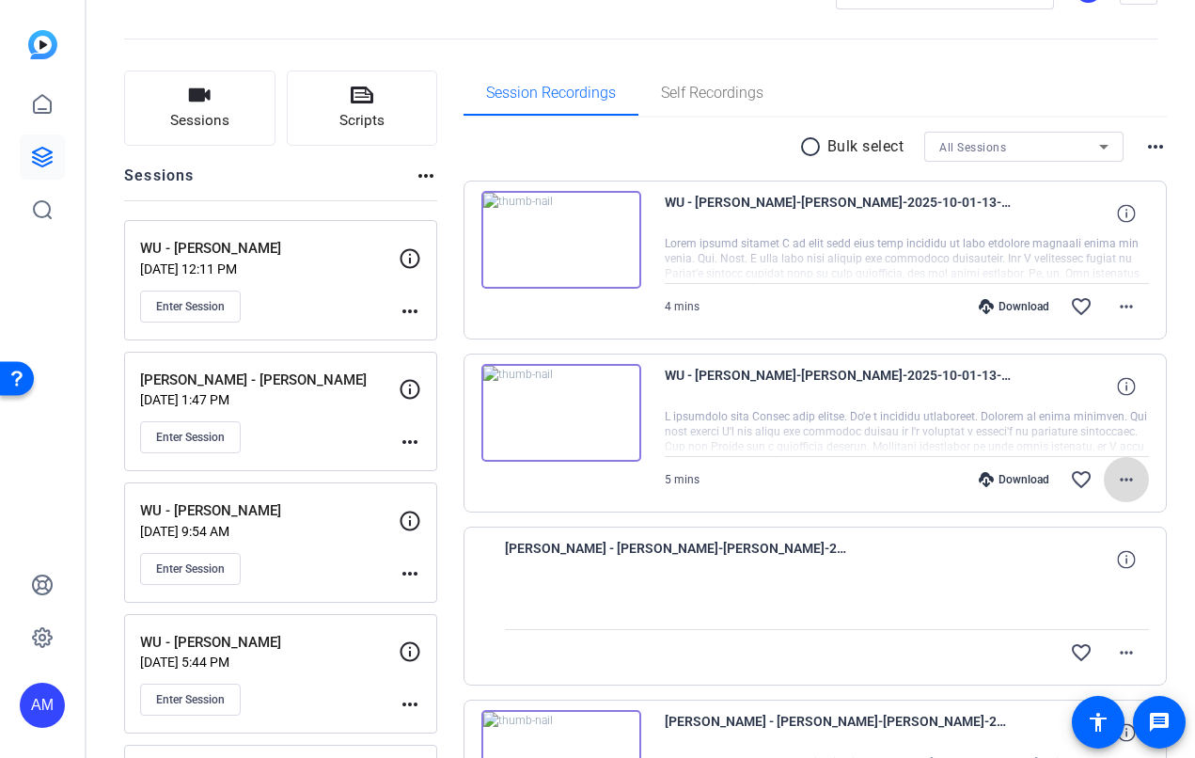
click at [1121, 476] on mat-icon "more_horiz" at bounding box center [1126, 479] width 23 height 23
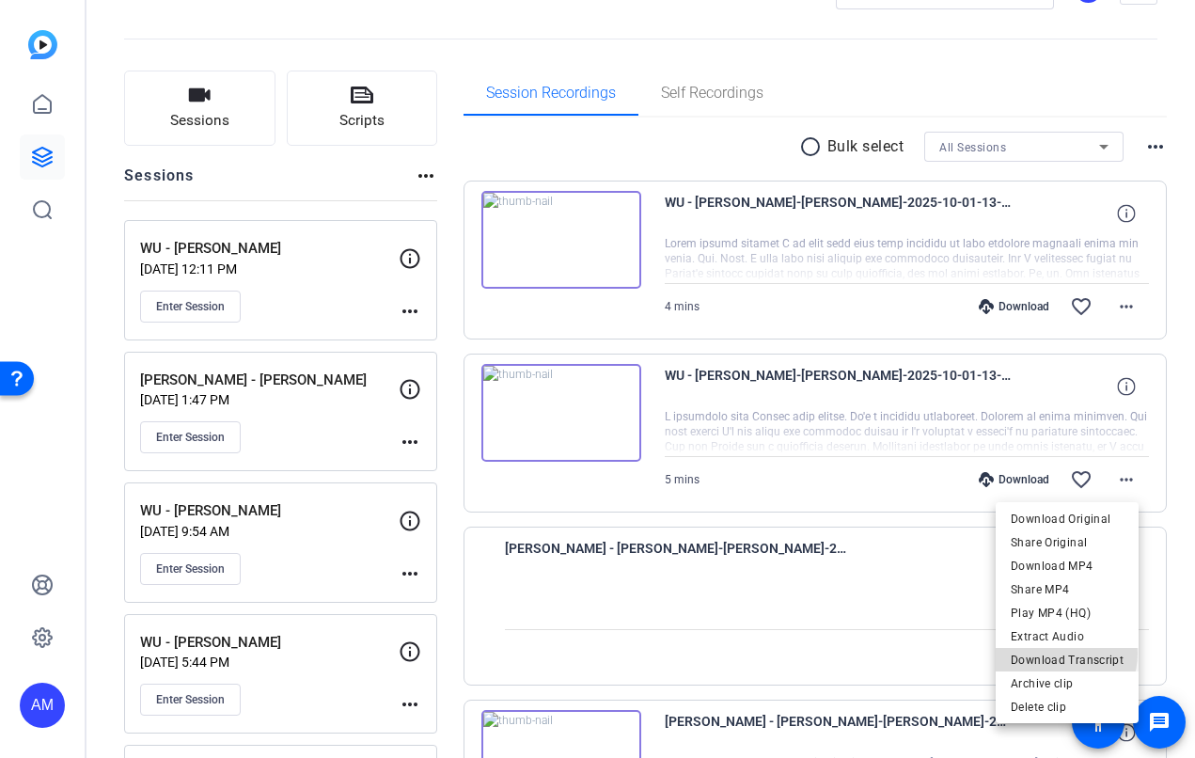
click at [1061, 653] on span "Download Transcript" at bounding box center [1067, 659] width 113 height 23
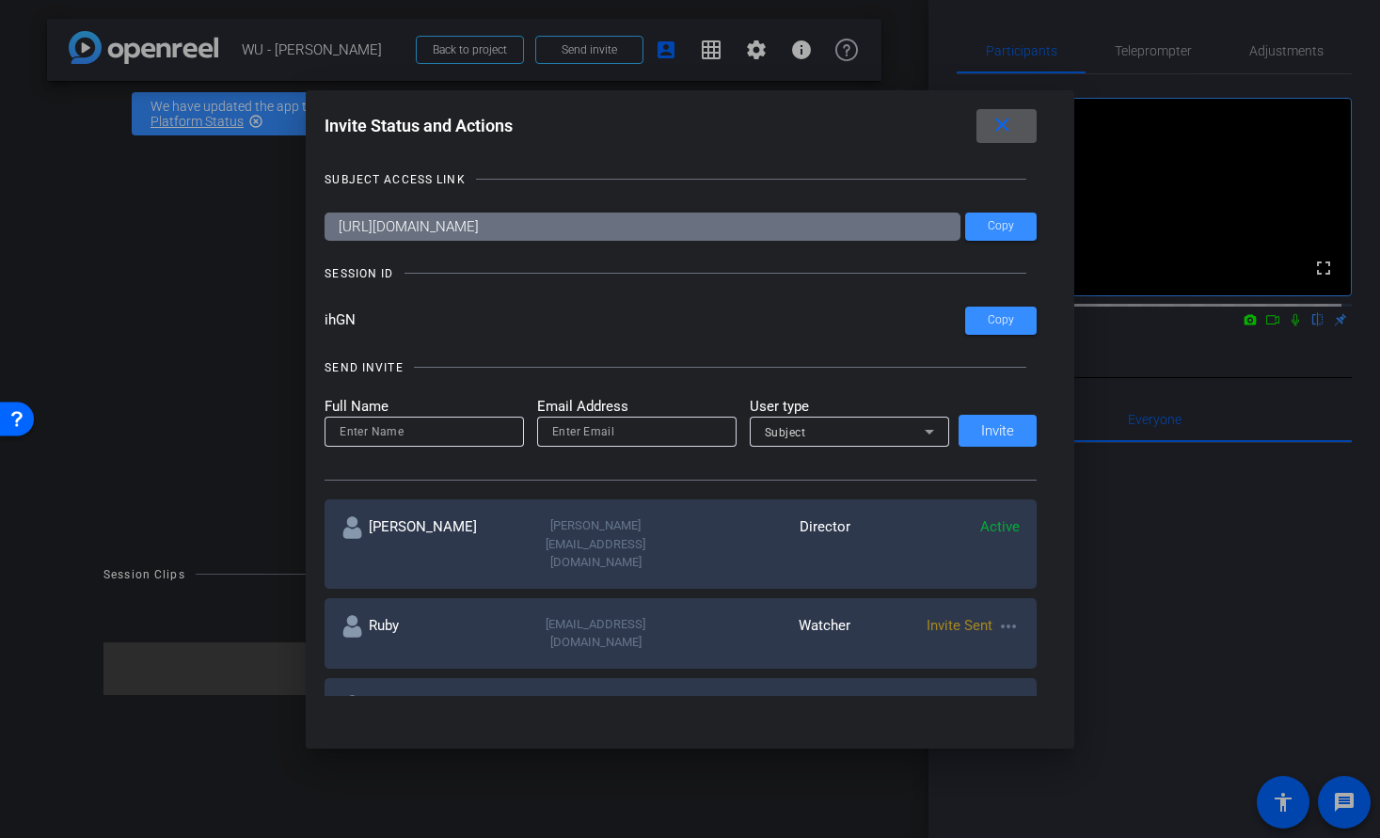
scroll to position [4, 0]
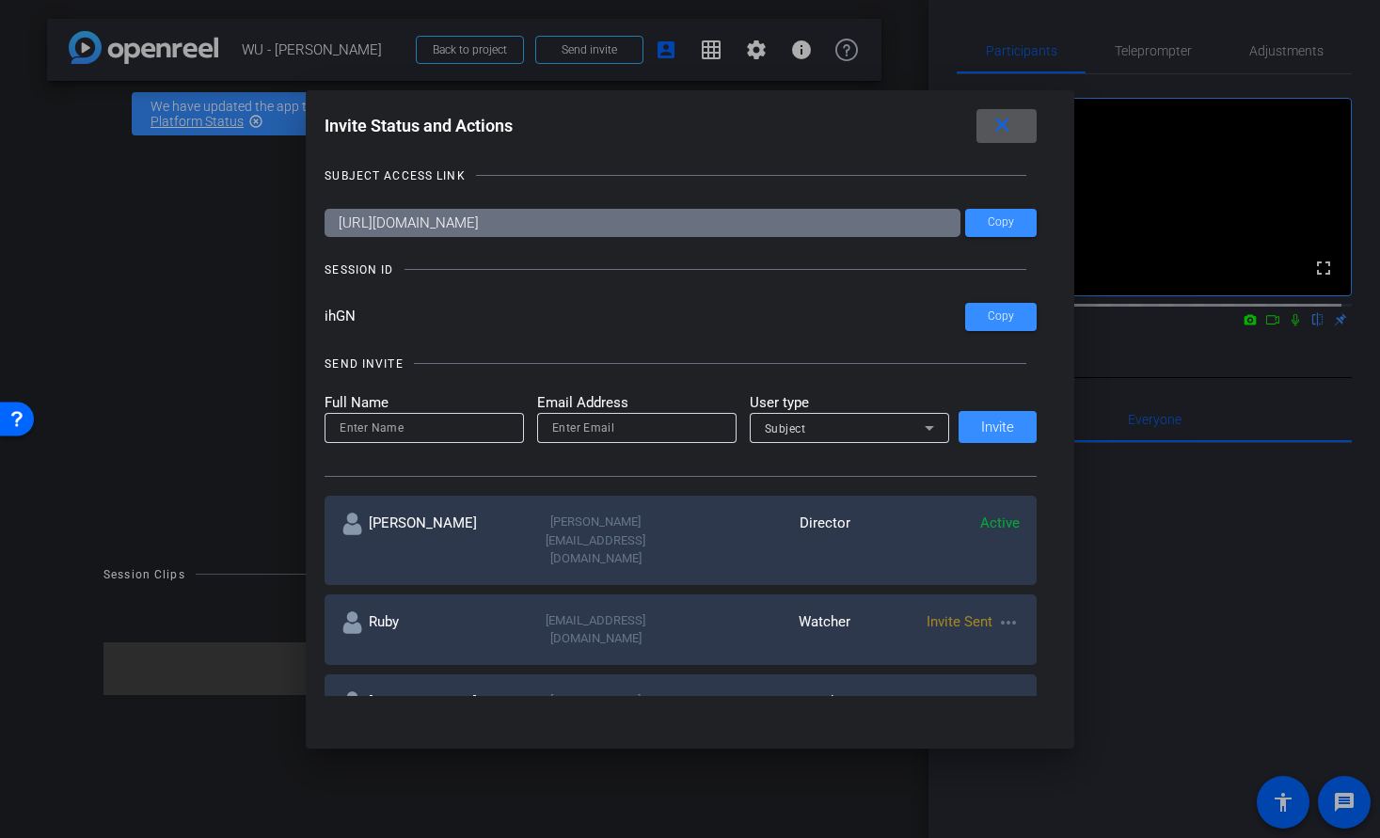
click at [982, 434] on div "Full Name Email Address User type Subject Invite" at bounding box center [680, 418] width 712 height 52
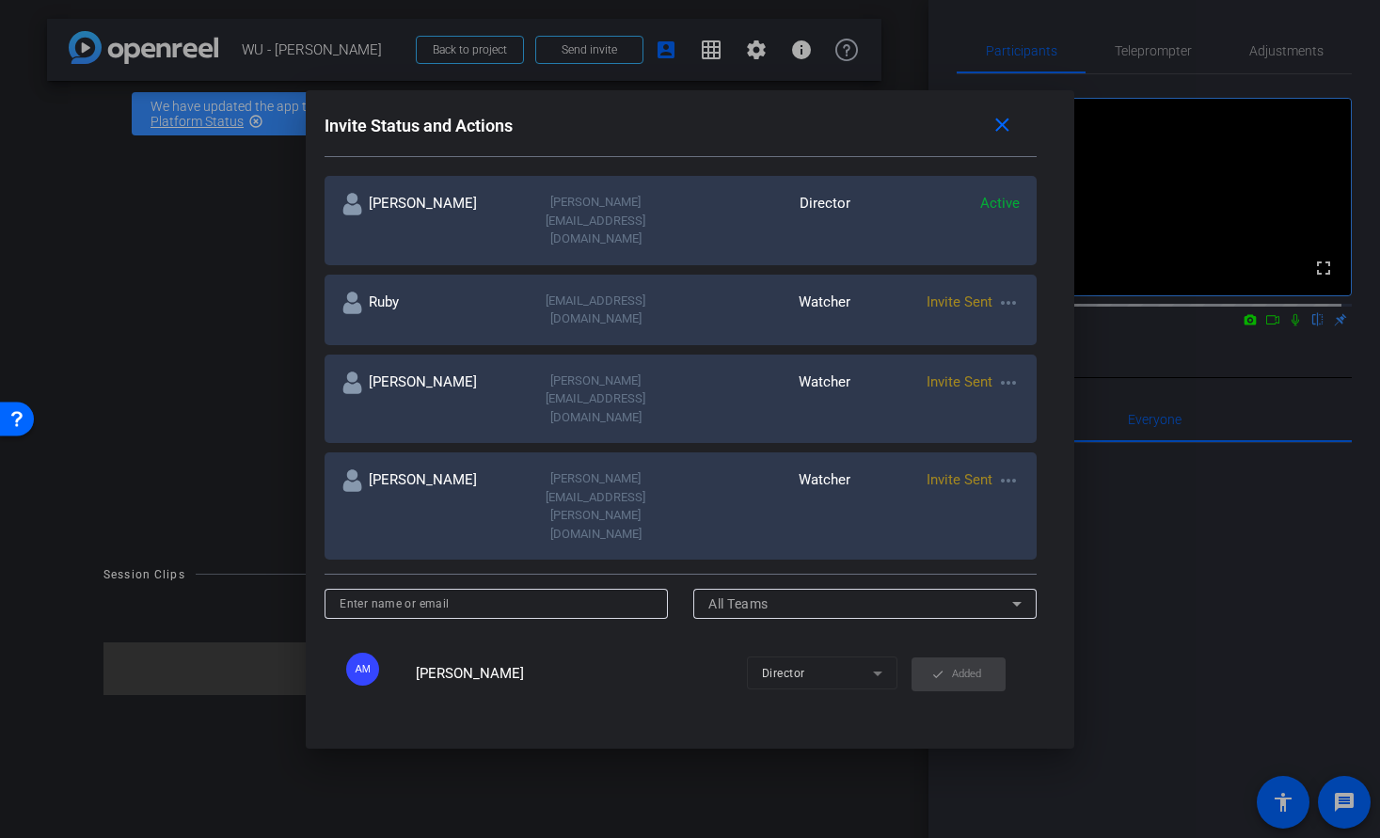
scroll to position [322, 0]
click at [982, 473] on span "Invite Sent" at bounding box center [959, 481] width 66 height 17
click at [999, 471] on mat-icon "more_horiz" at bounding box center [1008, 482] width 23 height 23
click at [1035, 447] on span "Re-Send Invite" at bounding box center [1076, 457] width 141 height 23
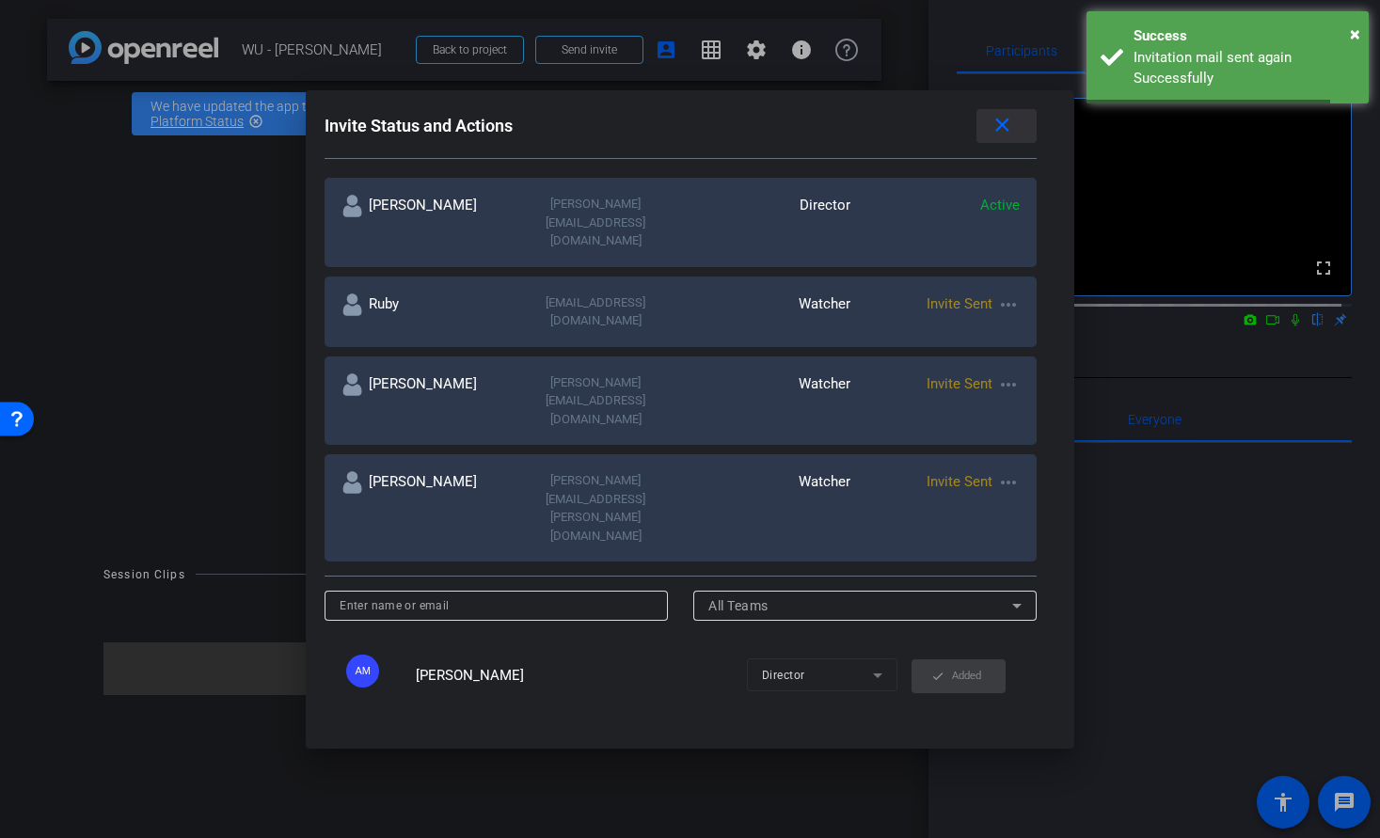
click at [1024, 127] on span at bounding box center [1006, 125] width 60 height 45
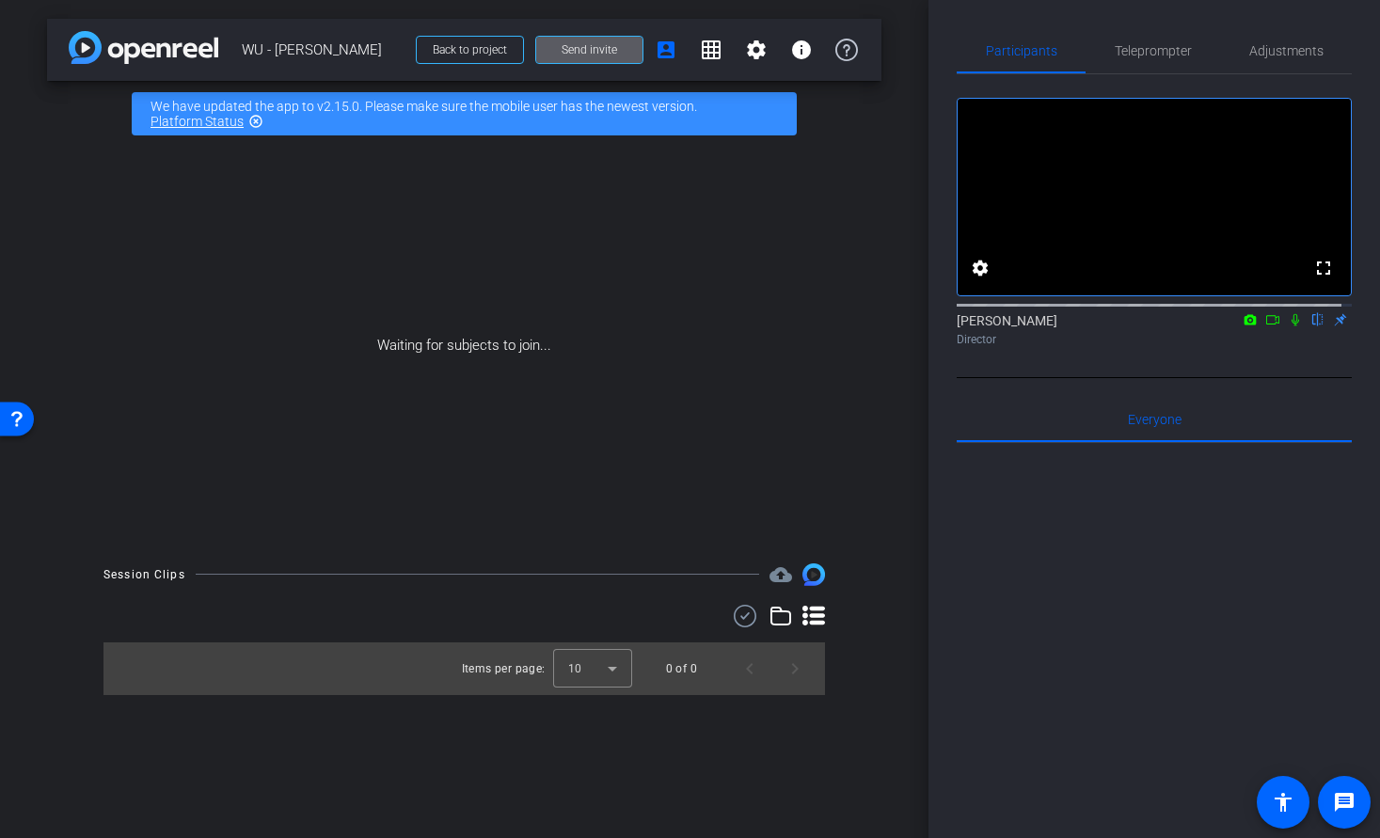
click at [608, 49] on span "Send invite" at bounding box center [588, 49] width 55 height 15
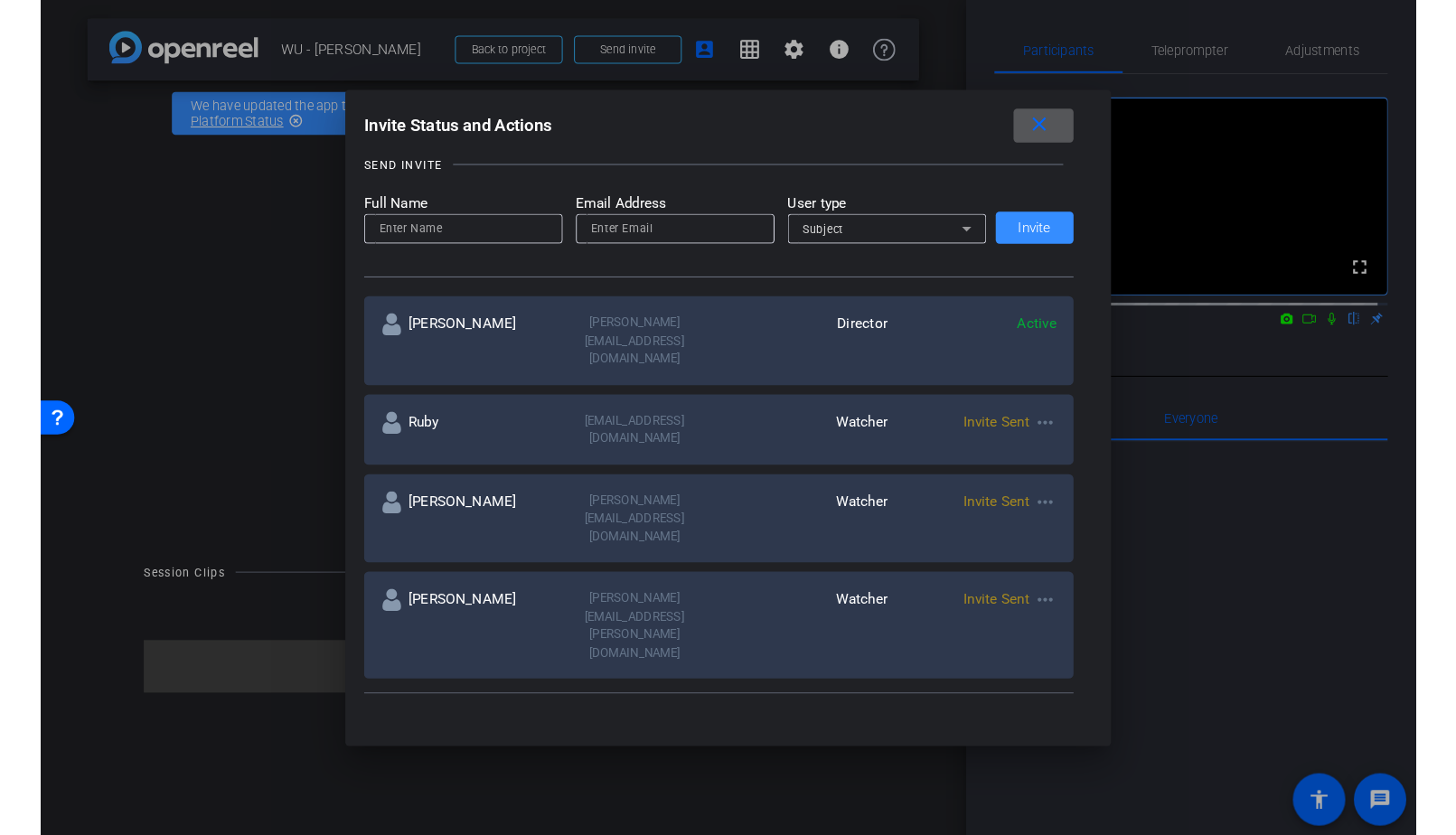
scroll to position [0, 0]
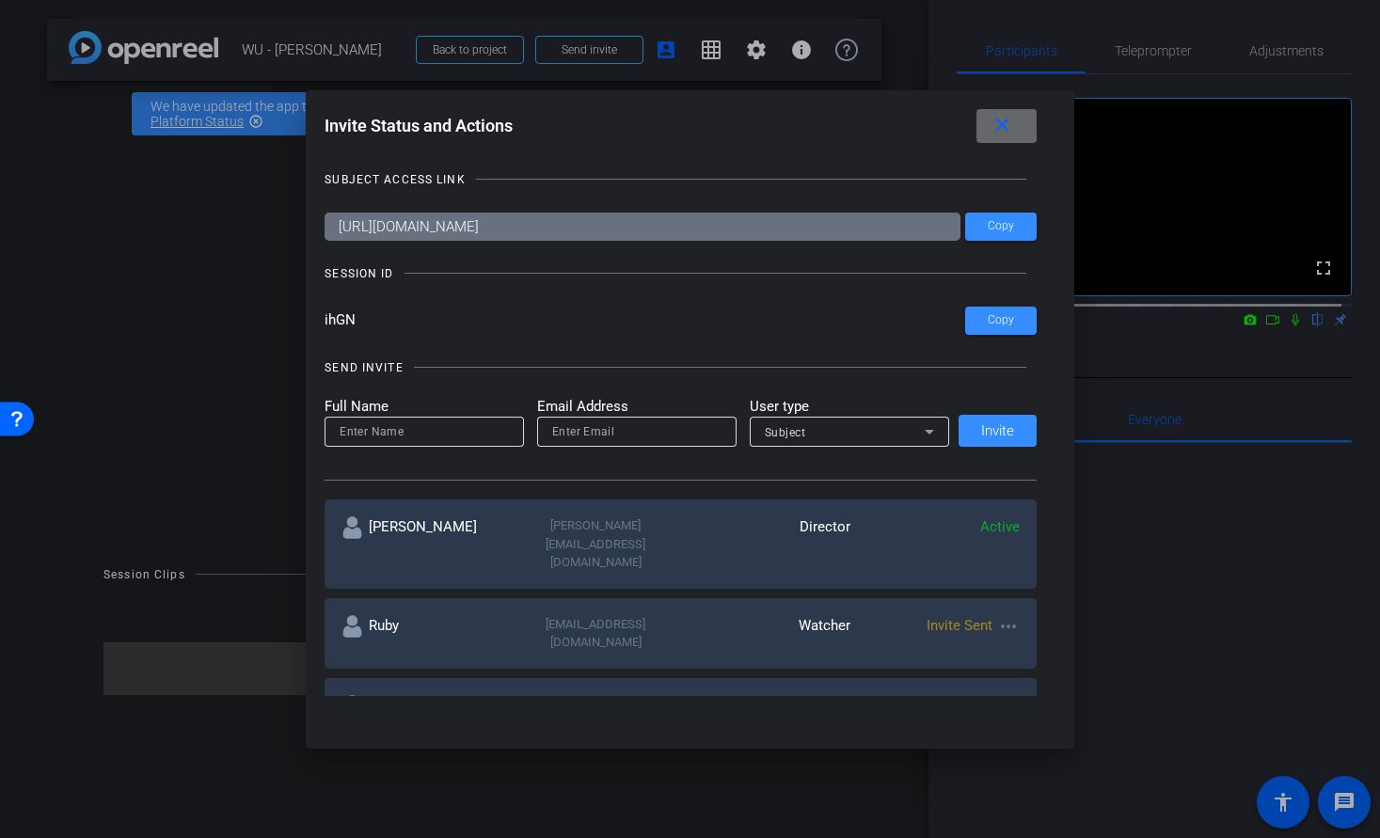
click at [1022, 122] on span at bounding box center [1006, 125] width 60 height 45
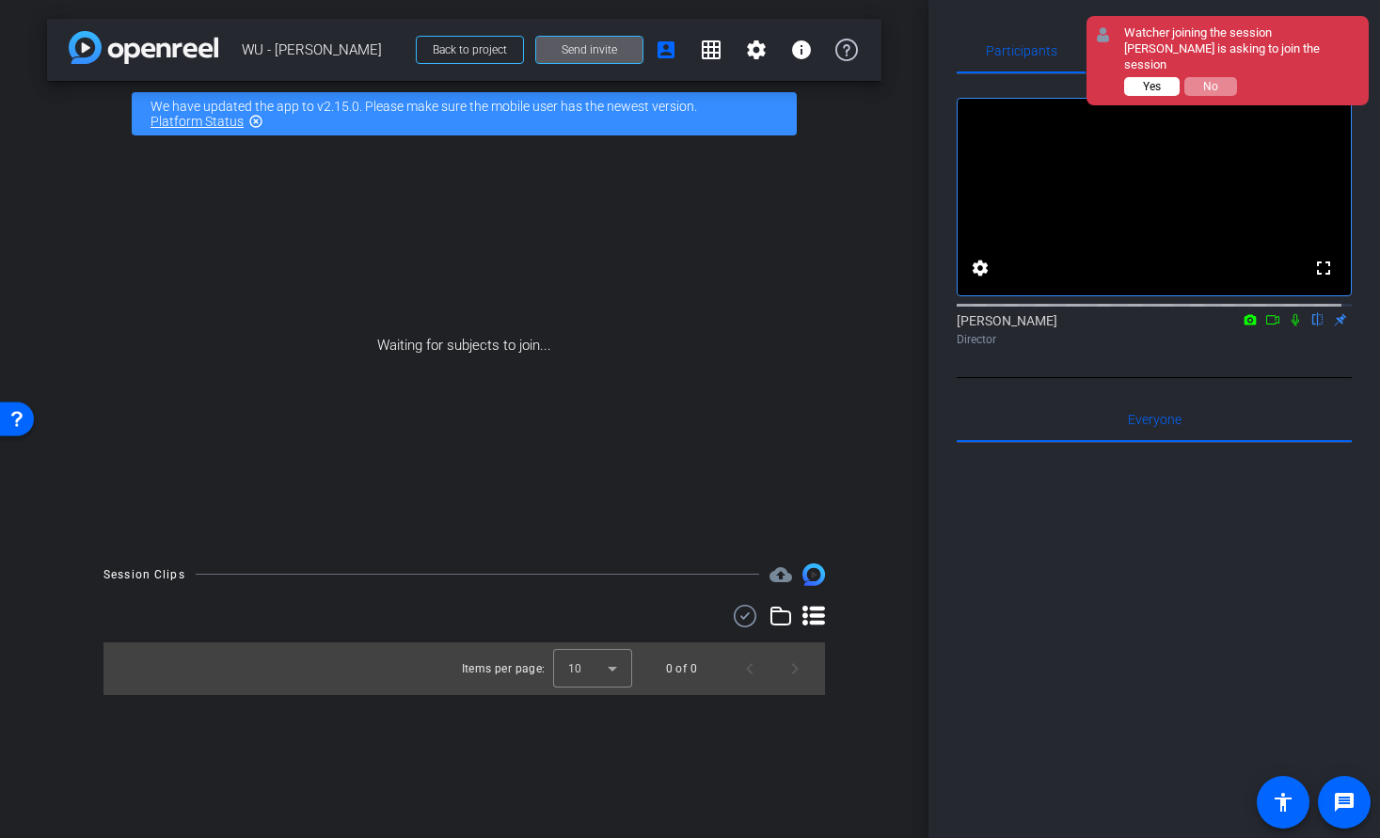
click at [1158, 80] on span "Yes" at bounding box center [1152, 86] width 18 height 13
